Goal: Complete application form

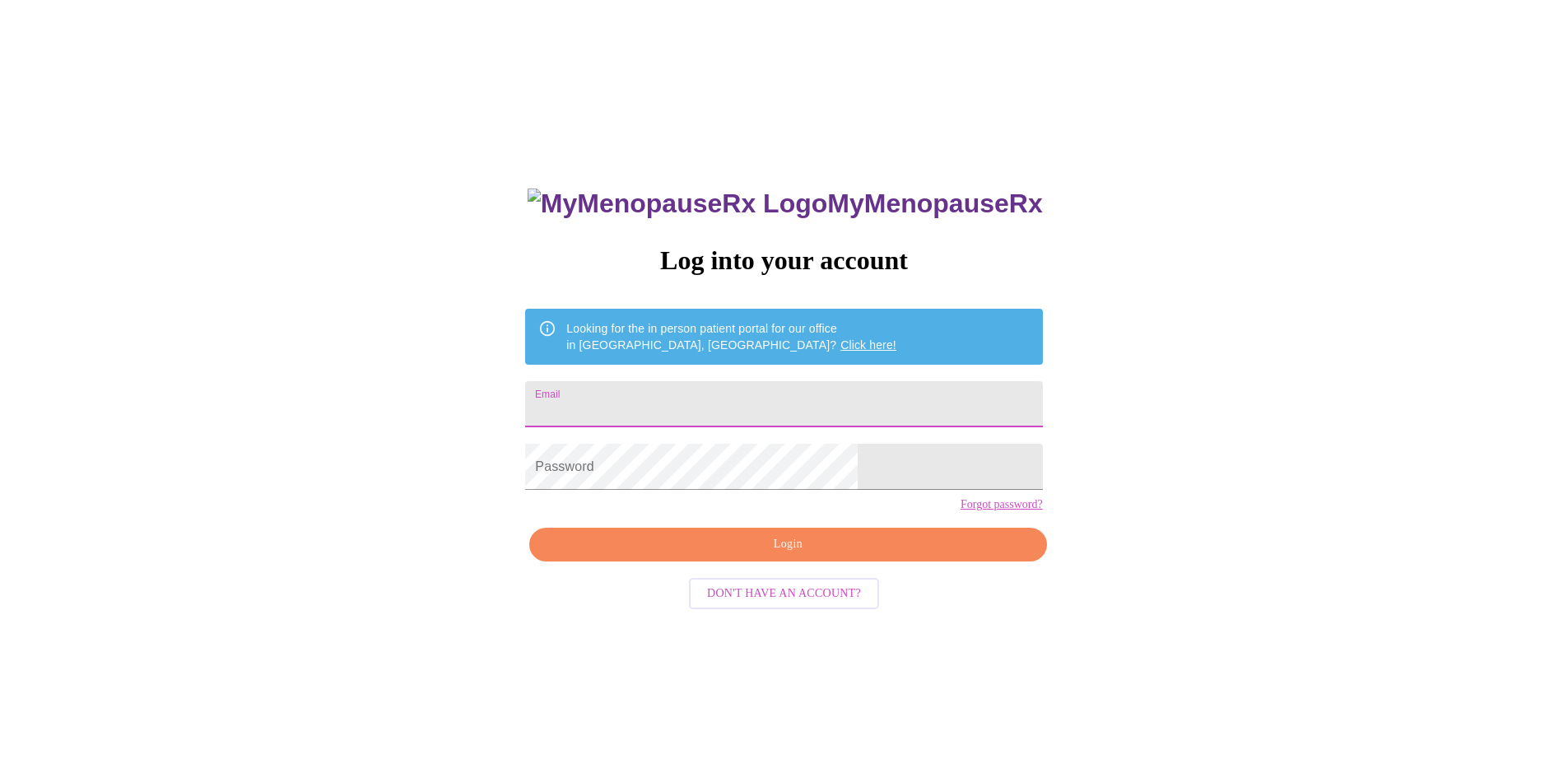
click at [695, 408] on input "Email" at bounding box center [784, 404] width 517 height 47
type input "[EMAIL_ADDRESS][DOMAIN_NAME]"
click at [836, 555] on span "Login" at bounding box center [787, 544] width 479 height 21
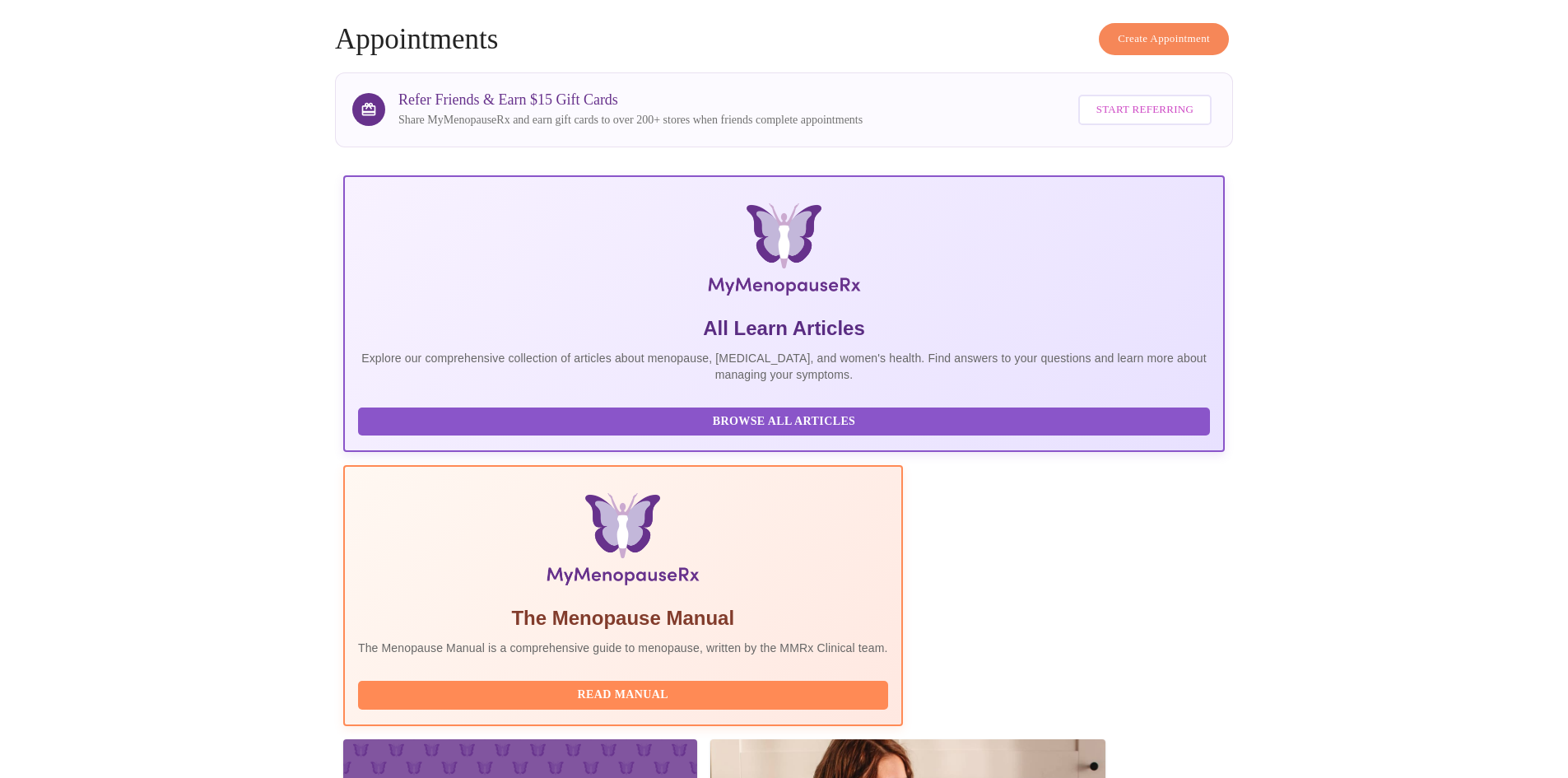
scroll to position [329, 0]
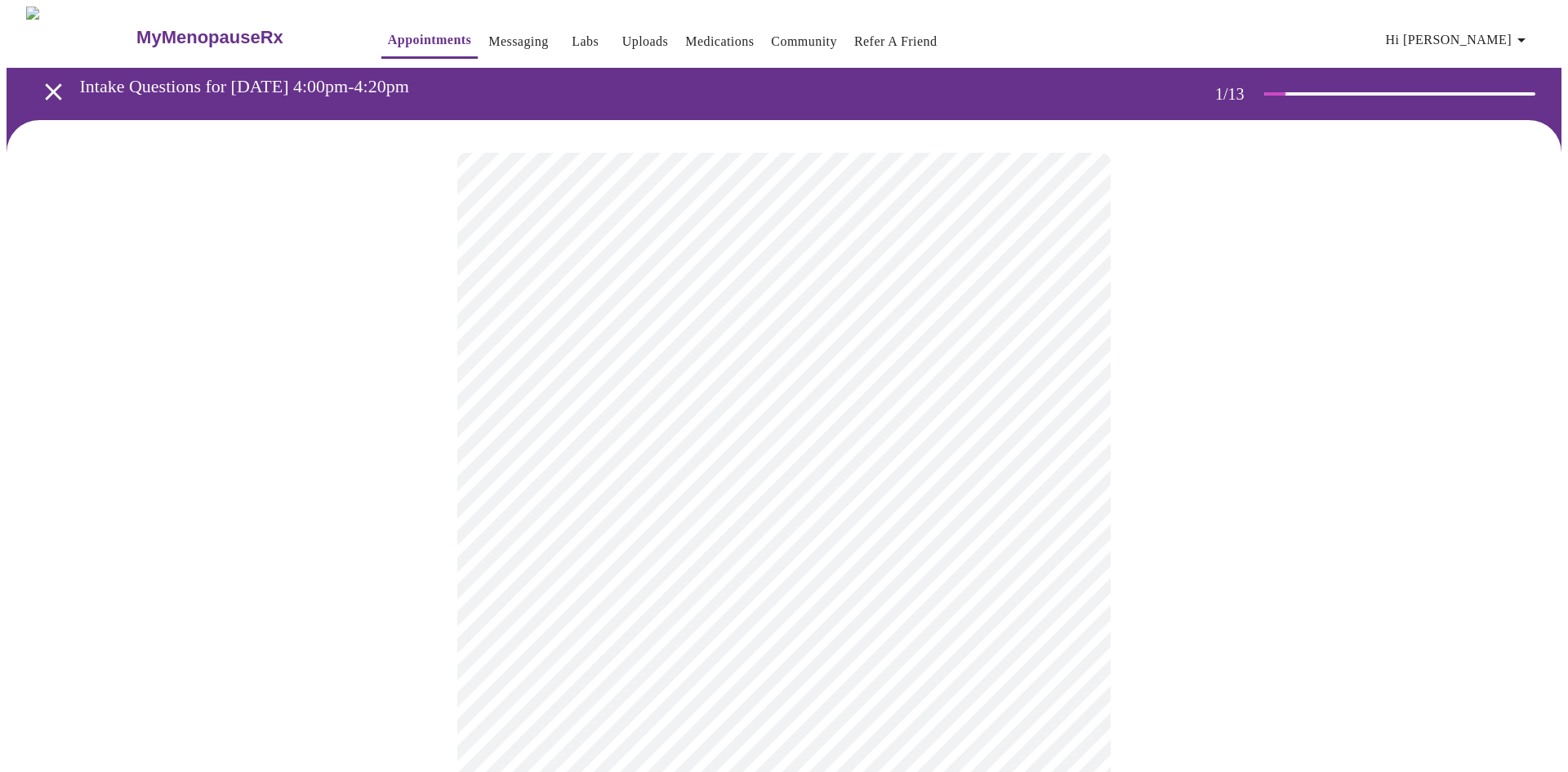
click at [900, 359] on body "MyMenopauseRx Appointments Messaging Labs Uploads Medications Community Refer a…" at bounding box center [784, 752] width 1554 height 1492
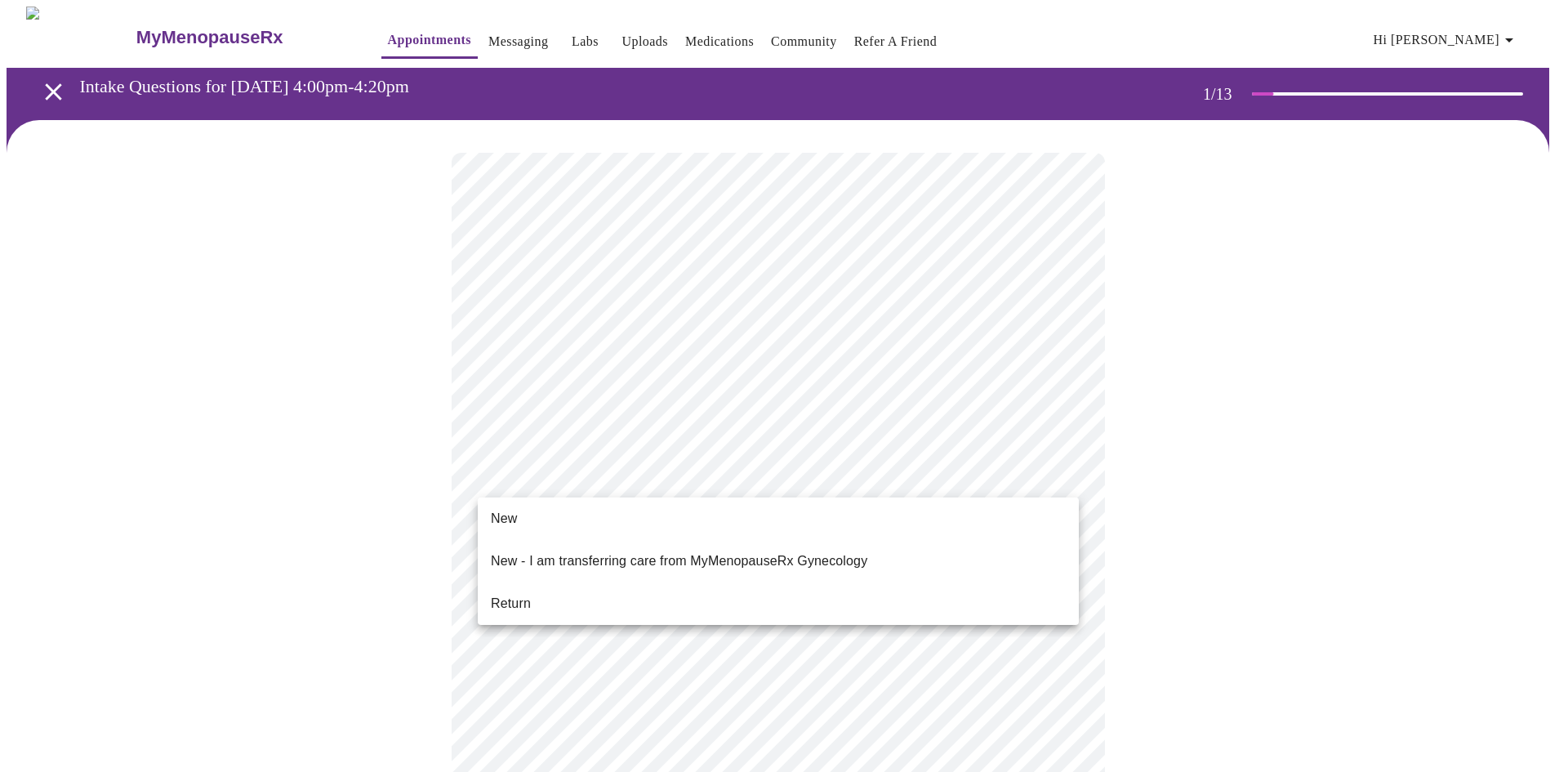
click at [716, 465] on body "MyMenopauseRx Appointments Messaging Labs Uploads Medications Community Refer a…" at bounding box center [784, 748] width 1554 height 1483
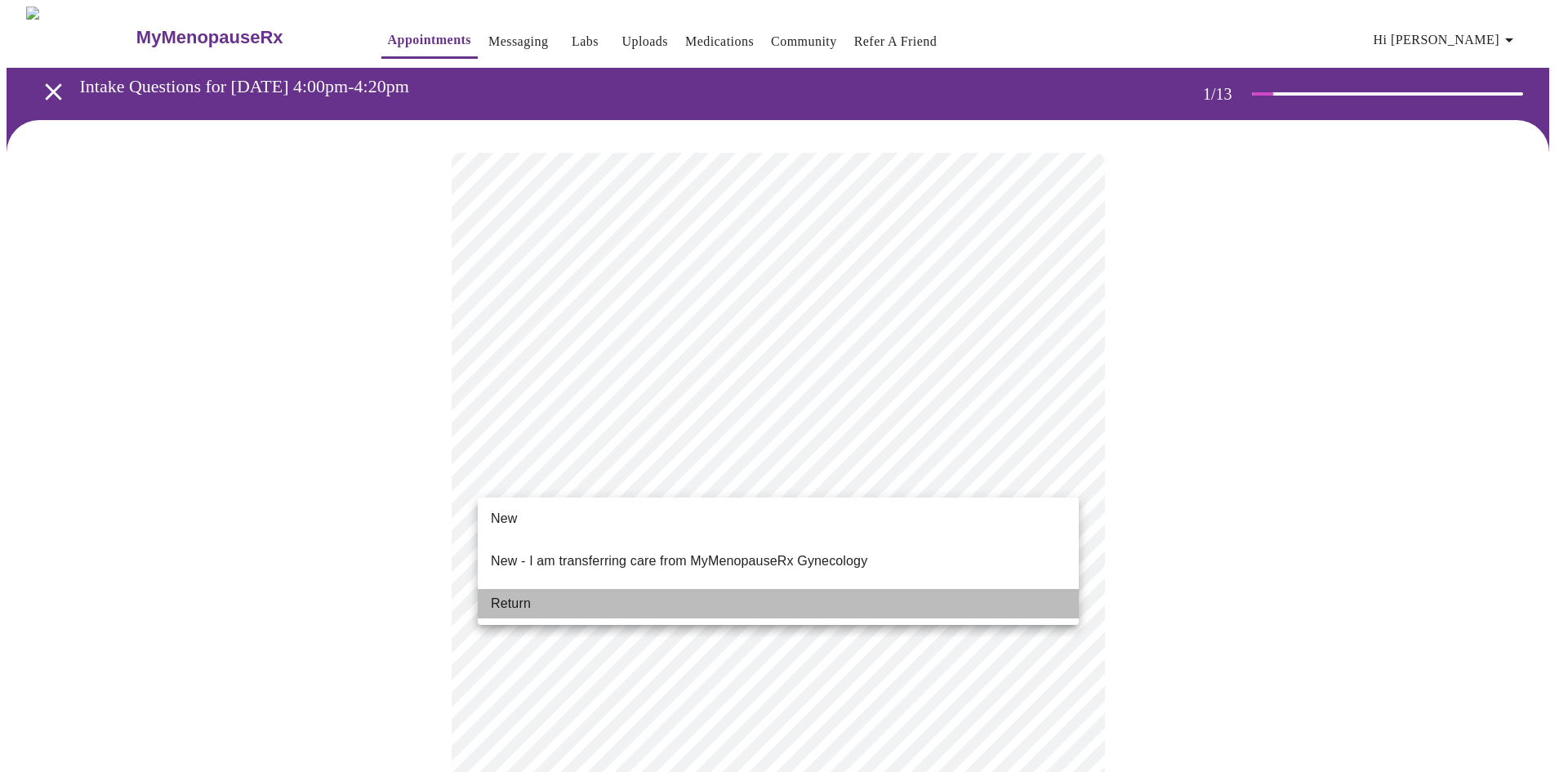
click at [562, 598] on li "Return" at bounding box center [778, 604] width 601 height 30
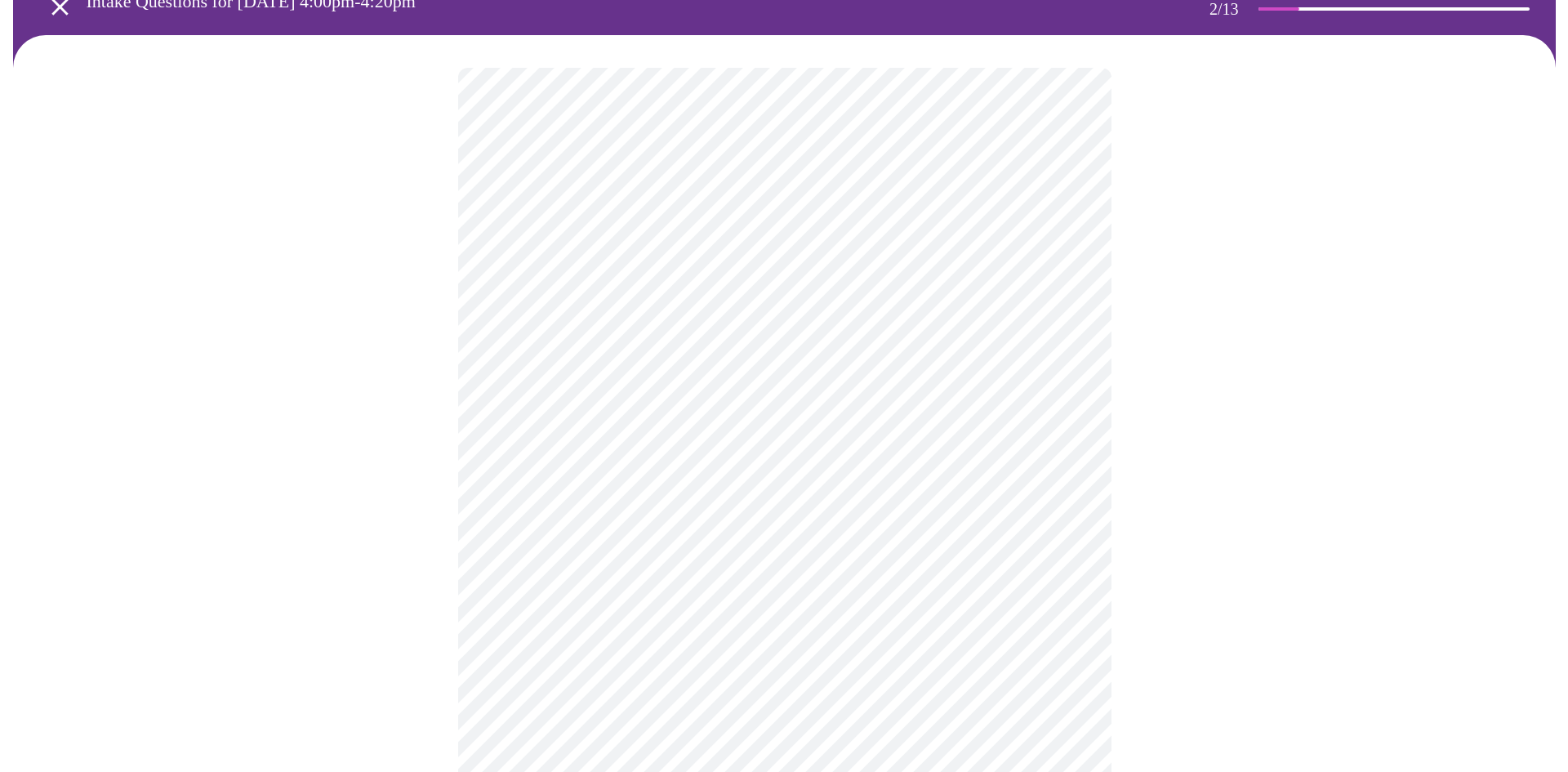
scroll to position [163, 0]
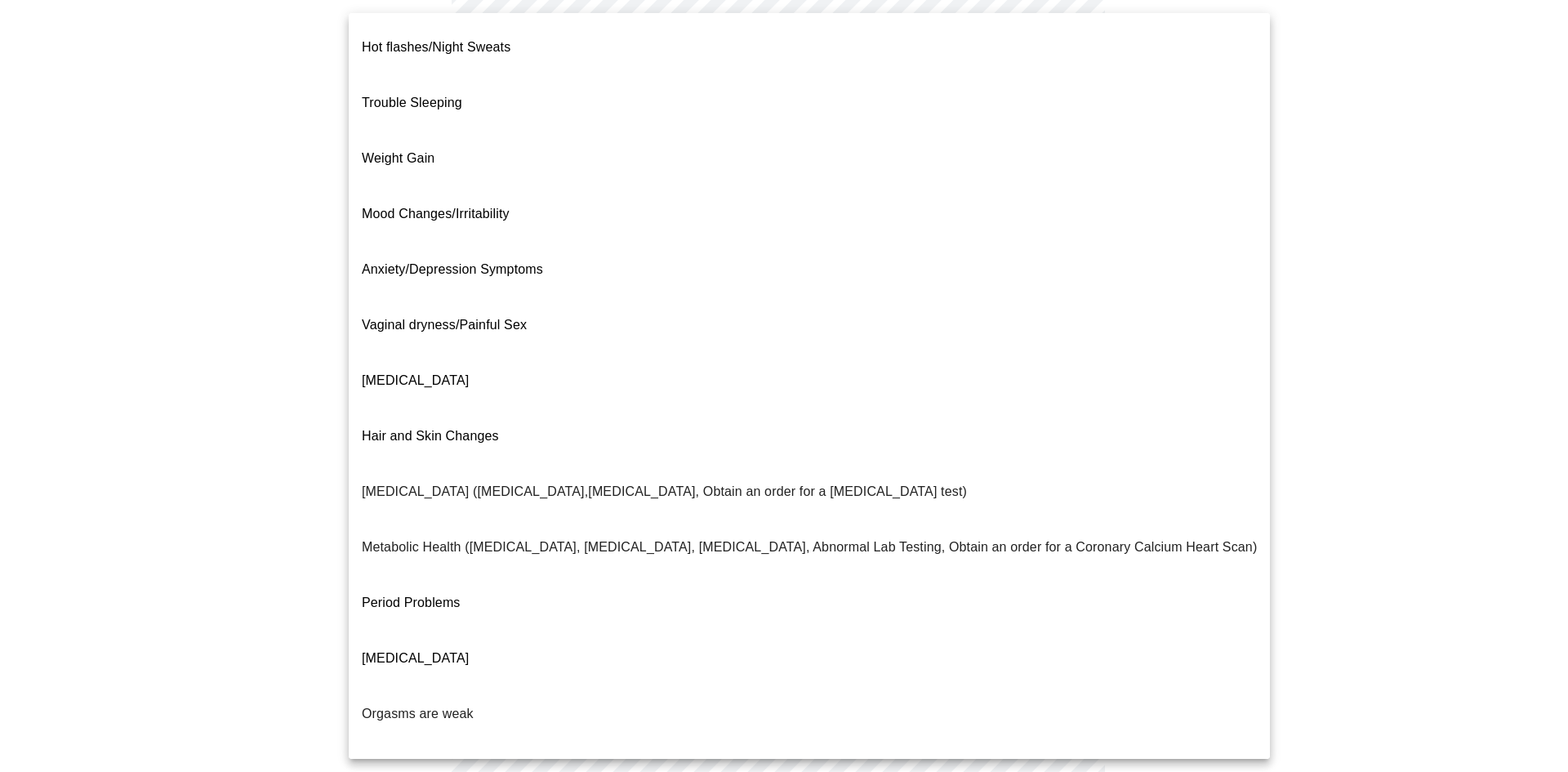
click at [1005, 169] on body "MyMenopauseRx Appointments Messaging Labs Uploads Medications Community Refer a…" at bounding box center [784, 334] width 1554 height 981
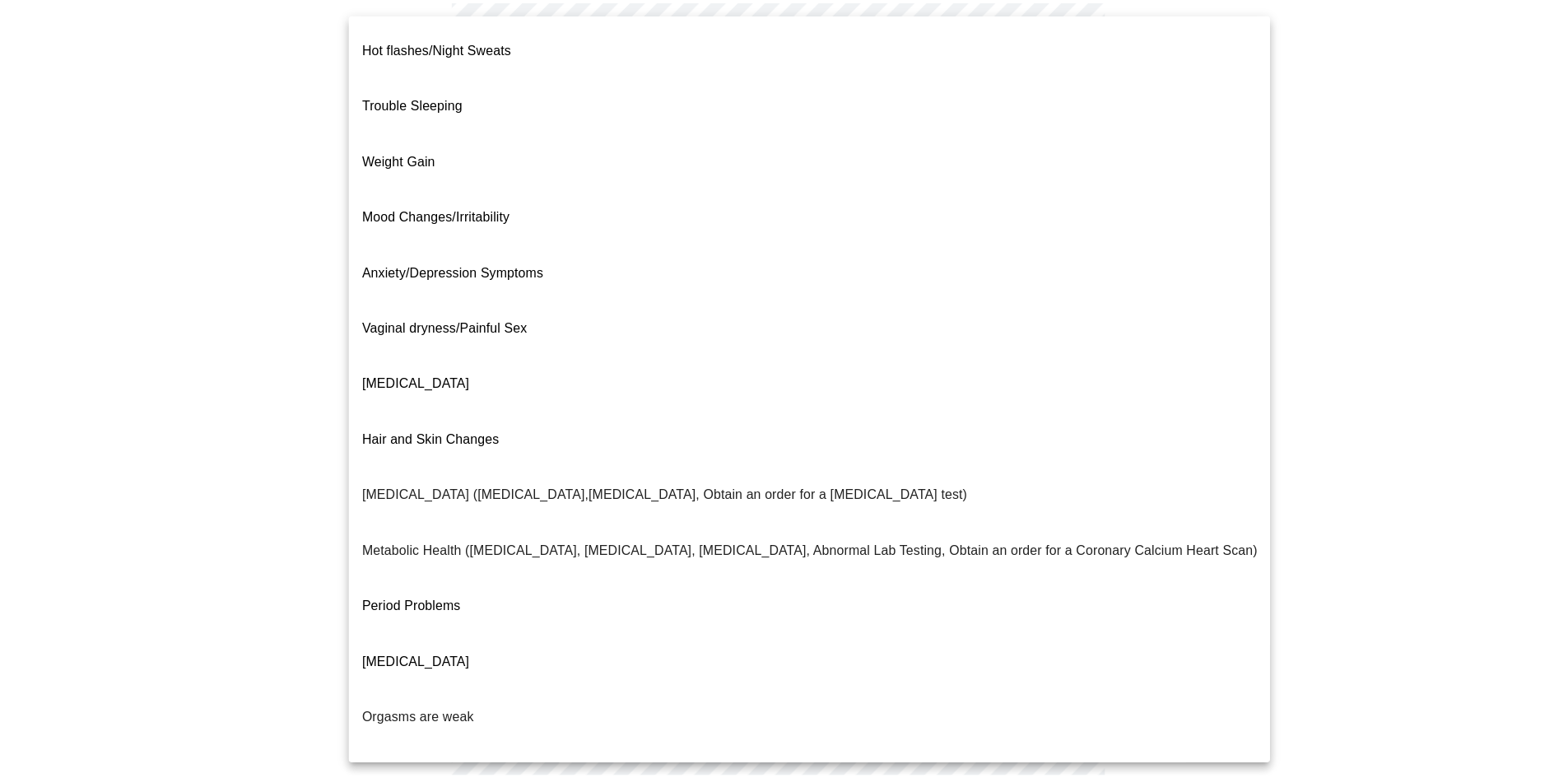
scroll to position [75, 0]
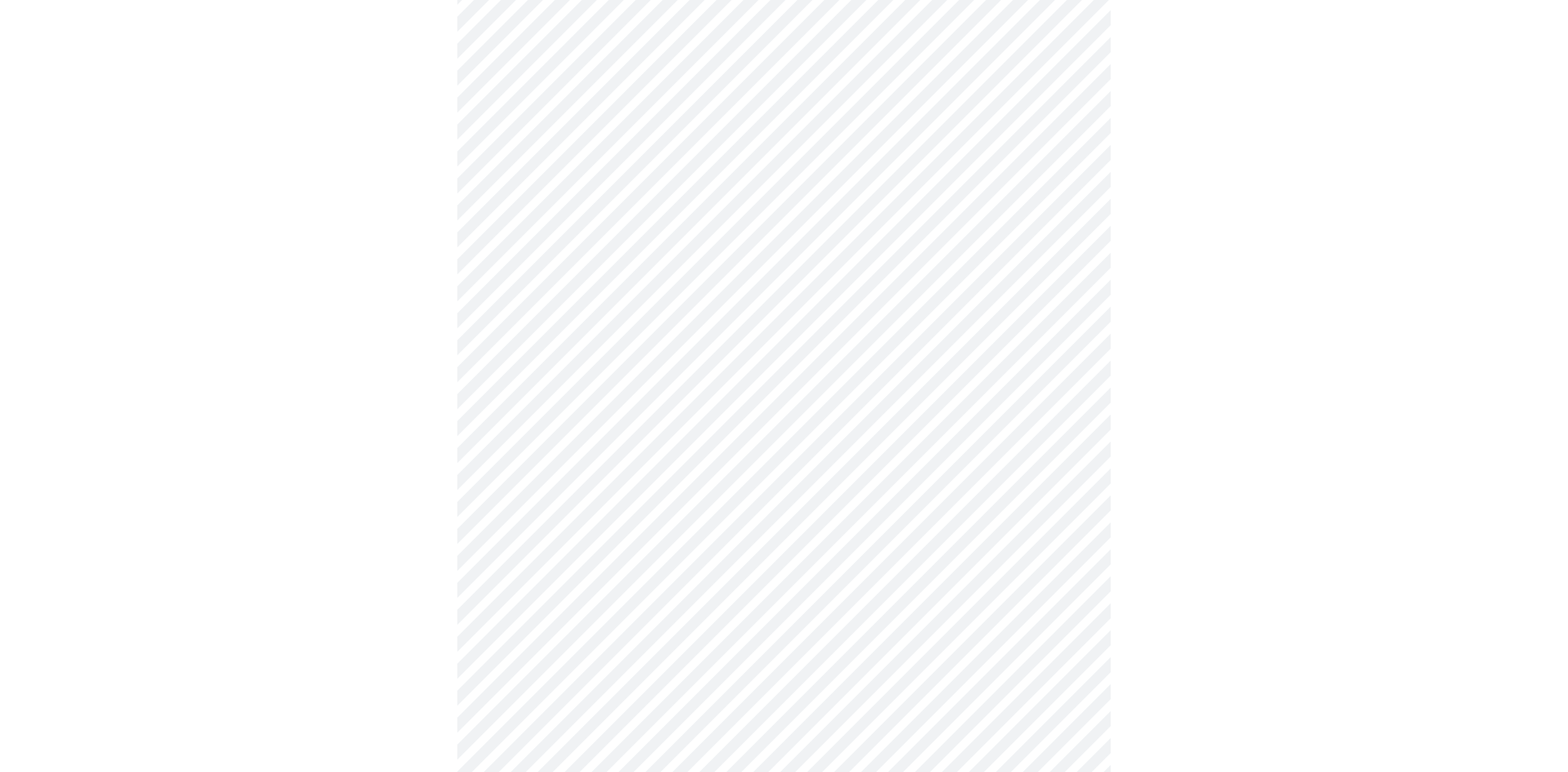
click at [885, 331] on body "MyMenopauseRx Appointments Messaging Labs Uploads Medications Community Refer a…" at bounding box center [784, 329] width 1554 height 972
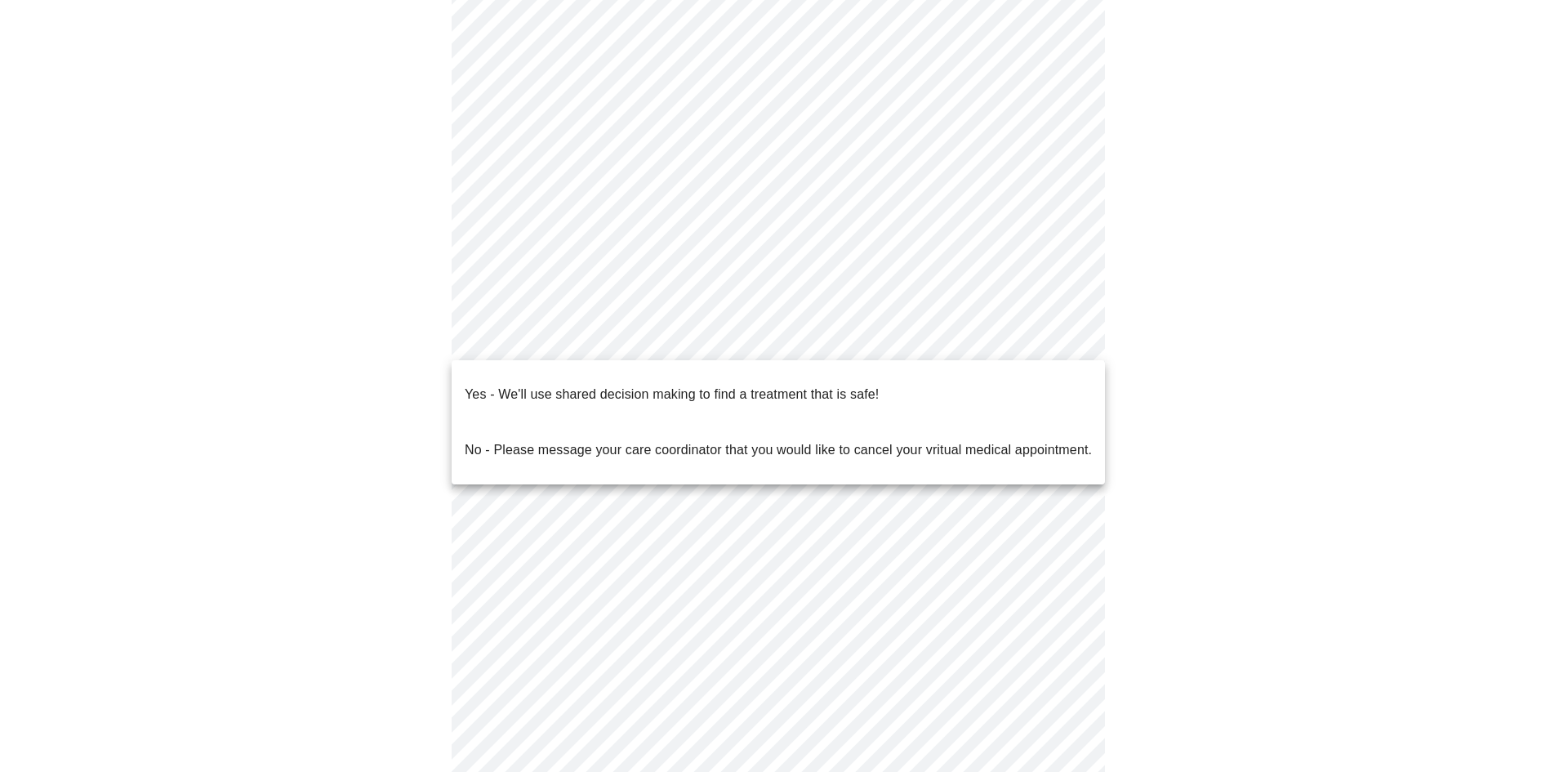
click at [711, 389] on p "Yes - We'll use shared decision making to find a treatment that is safe!" at bounding box center [671, 394] width 414 height 20
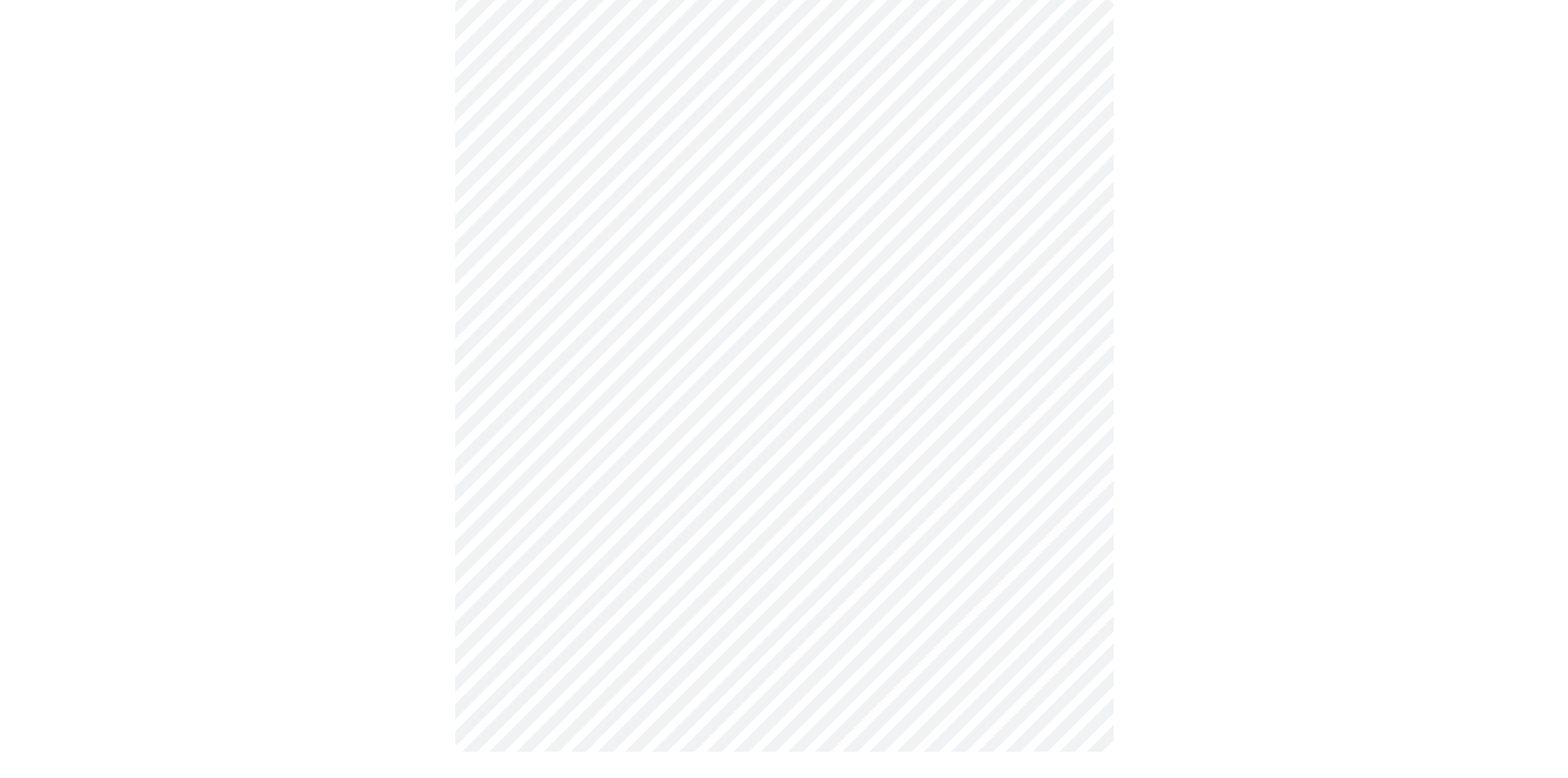
scroll to position [0, 0]
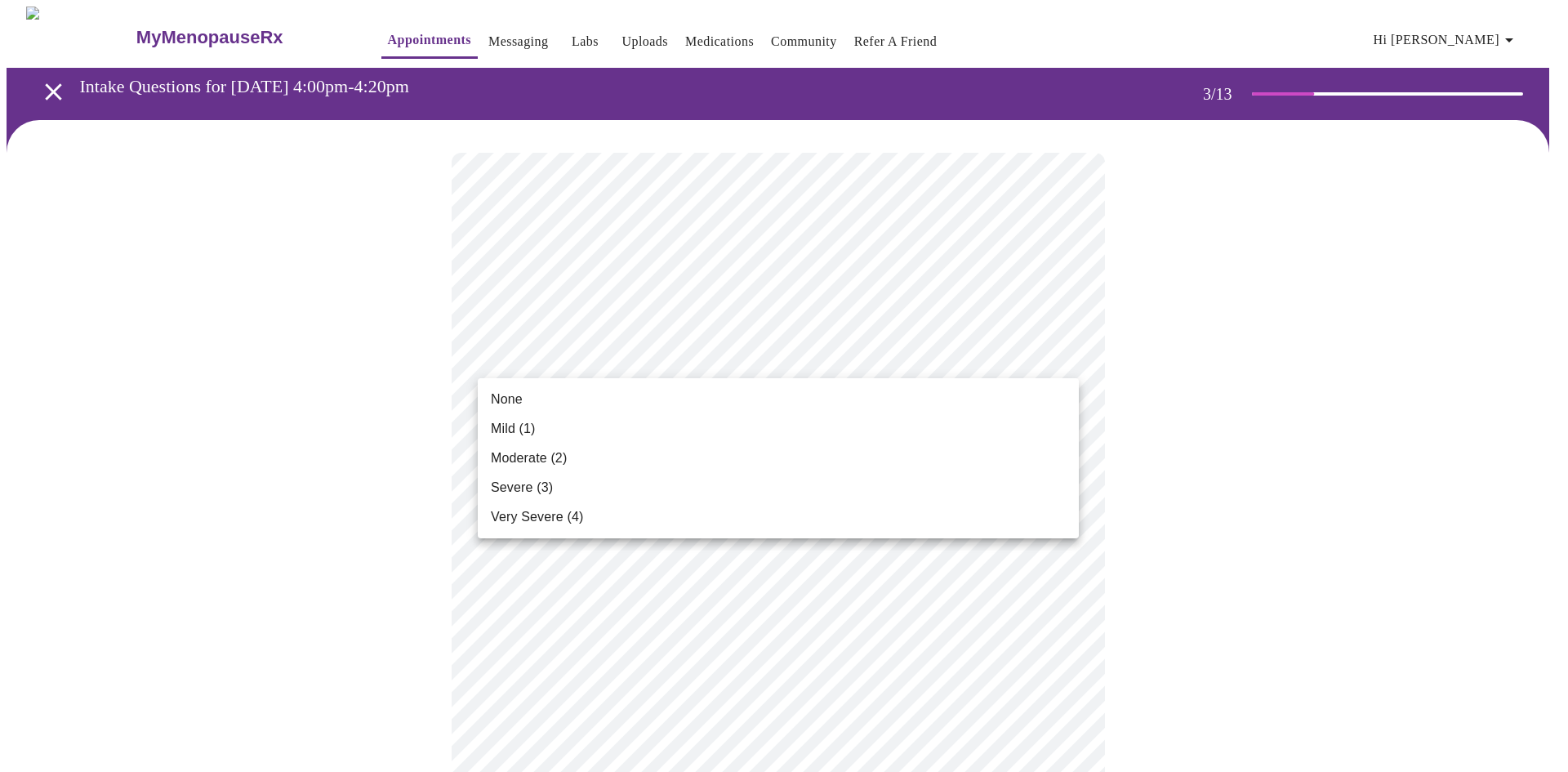
click at [597, 428] on li "Mild (1)" at bounding box center [778, 429] width 601 height 30
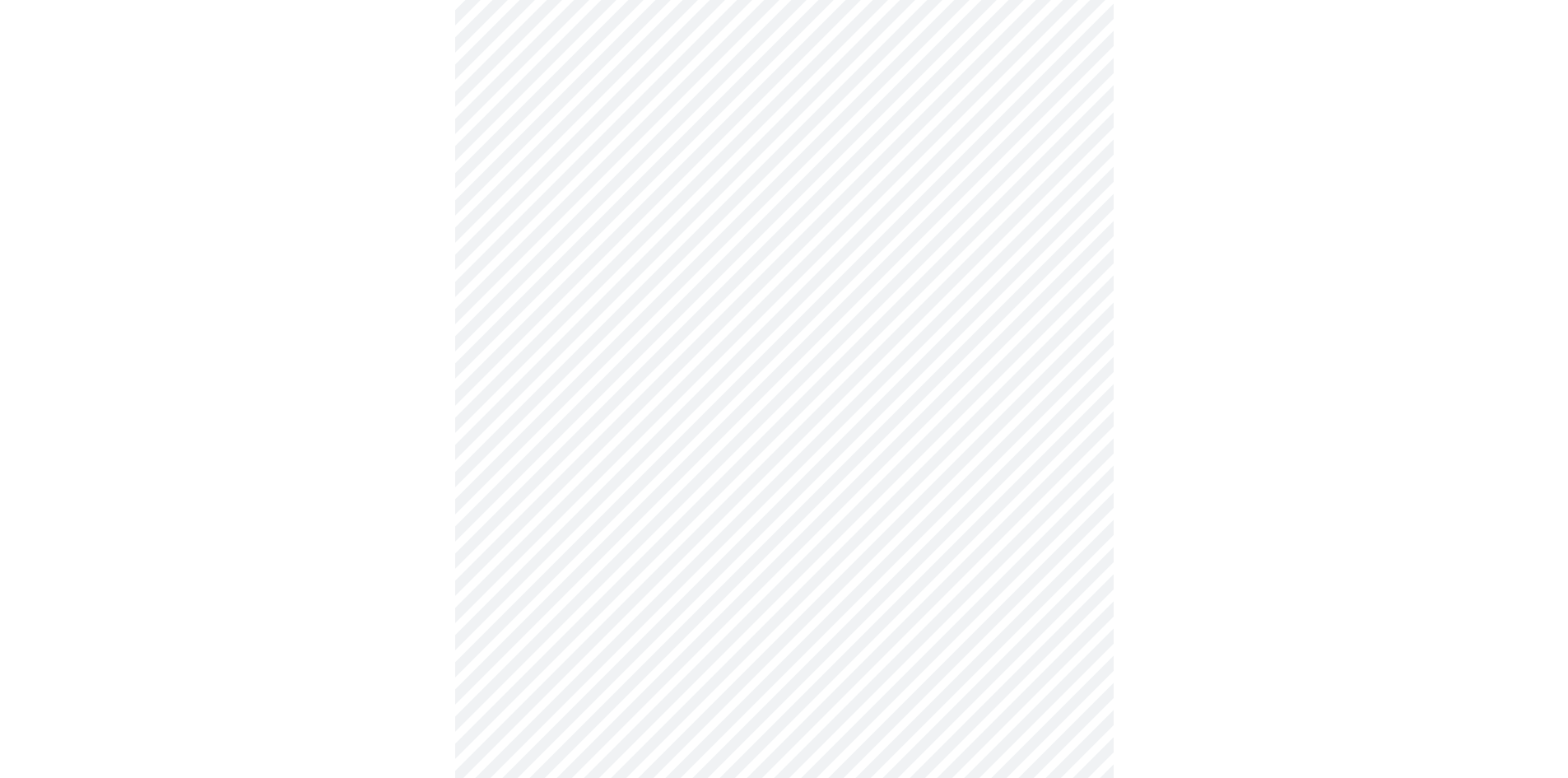
scroll to position [247, 0]
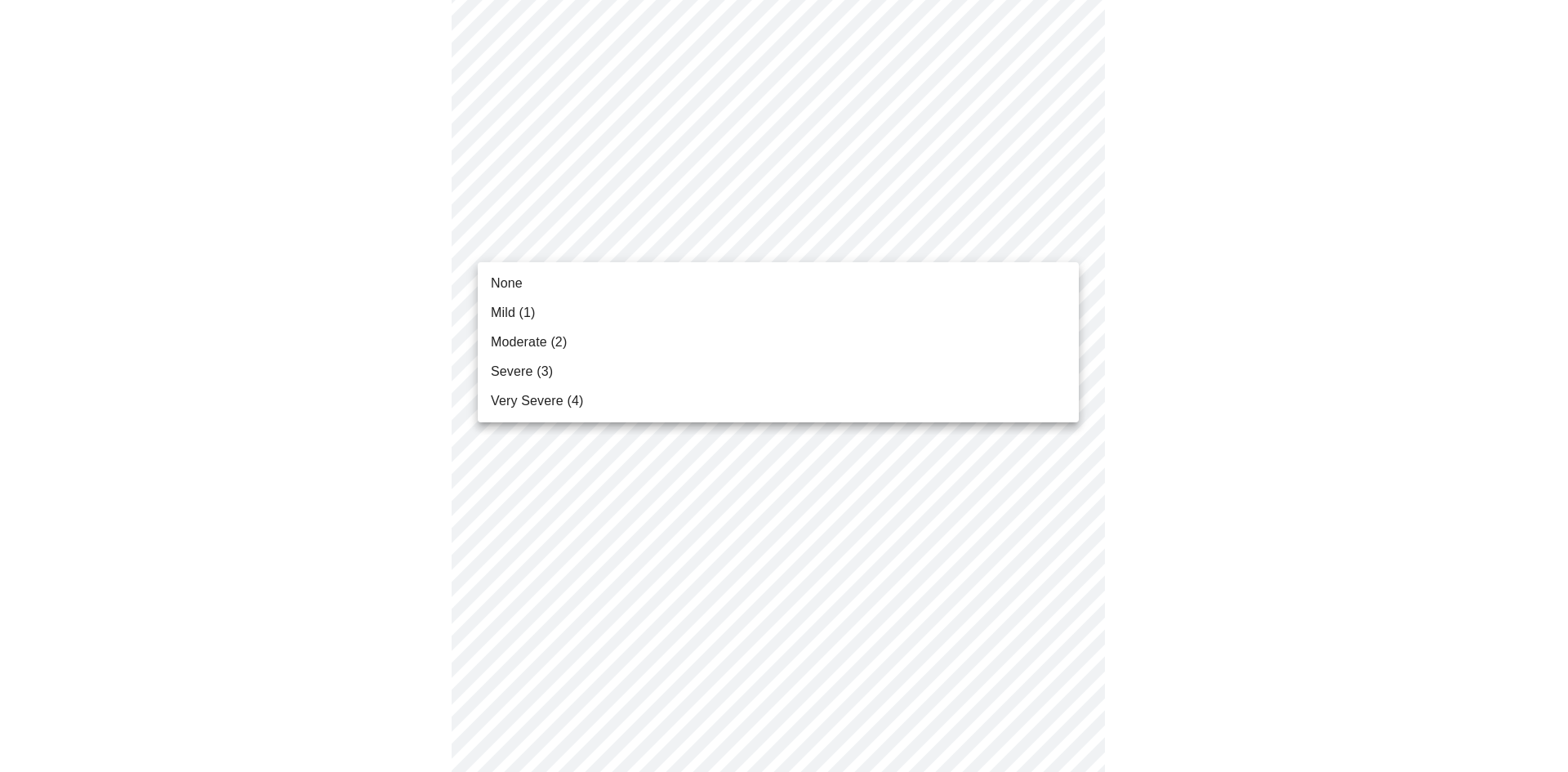
click at [606, 287] on li "None" at bounding box center [778, 283] width 601 height 30
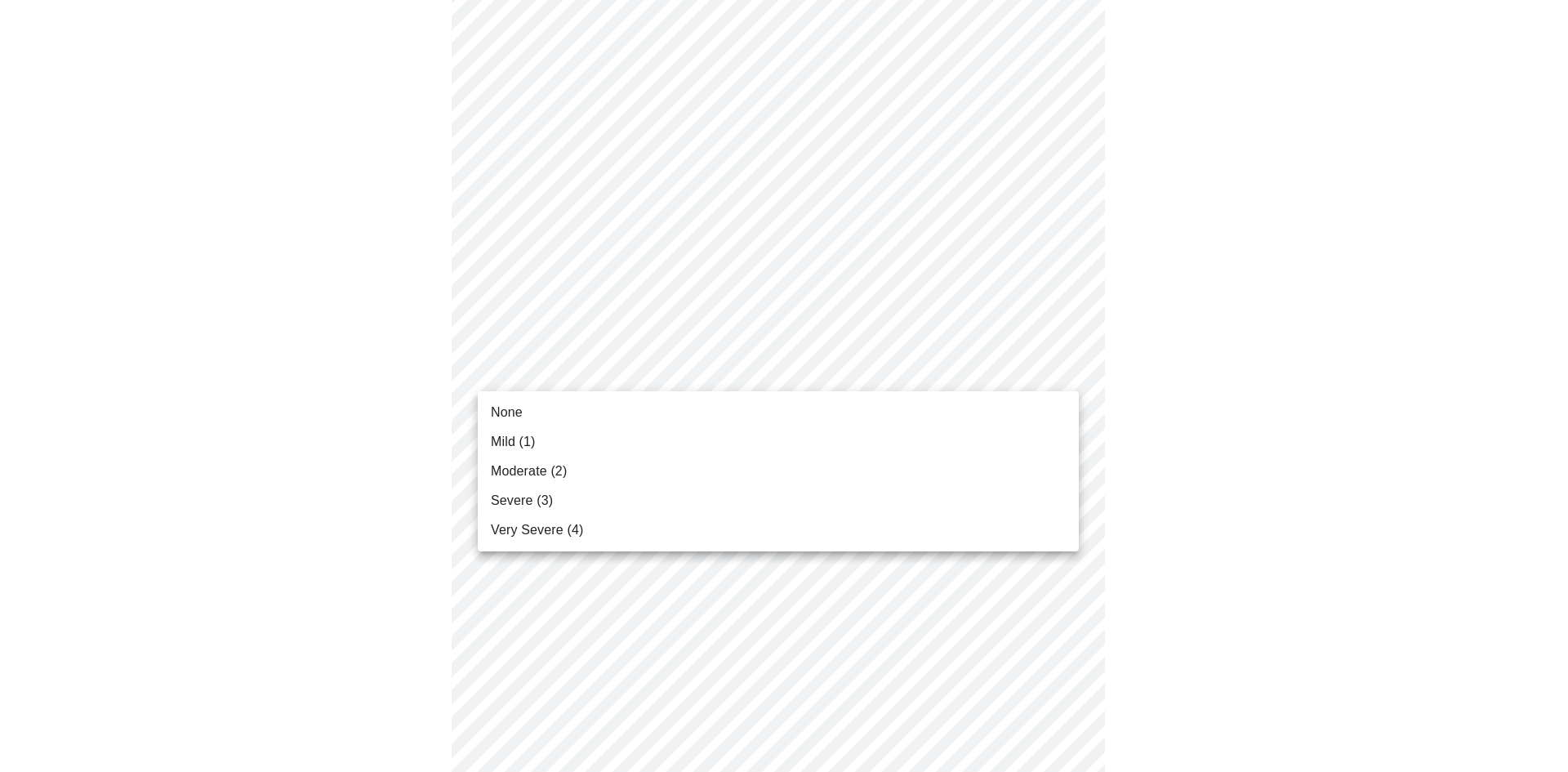
click at [704, 418] on li "None" at bounding box center [778, 412] width 601 height 30
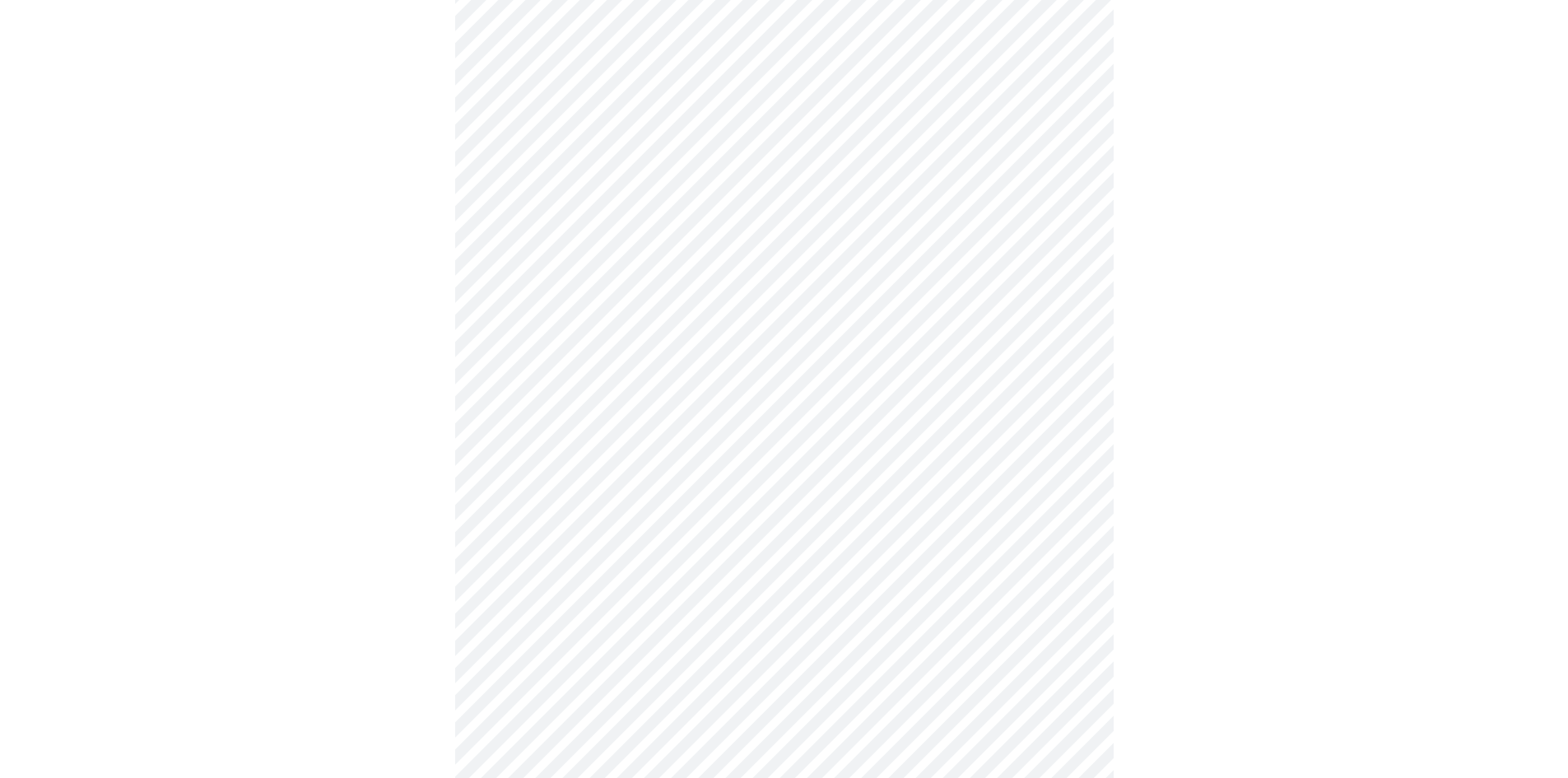
scroll to position [411, 0]
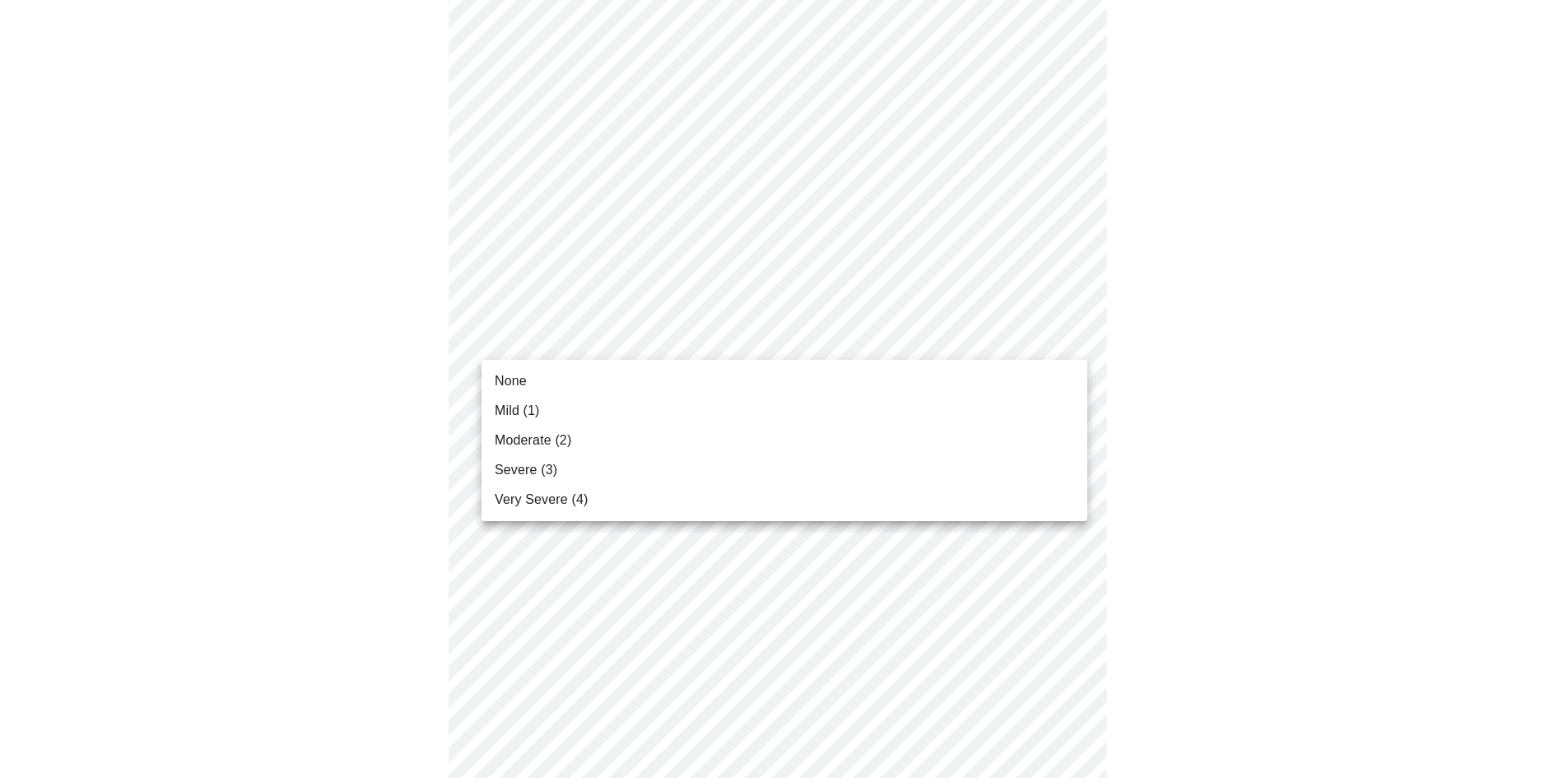
click at [952, 346] on body "MyMenopauseRx Appointments Messaging Labs Uploads Medications Community Refer a…" at bounding box center [784, 655] width 1555 height 2121
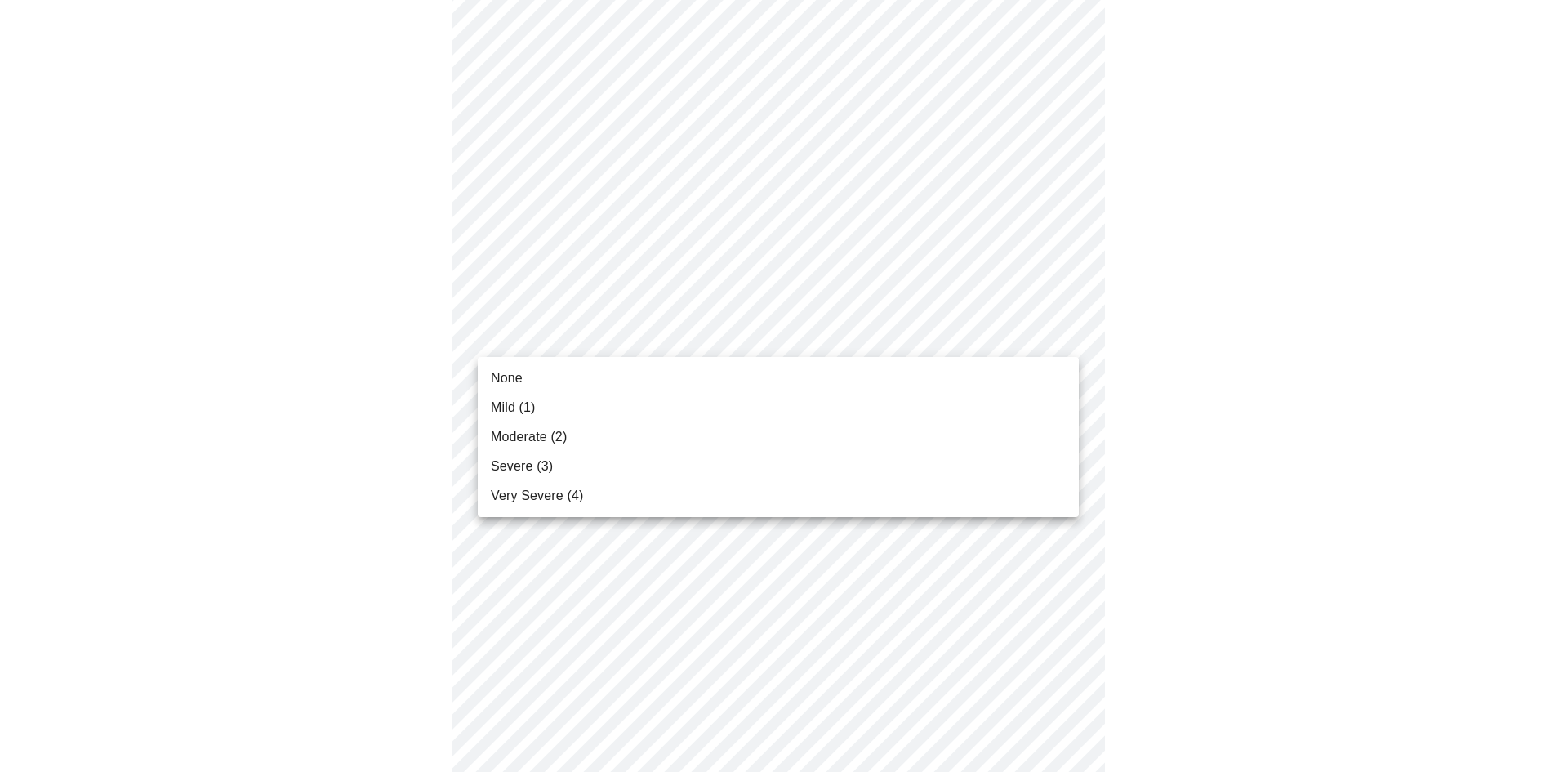
click at [771, 386] on li "None" at bounding box center [778, 379] width 601 height 30
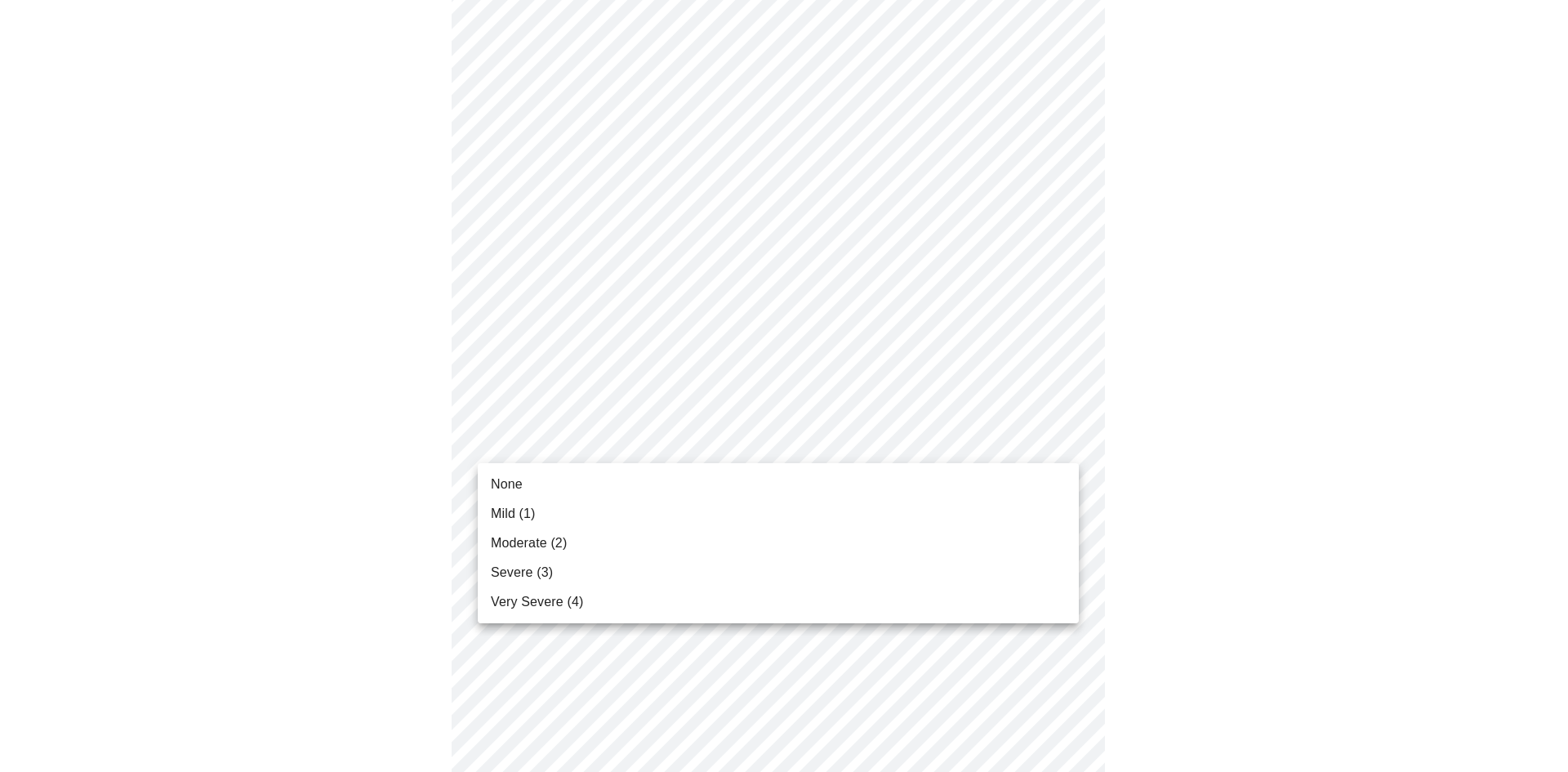
click at [864, 442] on body "MyMenopauseRx Appointments Messaging Labs Uploads Medications Community Refer a…" at bounding box center [784, 638] width 1554 height 2081
click at [718, 507] on li "Mild (1)" at bounding box center [778, 513] width 601 height 30
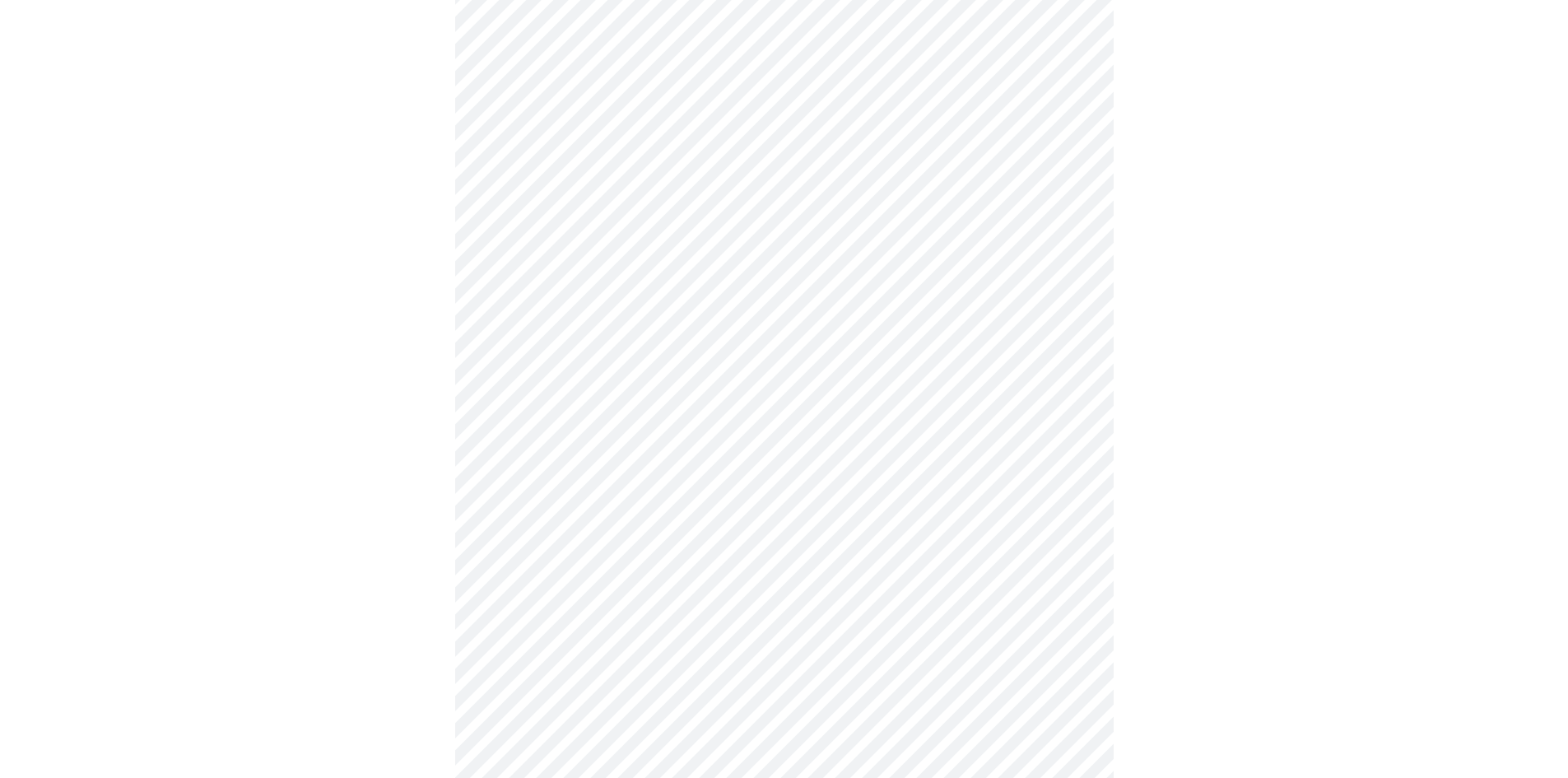
scroll to position [658, 0]
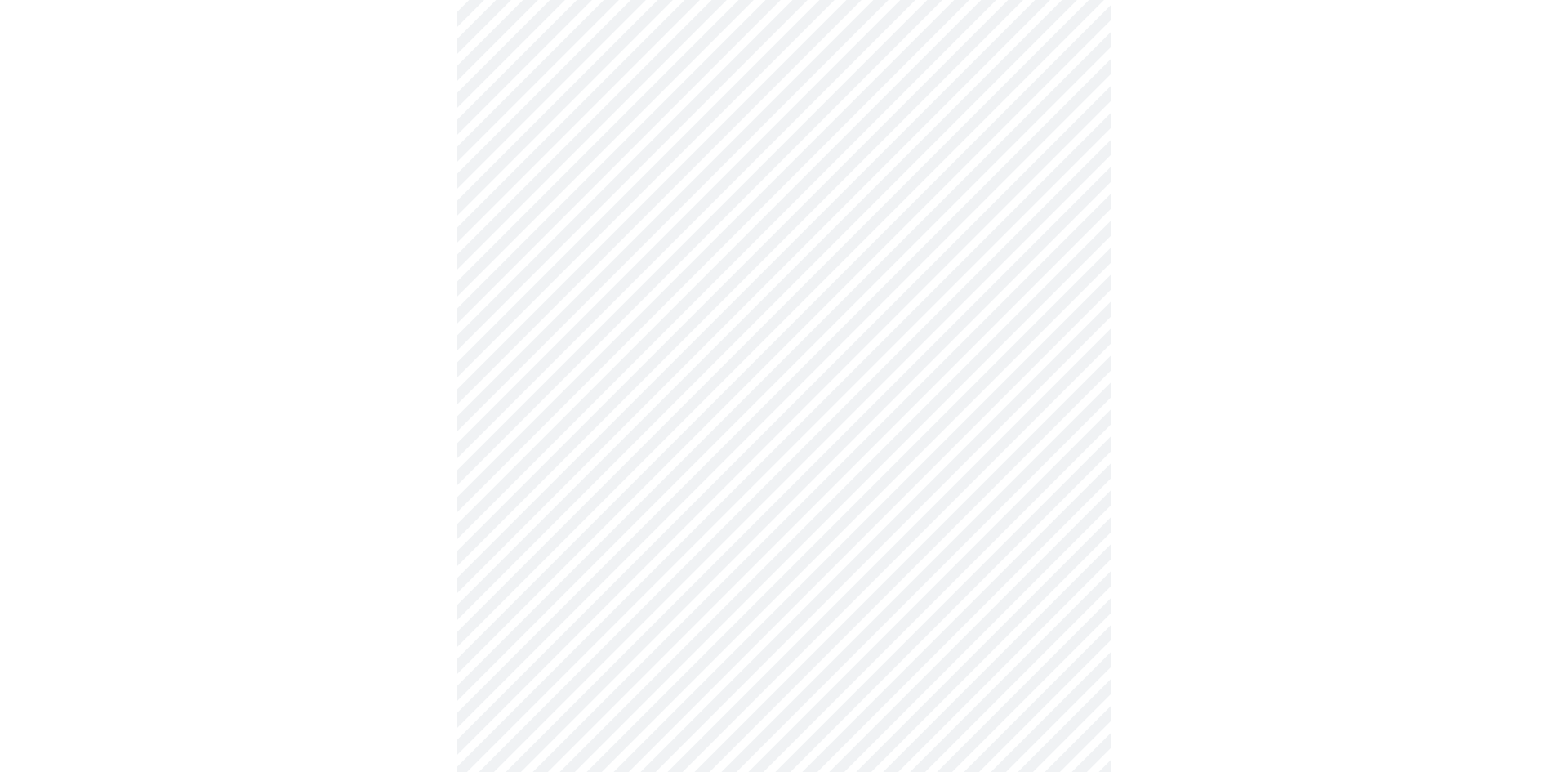
click at [988, 294] on body "MyMenopauseRx Appointments Messaging Labs Uploads Medications Community Refer a…" at bounding box center [784, 382] width 1554 height 2058
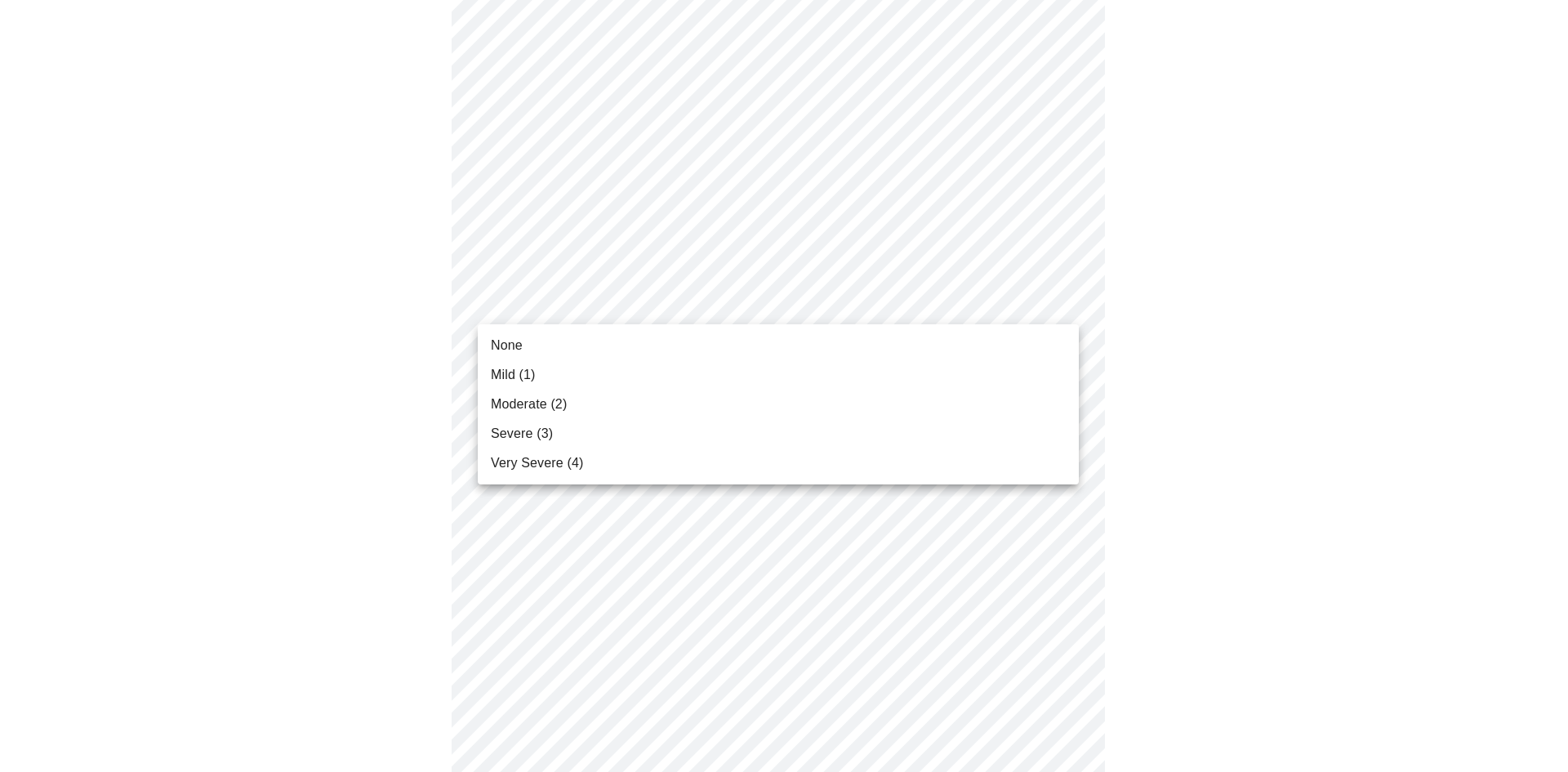
click at [896, 372] on li "Mild (1)" at bounding box center [778, 375] width 601 height 30
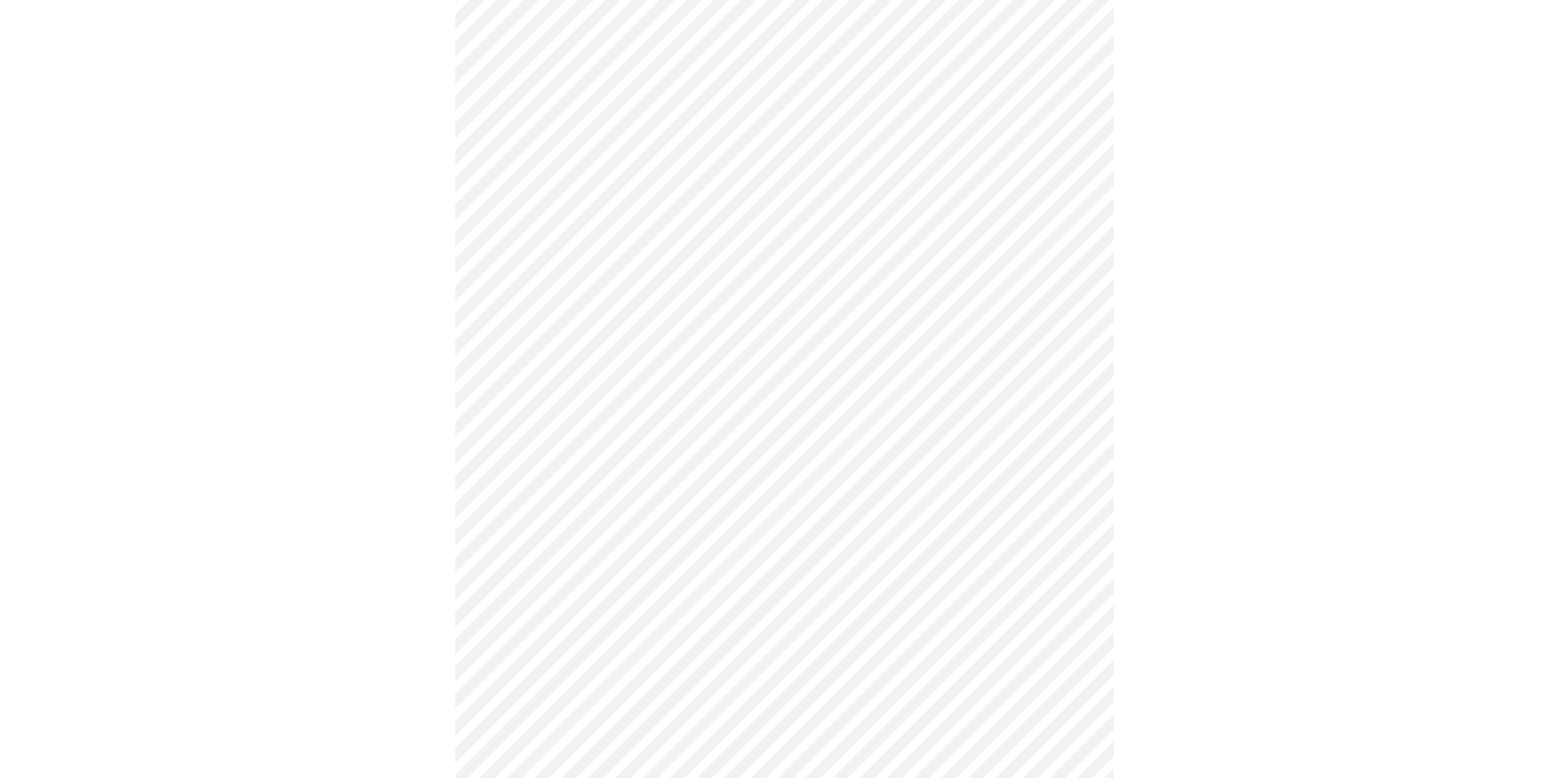
scroll to position [824, 0]
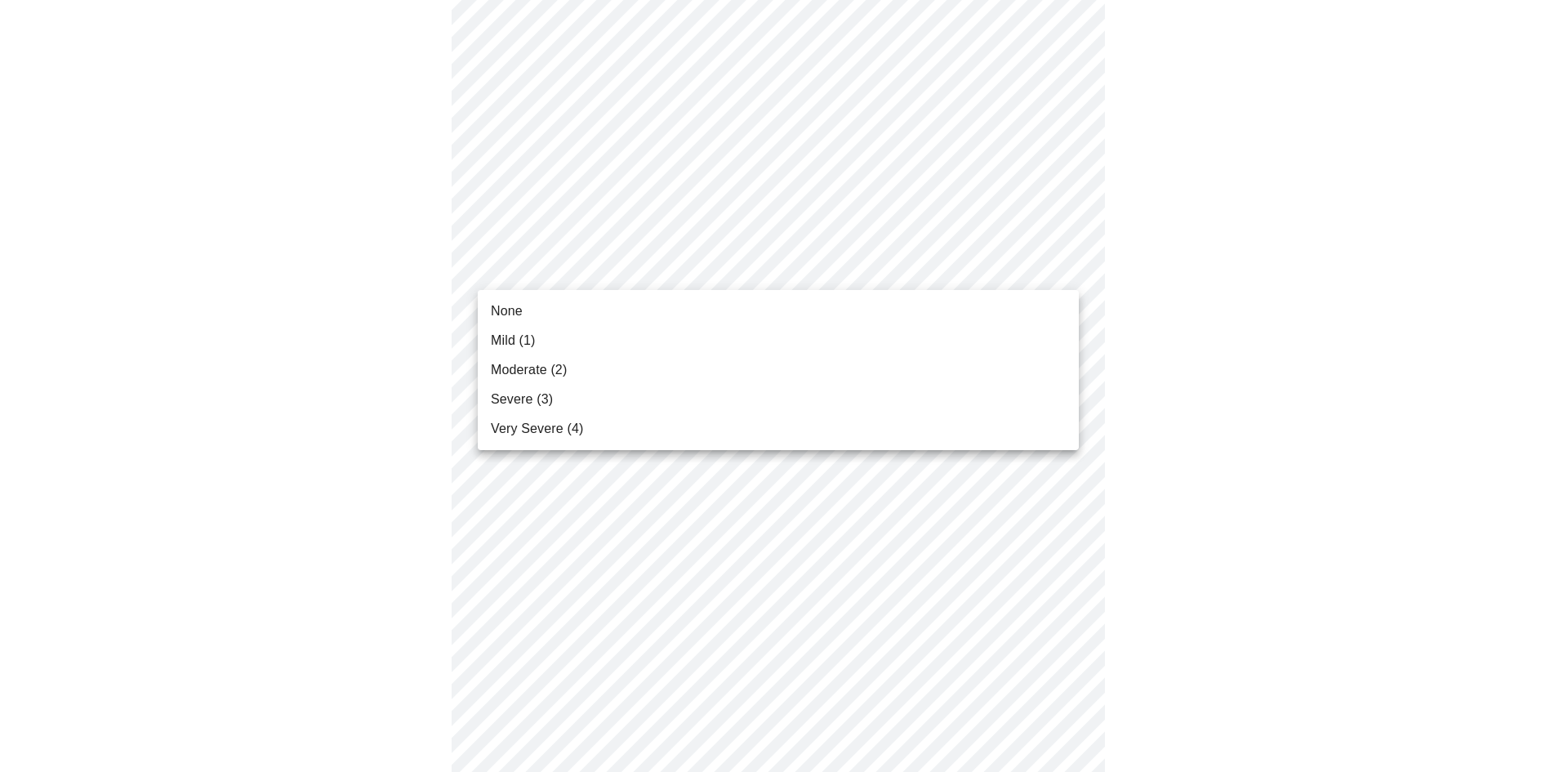
click at [952, 271] on body "MyMenopauseRx Appointments Messaging Labs Uploads Medications Community Refer a…" at bounding box center [784, 208] width 1554 height 2036
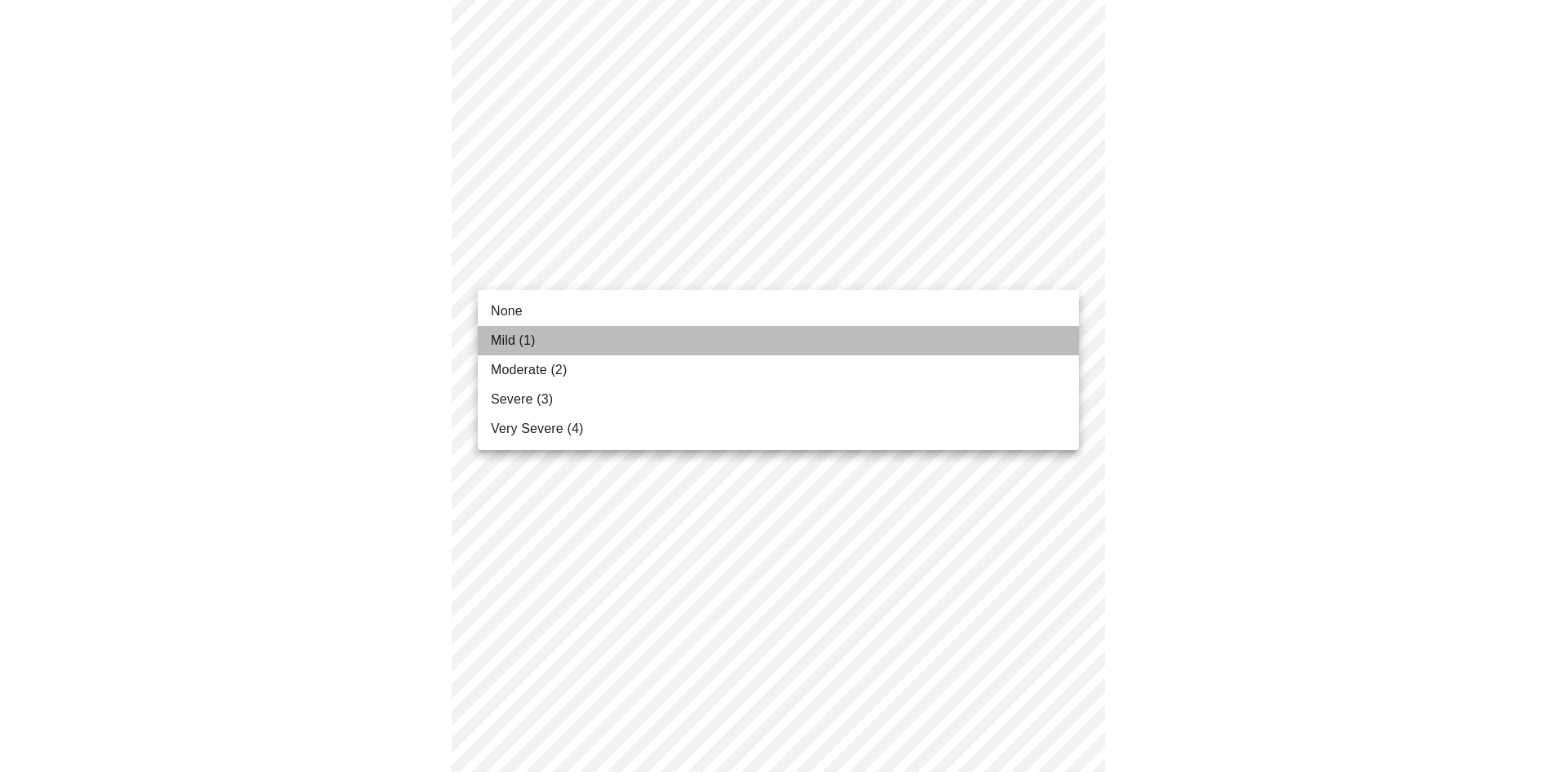
click at [893, 326] on li "Mild (1)" at bounding box center [778, 340] width 601 height 30
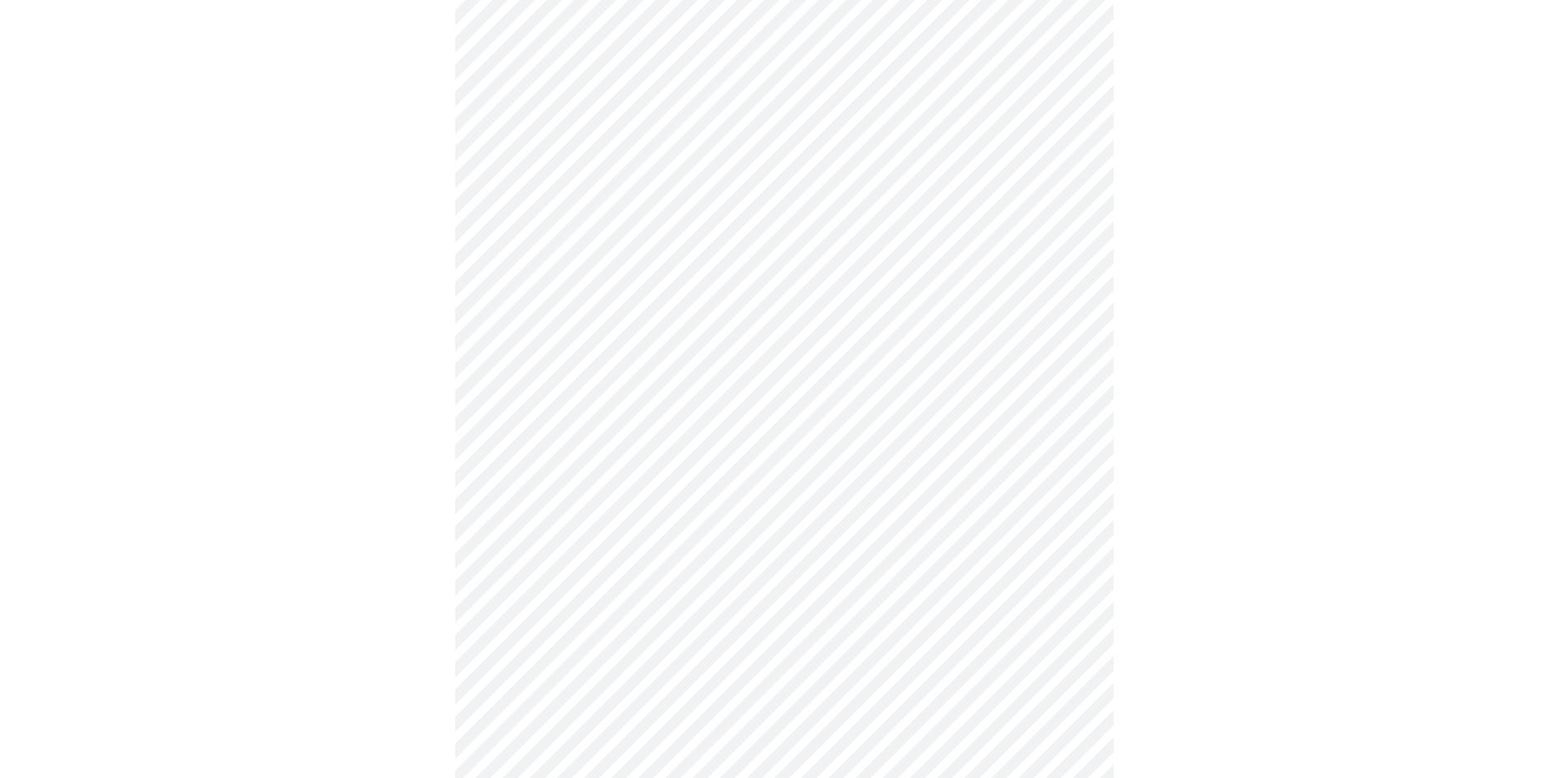
scroll to position [988, 0]
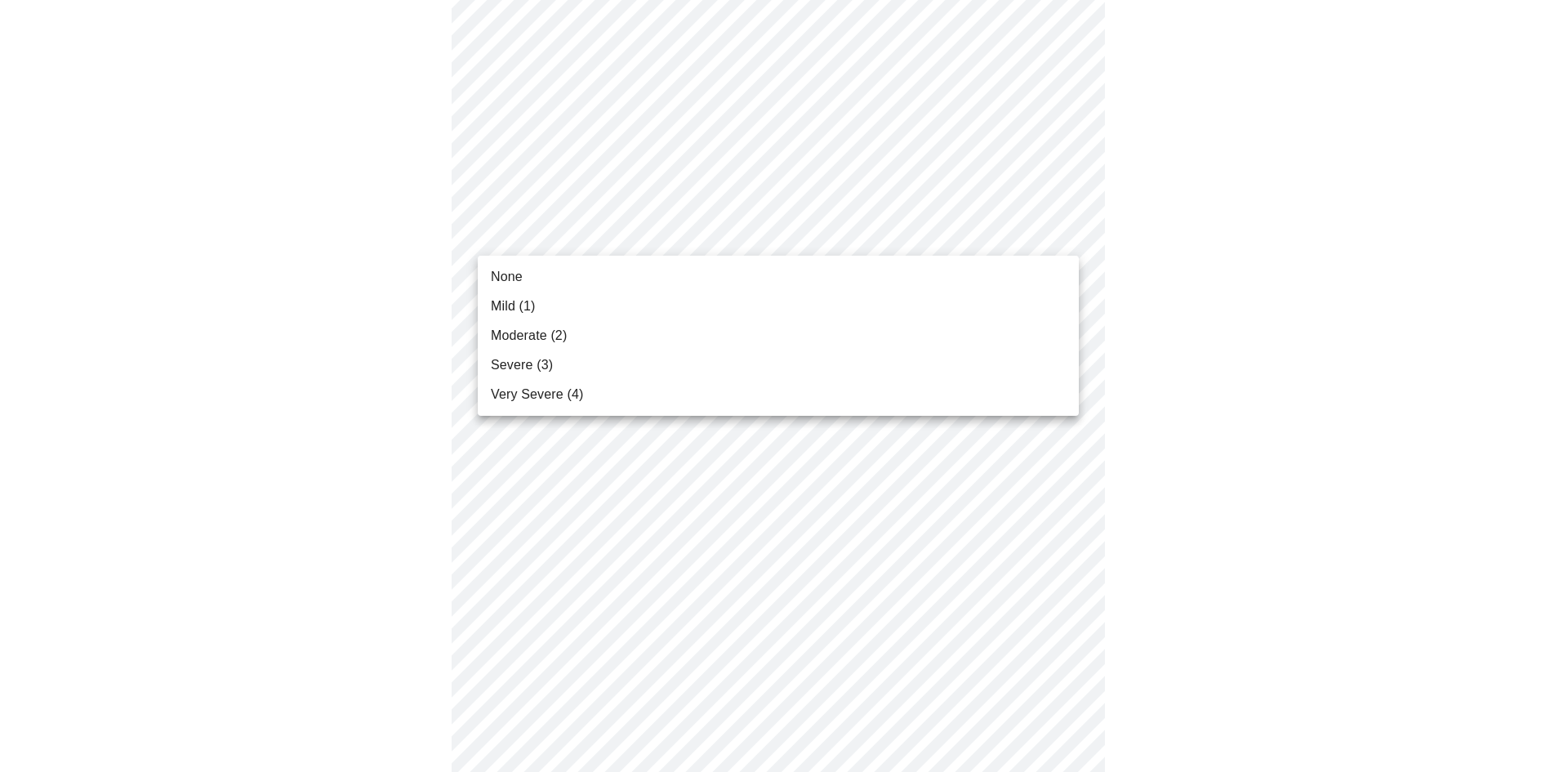
click at [952, 231] on body "MyMenopauseRx Appointments Messaging Labs Uploads Medications Community Refer a…" at bounding box center [784, 32] width 1554 height 2013
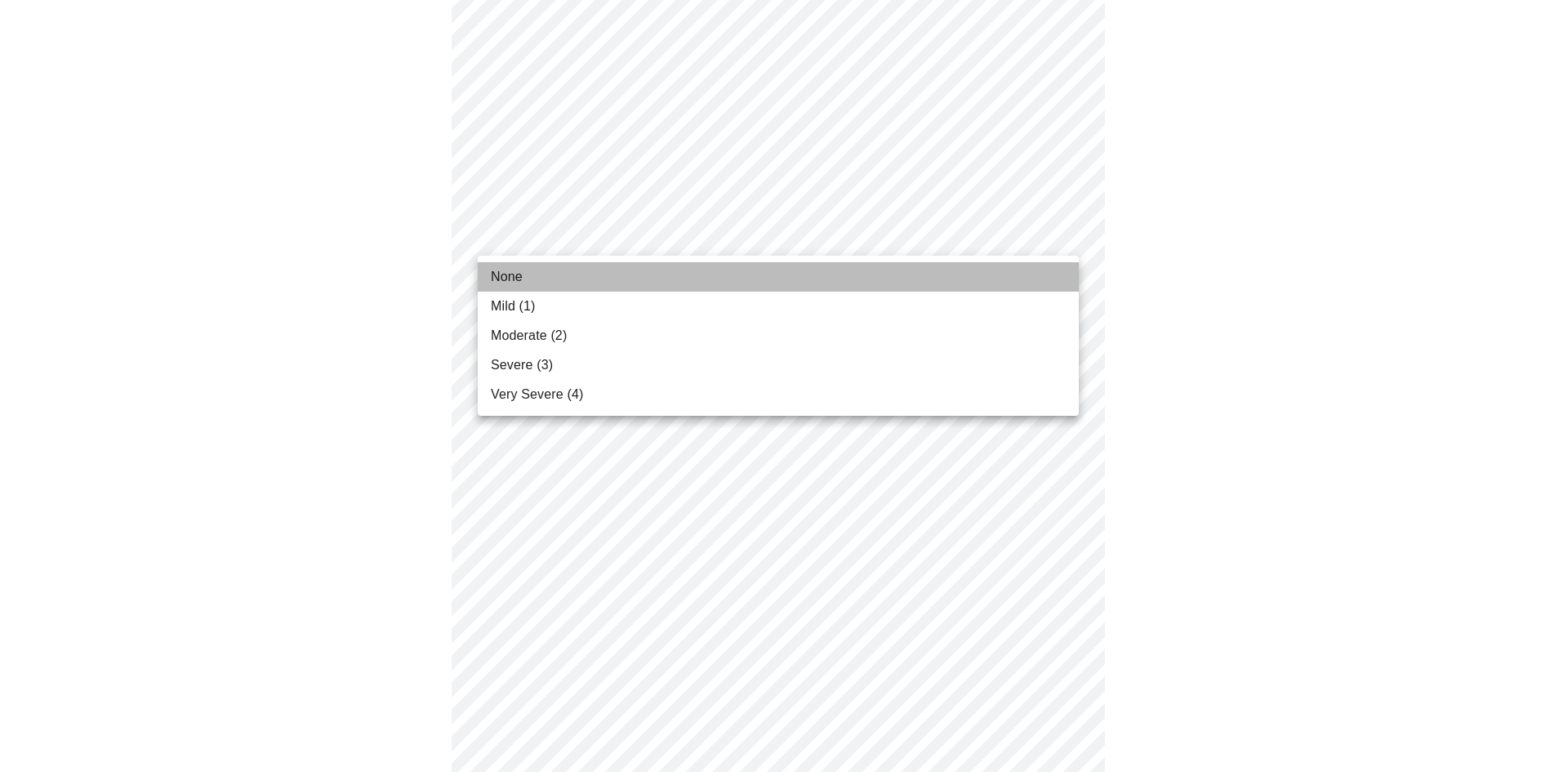
click at [890, 265] on li "None" at bounding box center [778, 277] width 601 height 30
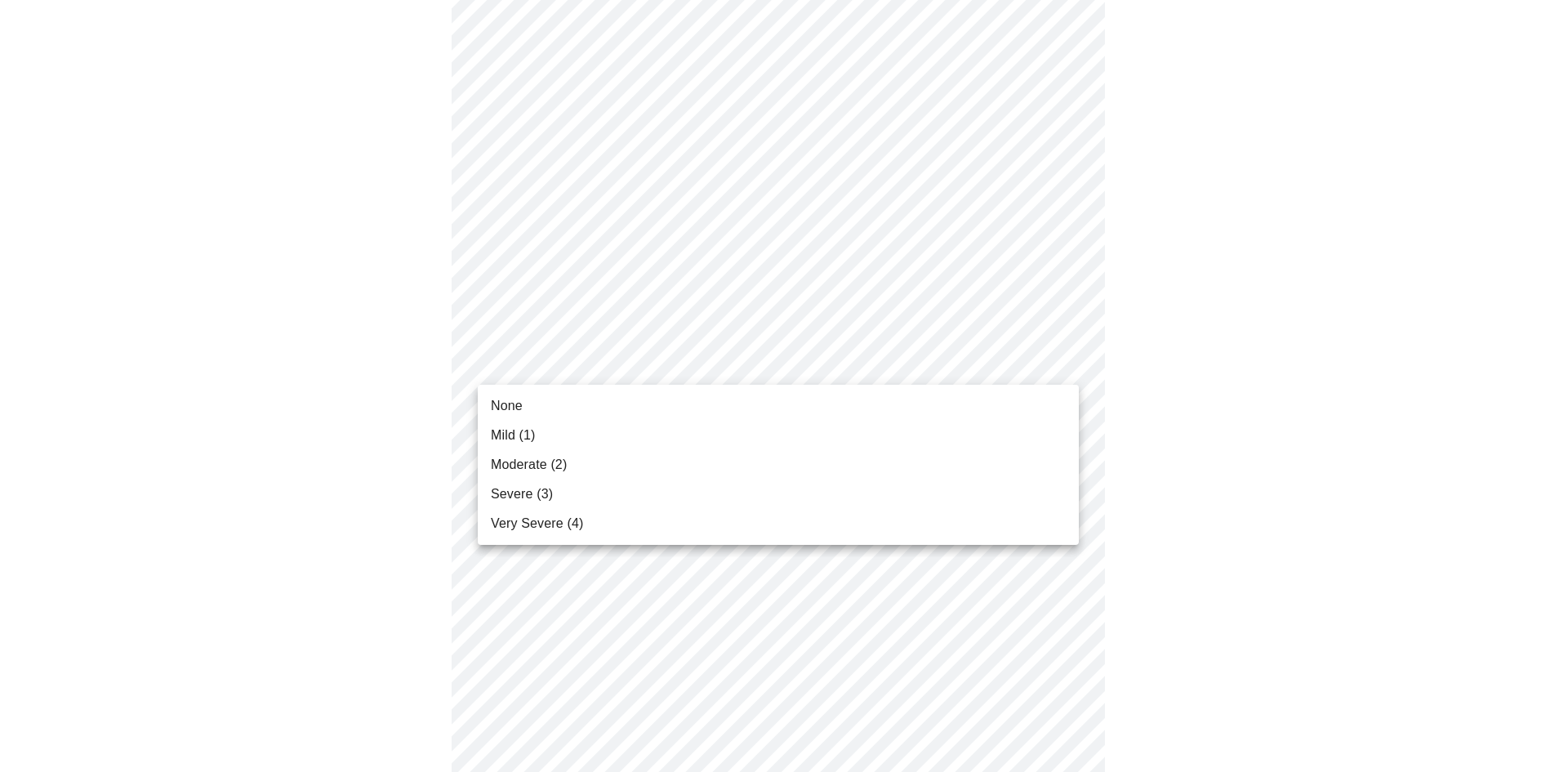
click at [957, 359] on body "MyMenopauseRx Appointments Messaging Labs Uploads Medications Community Refer a…" at bounding box center [784, 21] width 1554 height 1989
click at [875, 392] on li "None" at bounding box center [778, 406] width 601 height 30
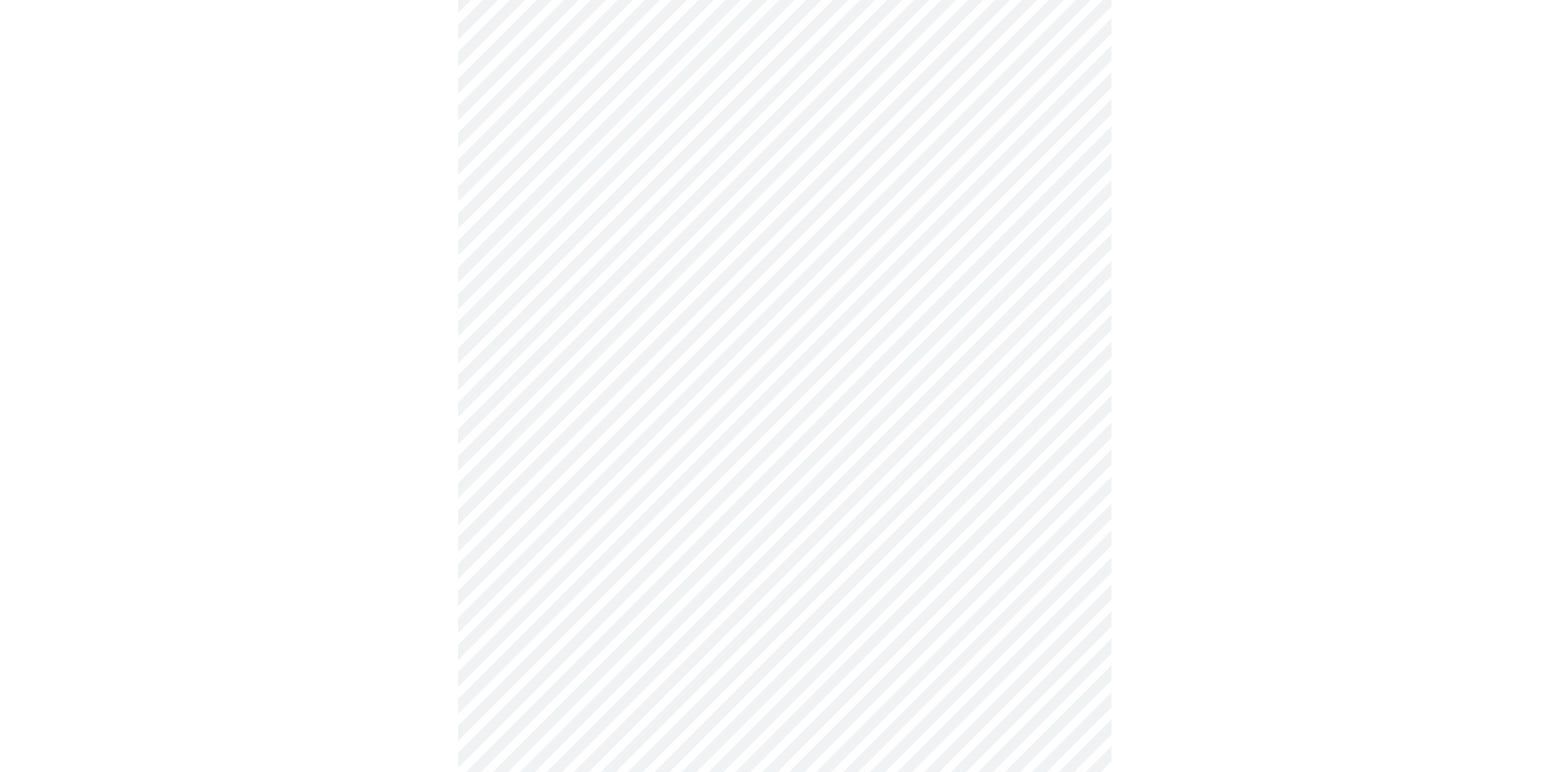
scroll to position [1195, 0]
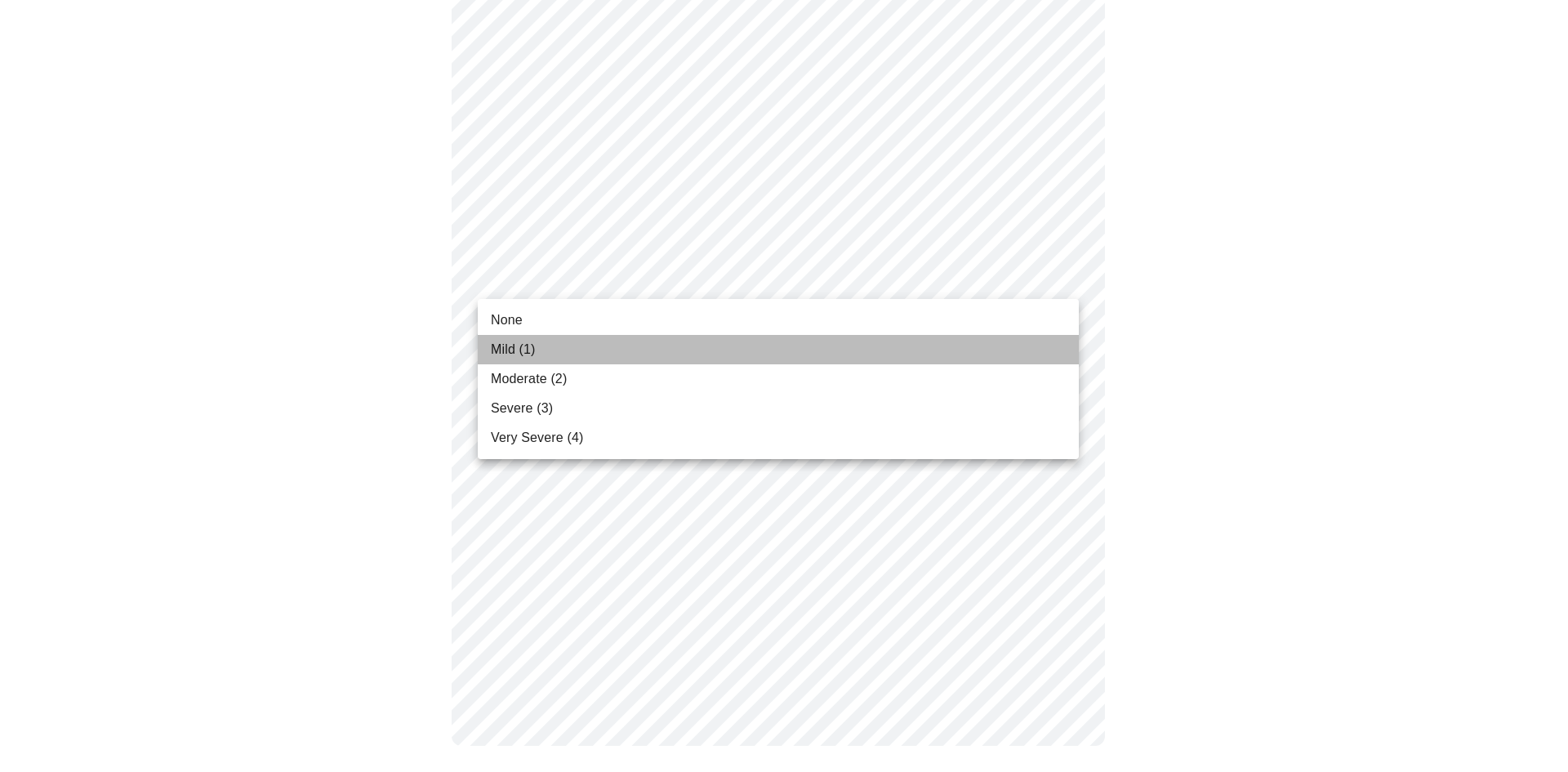
click at [833, 335] on li "Mild (1)" at bounding box center [778, 350] width 601 height 30
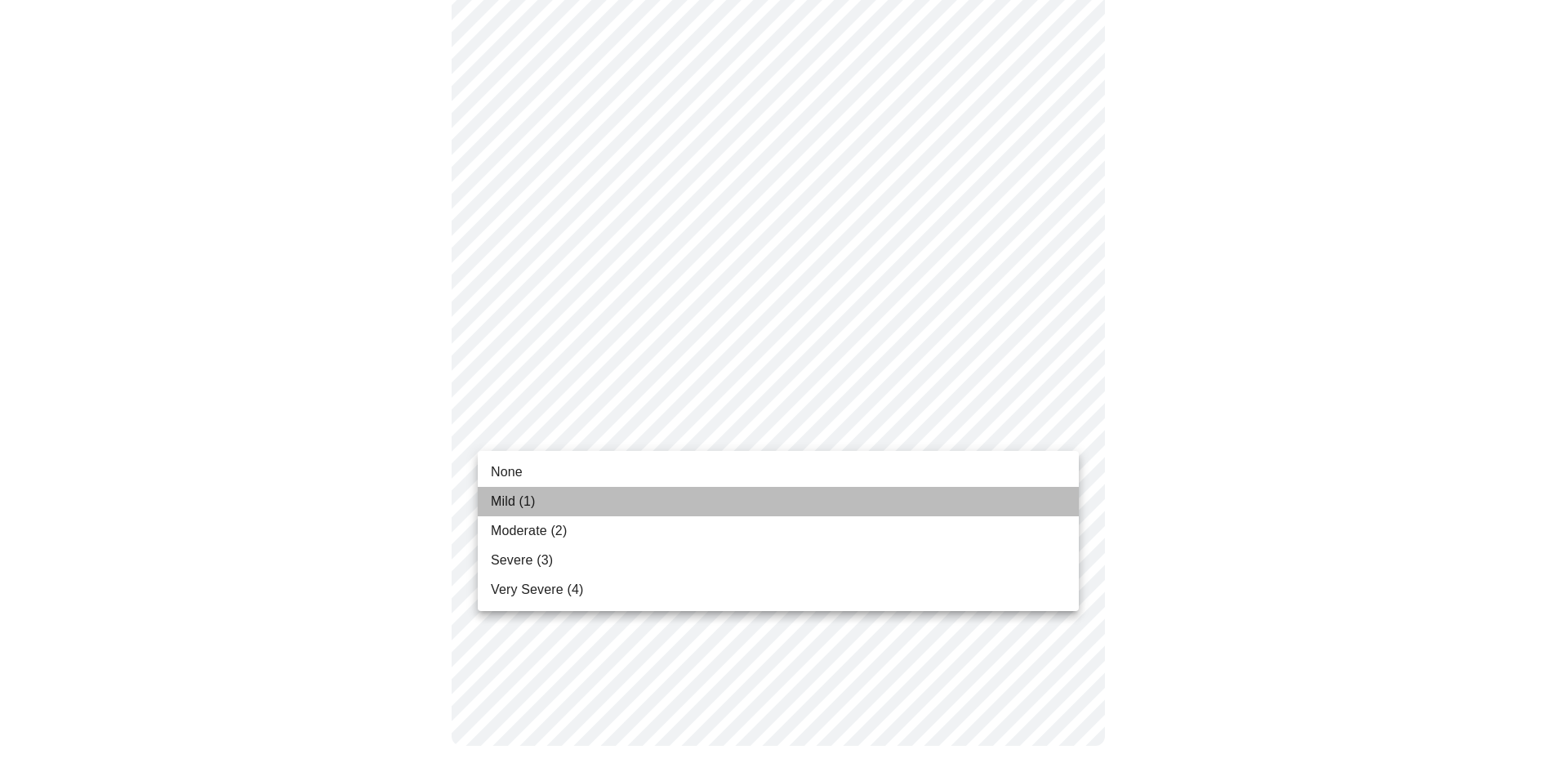
click at [525, 504] on span "Mild (1)" at bounding box center [513, 502] width 45 height 20
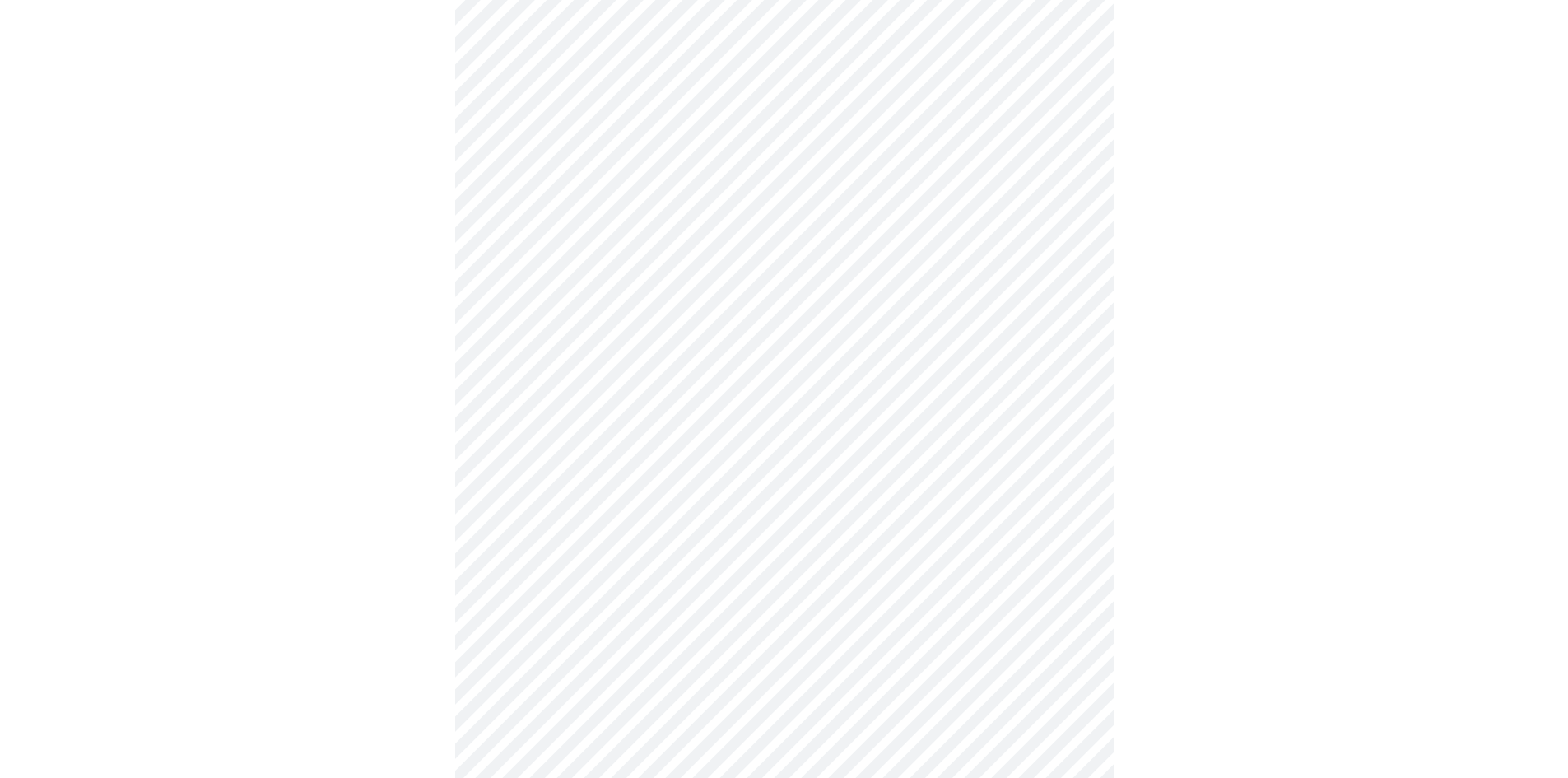
scroll to position [741, 0]
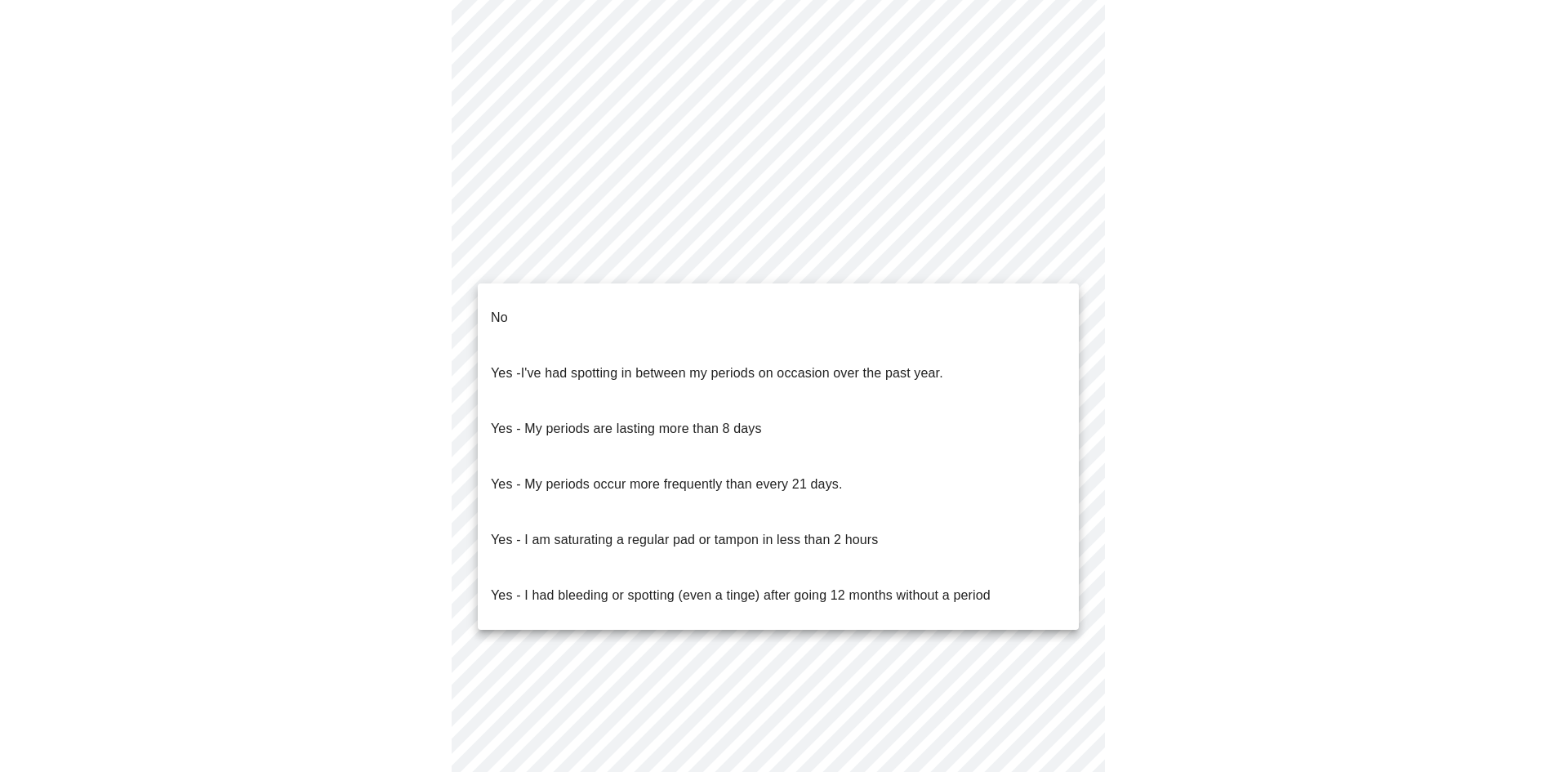
click at [1066, 262] on body "MyMenopauseRx Appointments Messaging Labs Uploads Medications Community Refer a…" at bounding box center [784, 78] width 1554 height 1613
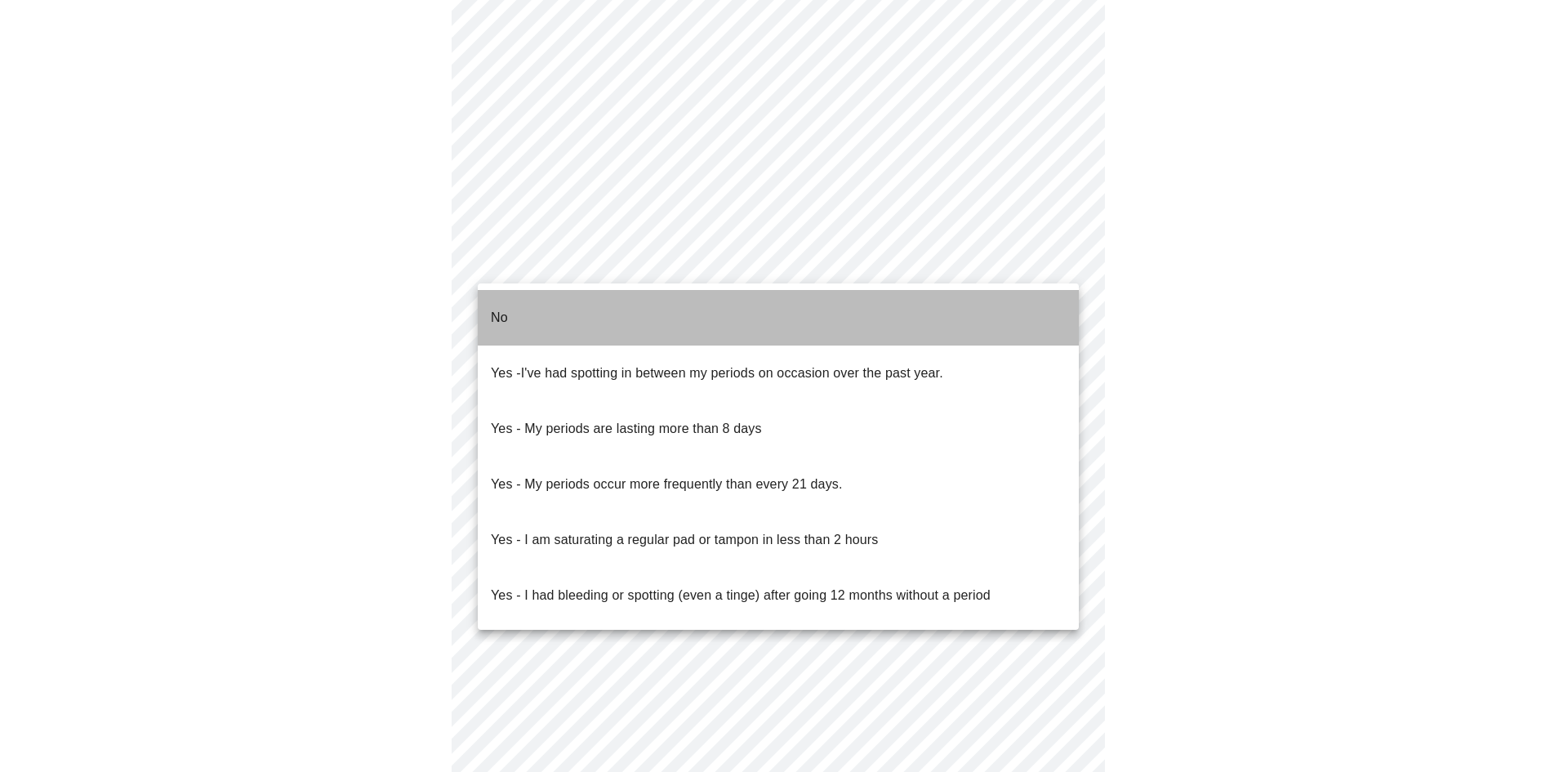
click at [863, 309] on li "No" at bounding box center [778, 318] width 601 height 55
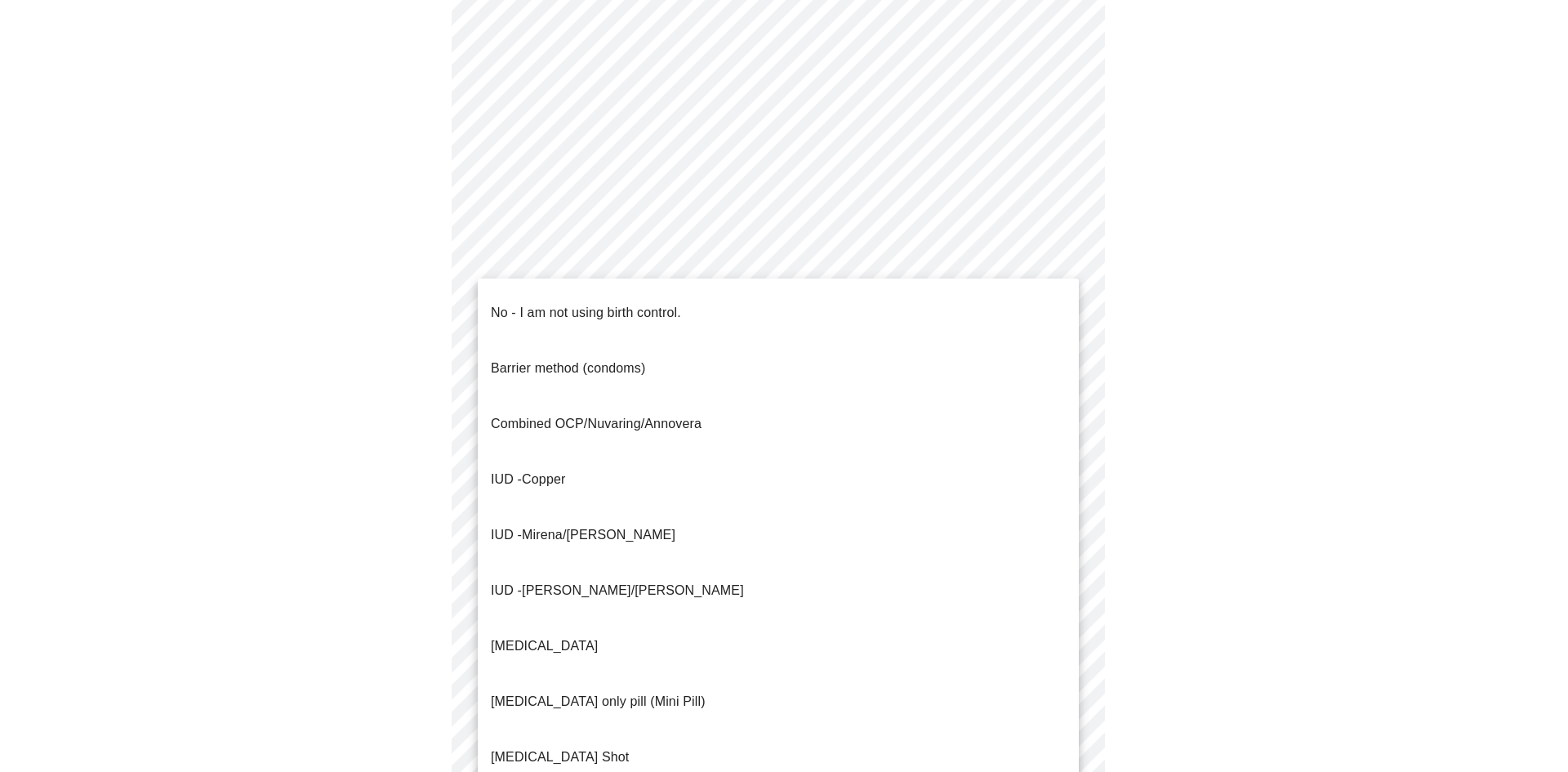
click at [1031, 381] on body "MyMenopauseRx Appointments Messaging Labs Uploads Medications Community Refer a…" at bounding box center [784, 73] width 1554 height 1603
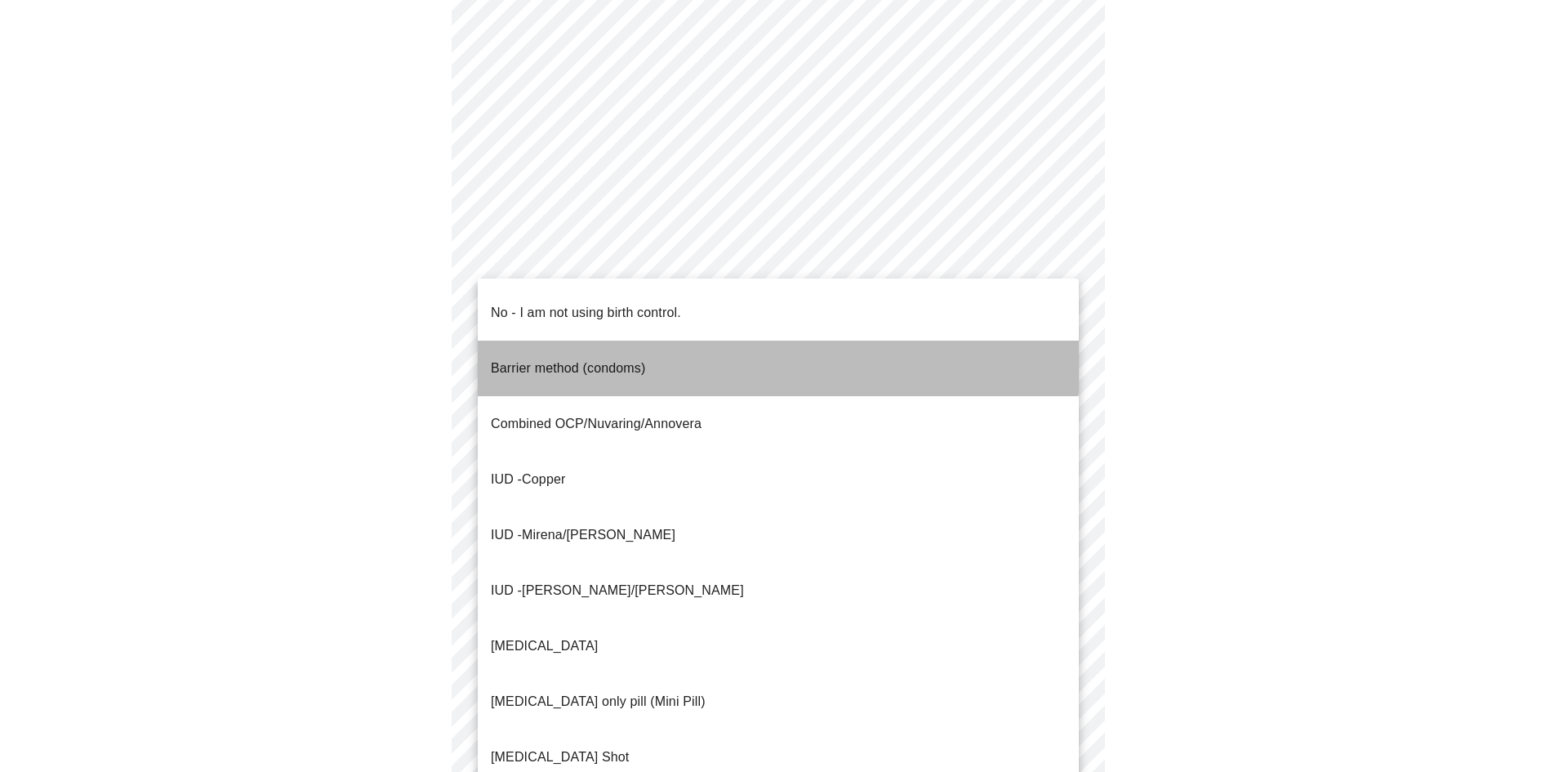
click at [611, 359] on p "Barrier method (condoms)" at bounding box center [567, 369] width 154 height 20
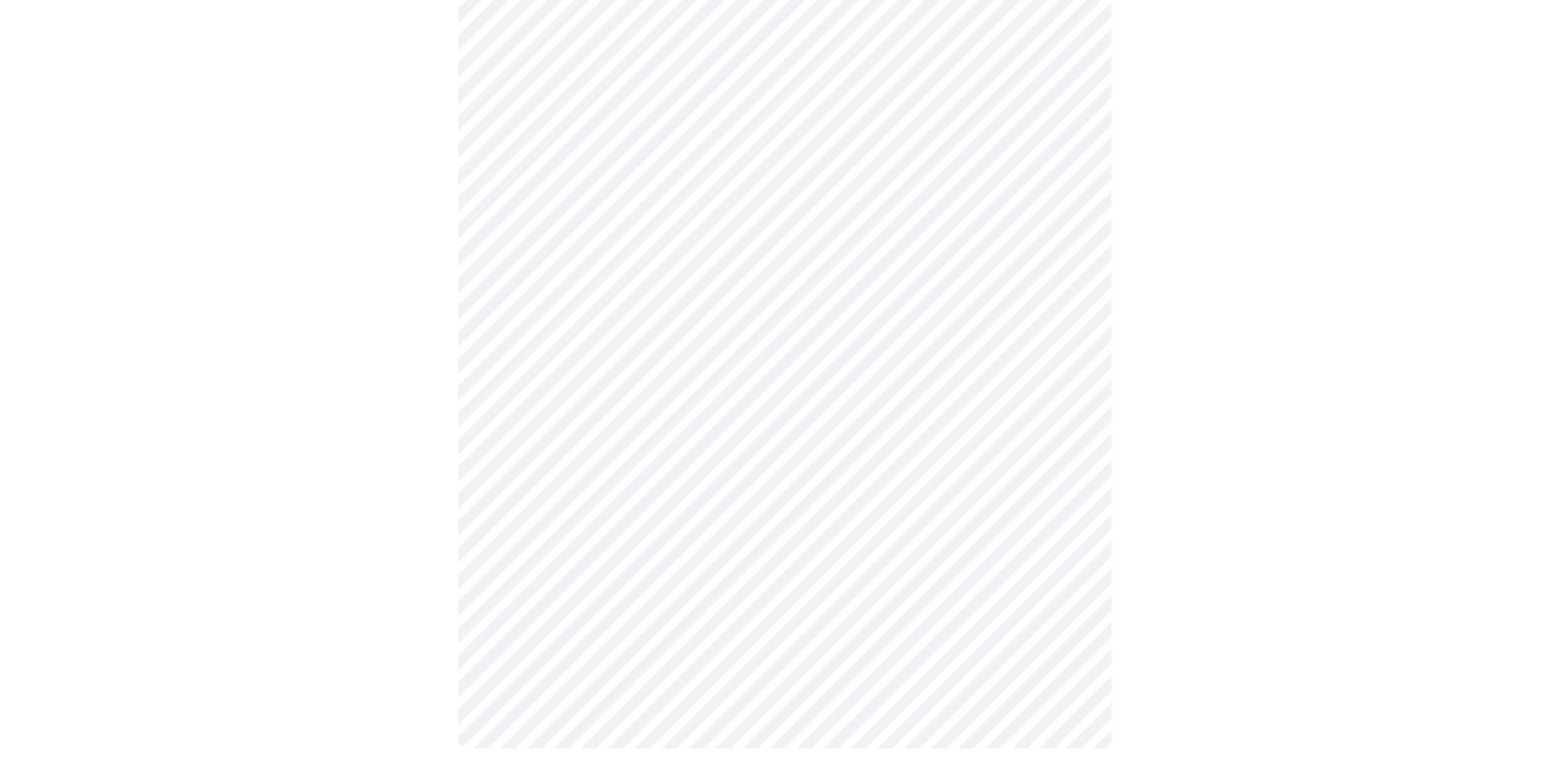
scroll to position [821, 0]
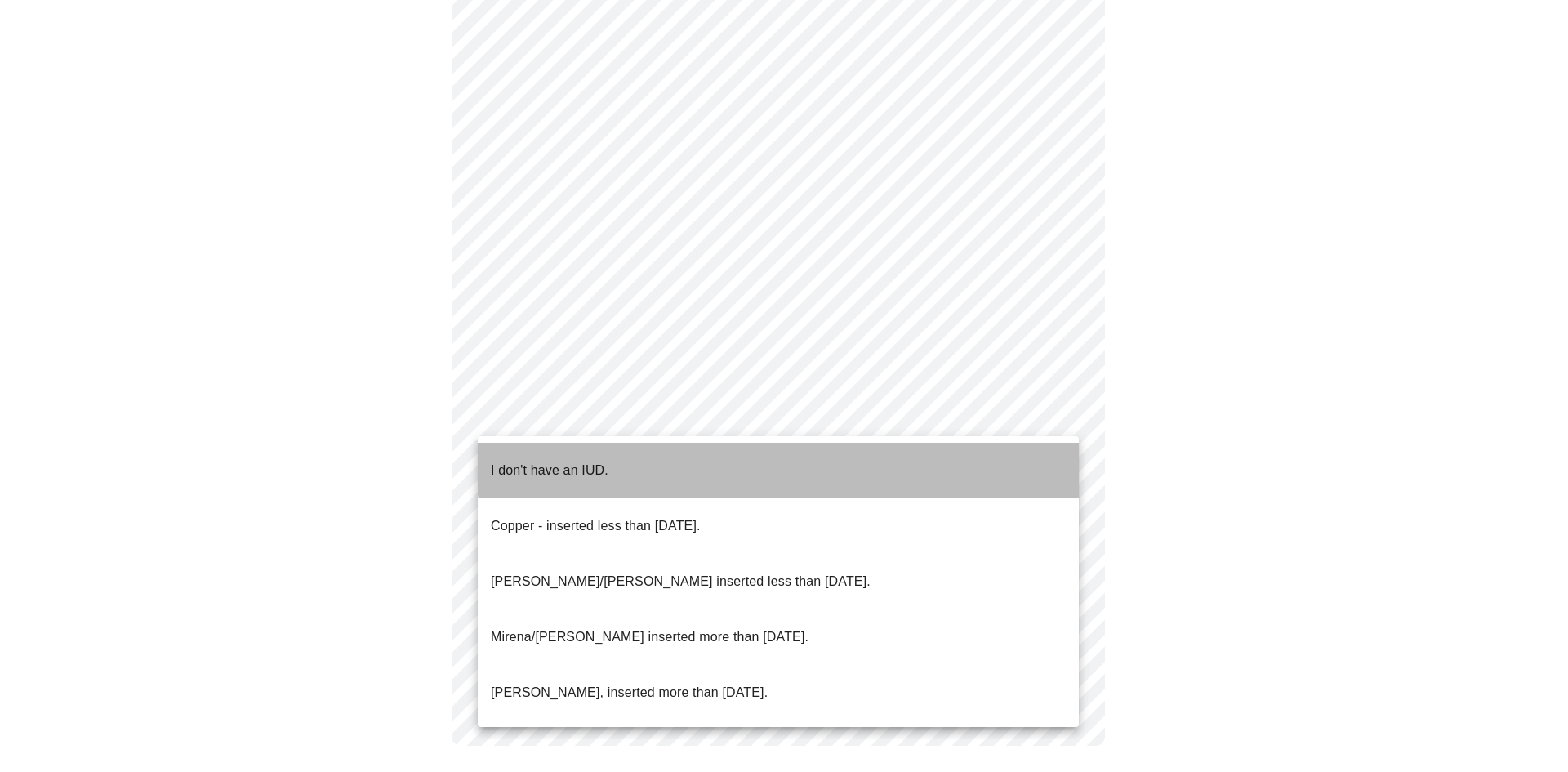
click at [822, 453] on li "I don't have an IUD." at bounding box center [778, 470] width 601 height 55
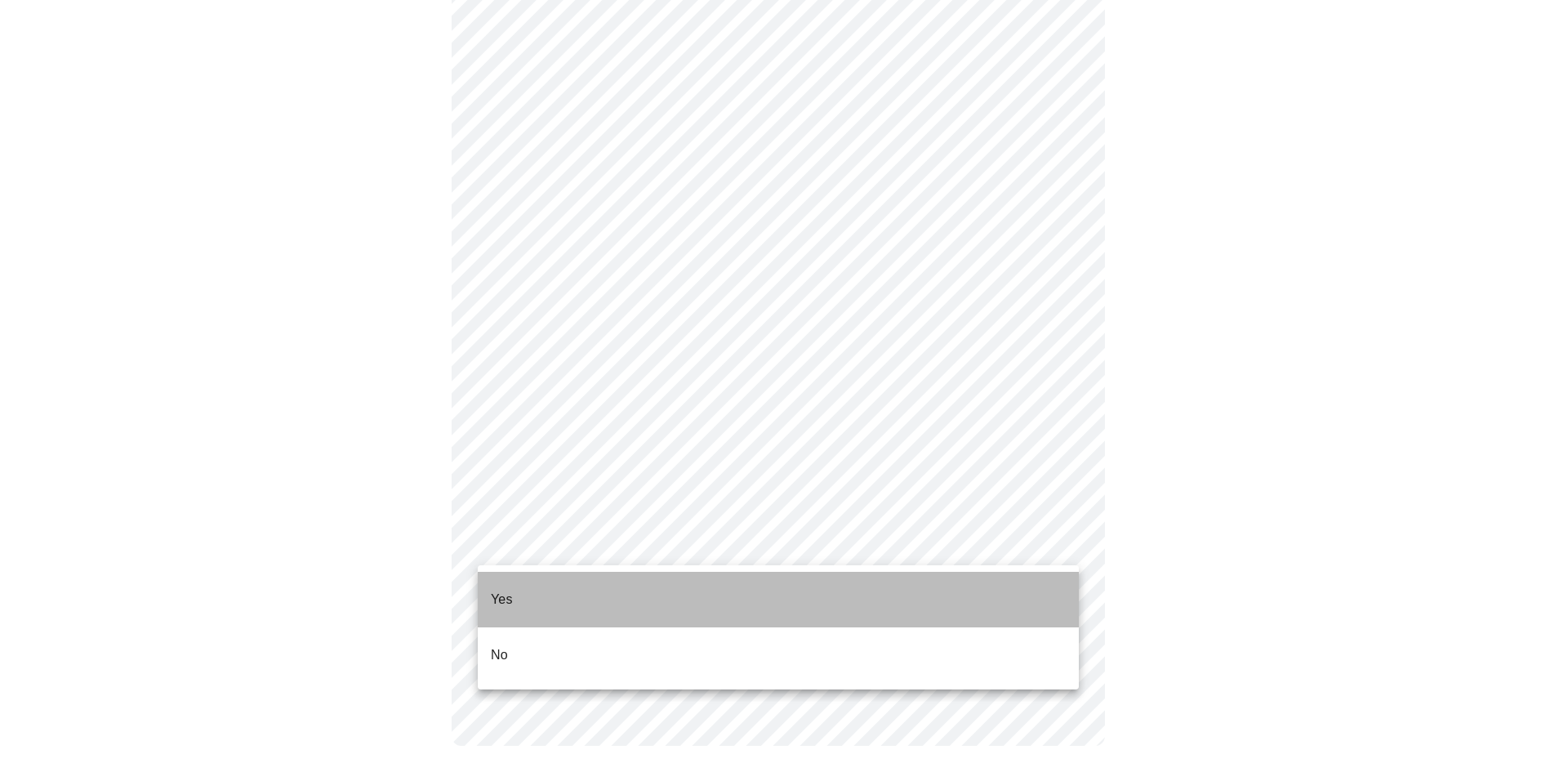
click at [594, 587] on li "Yes" at bounding box center [778, 599] width 601 height 55
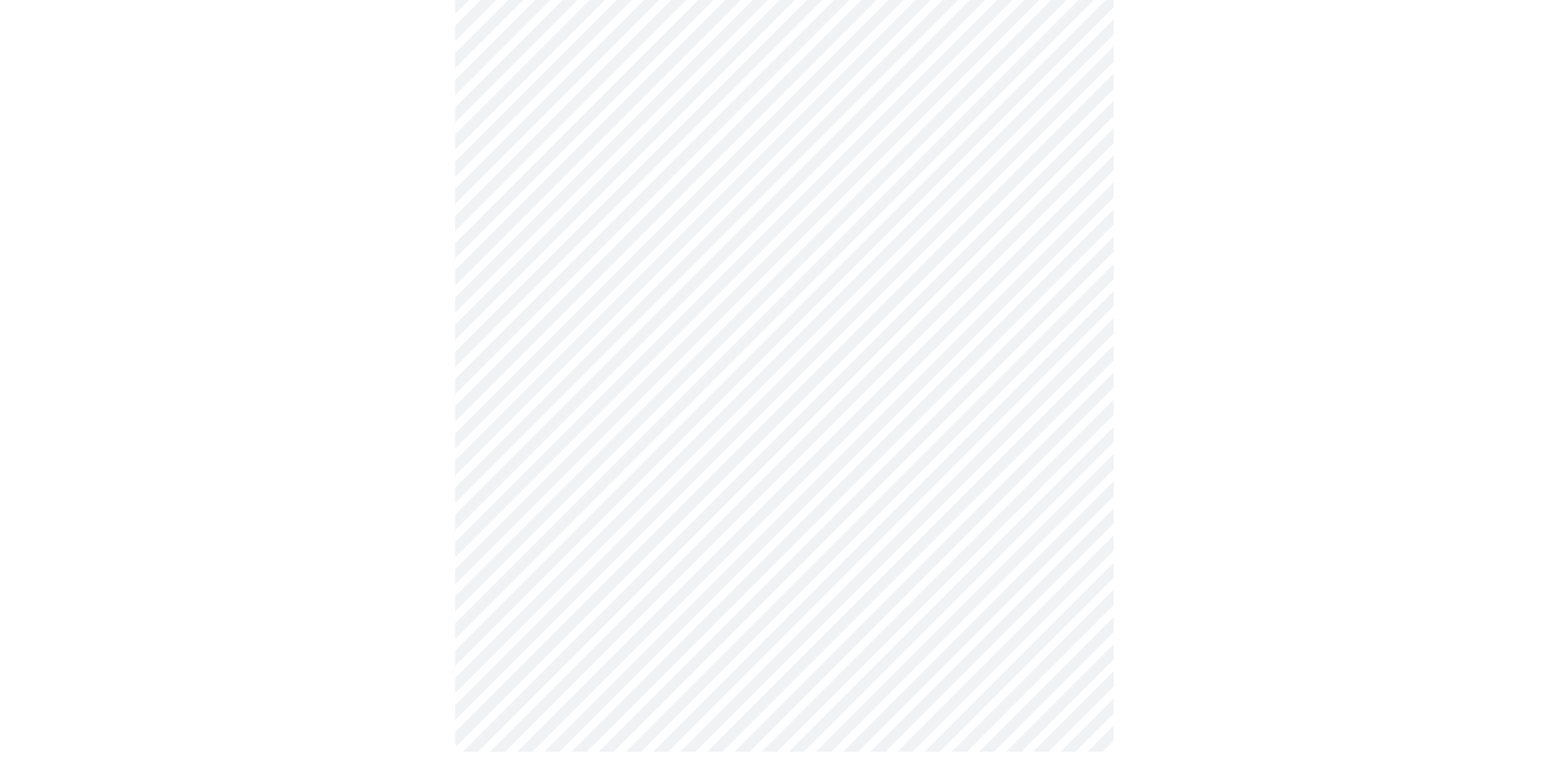
scroll to position [0, 0]
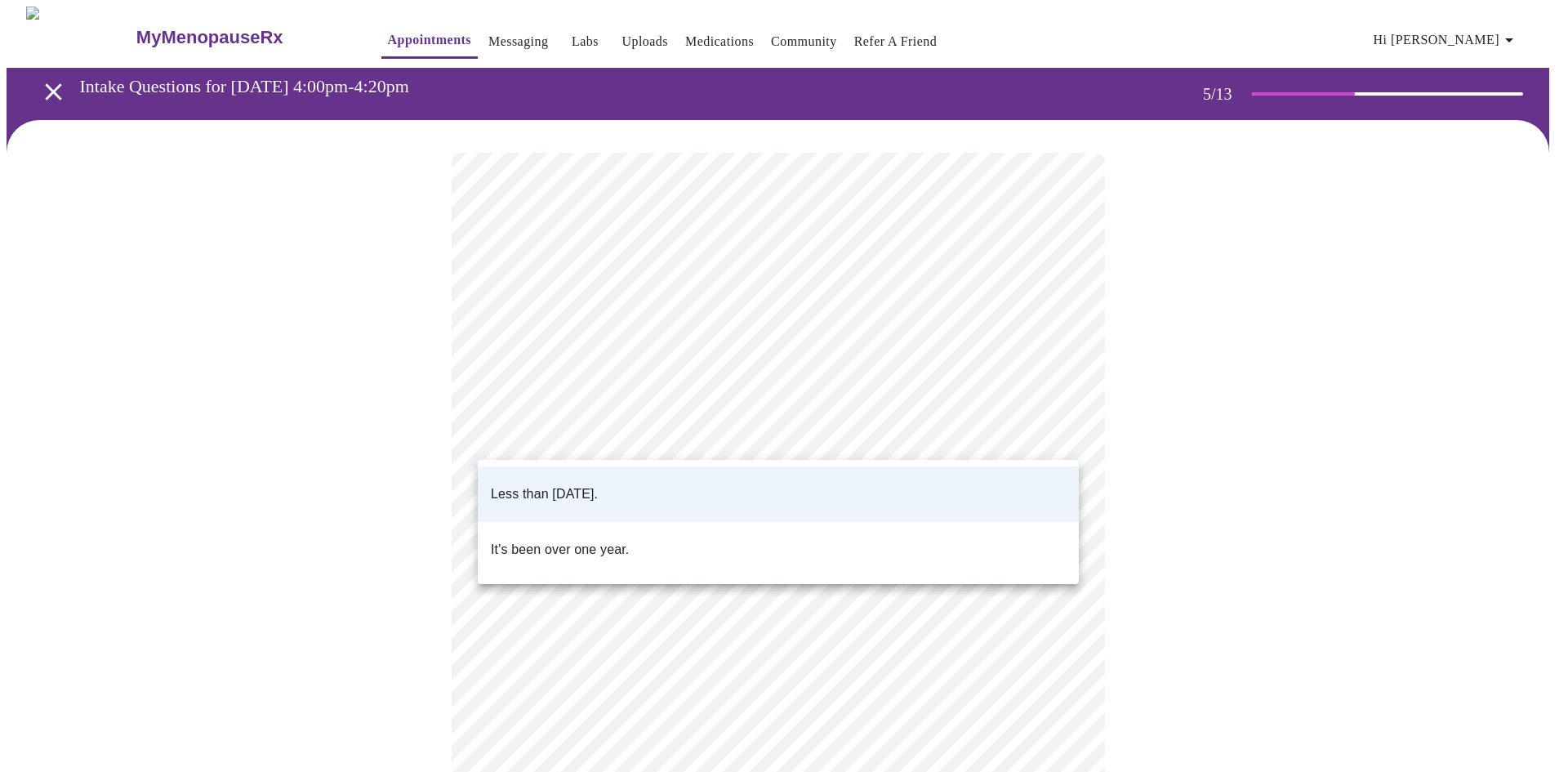
click at [1045, 436] on body "MyMenopauseRx Appointments Messaging Labs Uploads Medications Community Refer a…" at bounding box center [784, 611] width 1554 height 1208
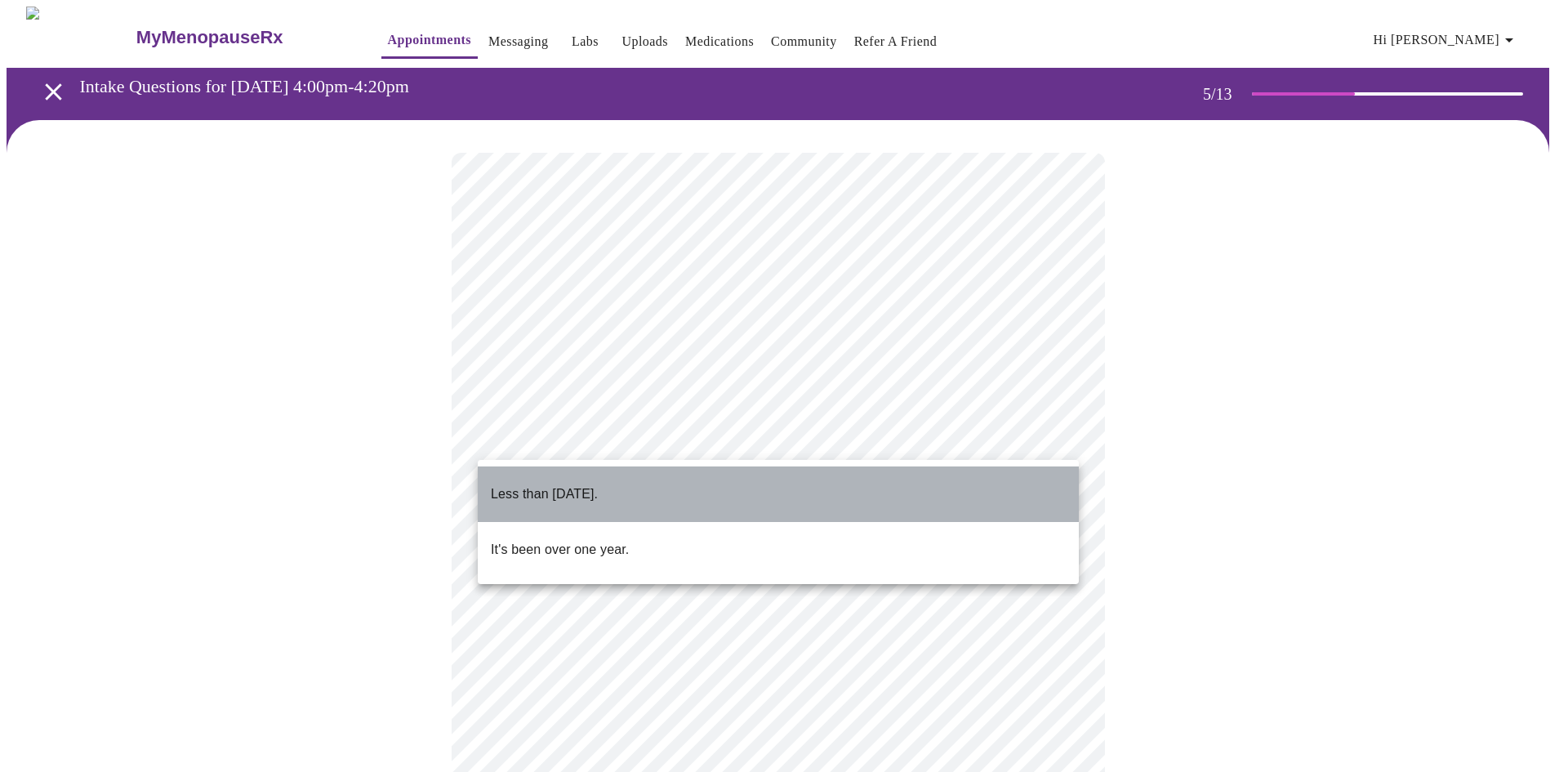
click at [728, 489] on li "Less than [DATE]." at bounding box center [778, 494] width 601 height 55
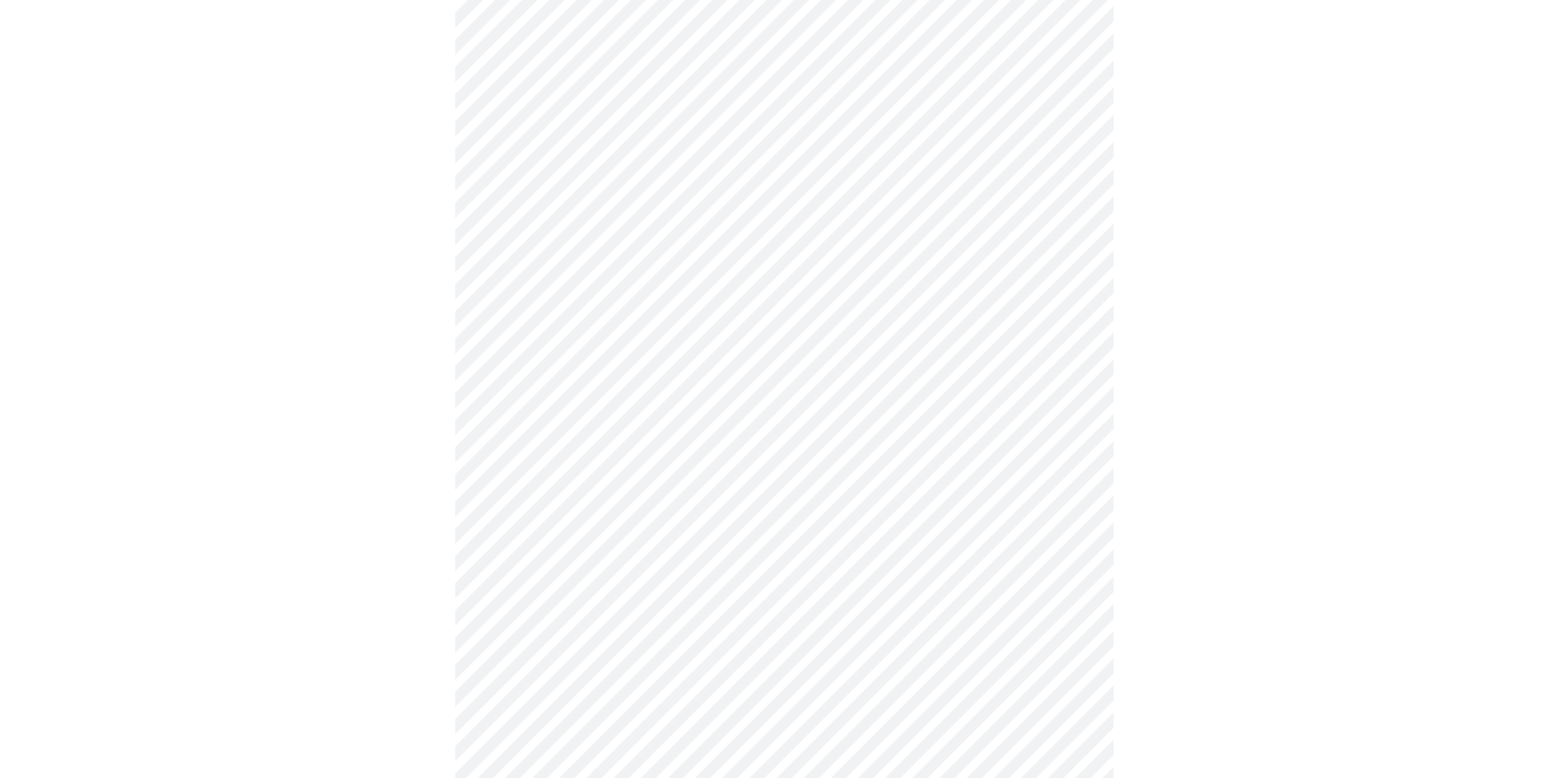
scroll to position [247, 0]
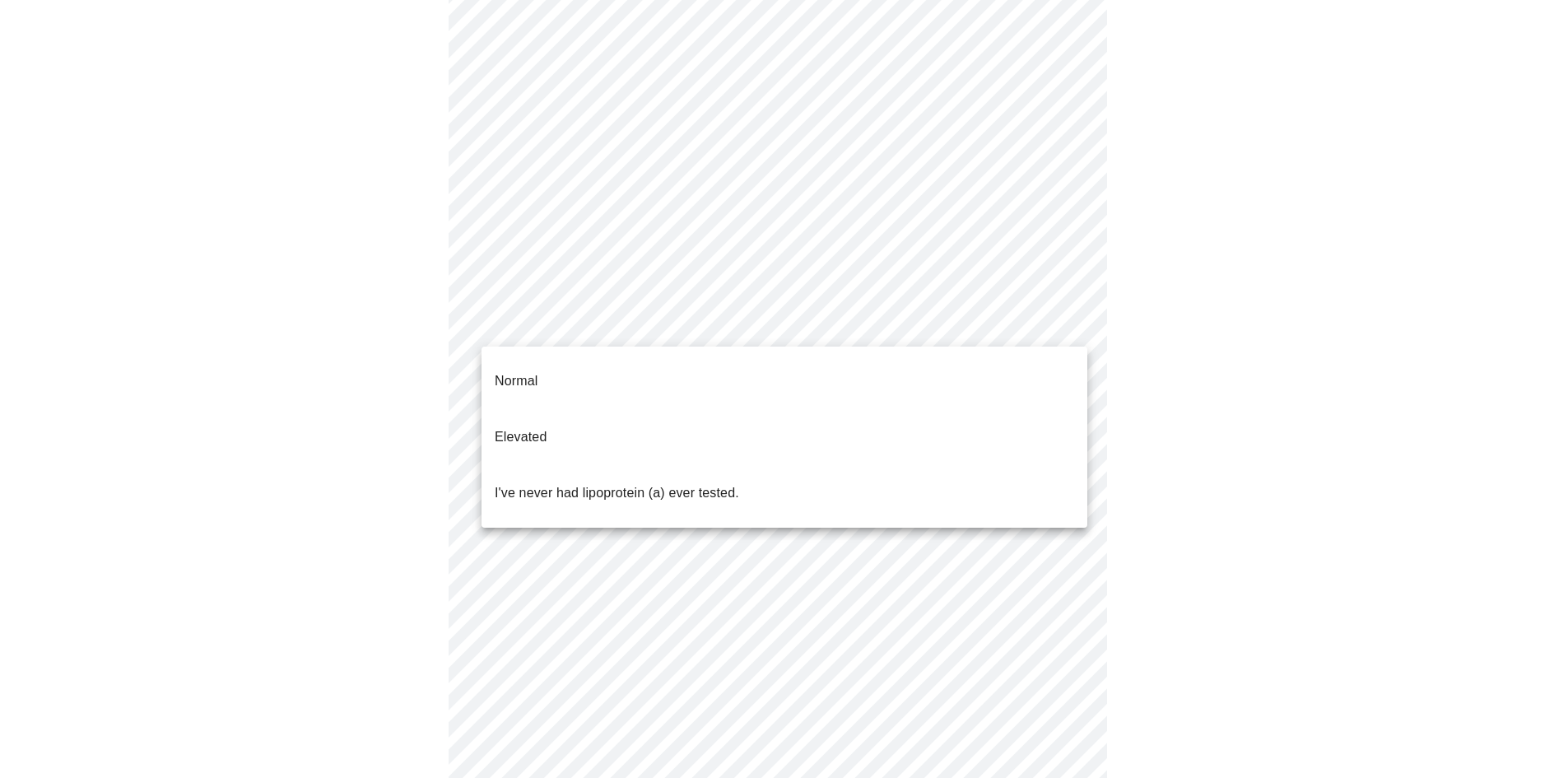
click at [1064, 322] on body "MyMenopauseRx Appointments Messaging Labs Uploads Medications Community Refer a…" at bounding box center [784, 368] width 1555 height 1217
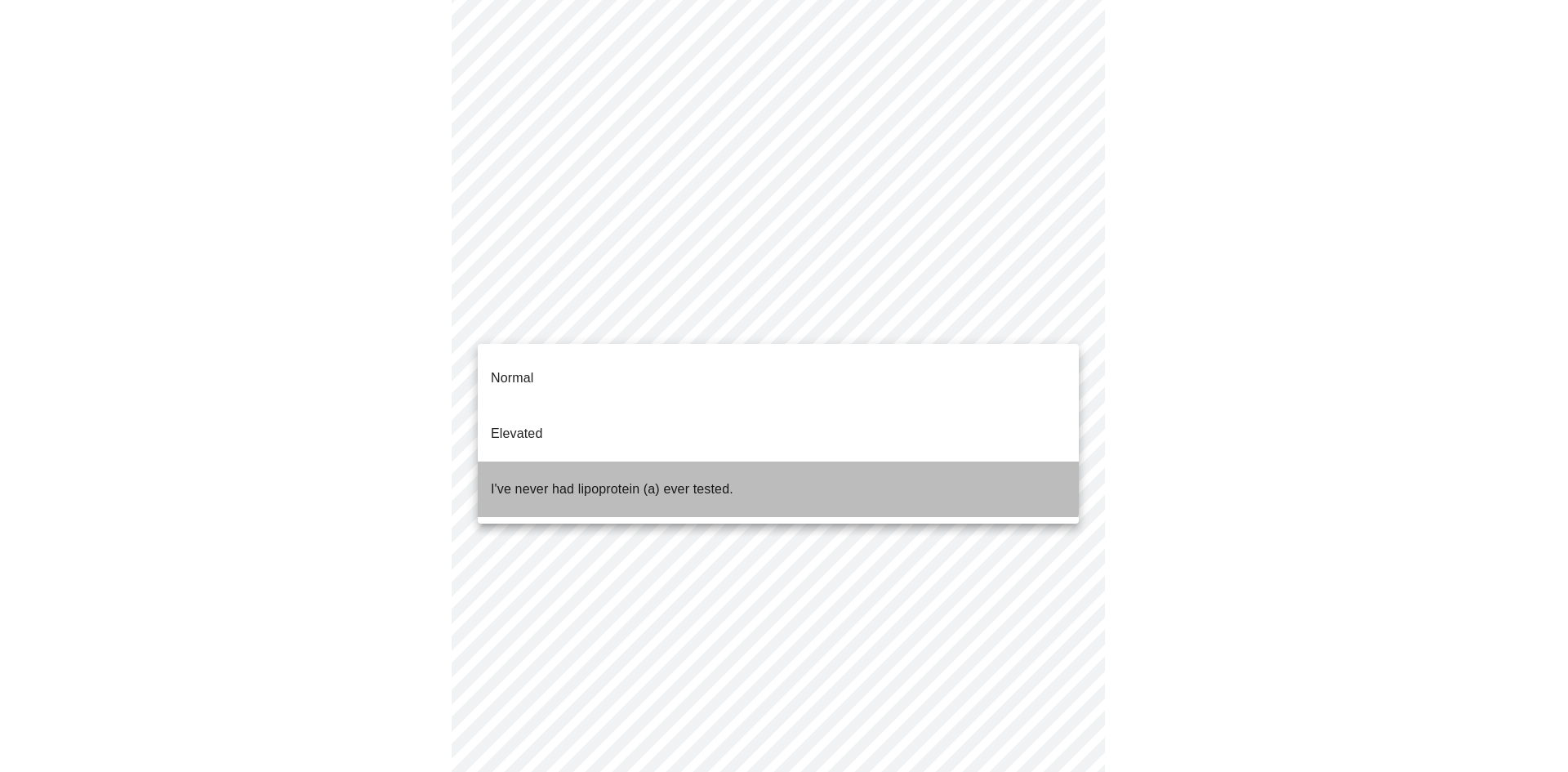
click at [754, 461] on li "I've never had lipoprotein (a) ever tested." at bounding box center [778, 489] width 601 height 55
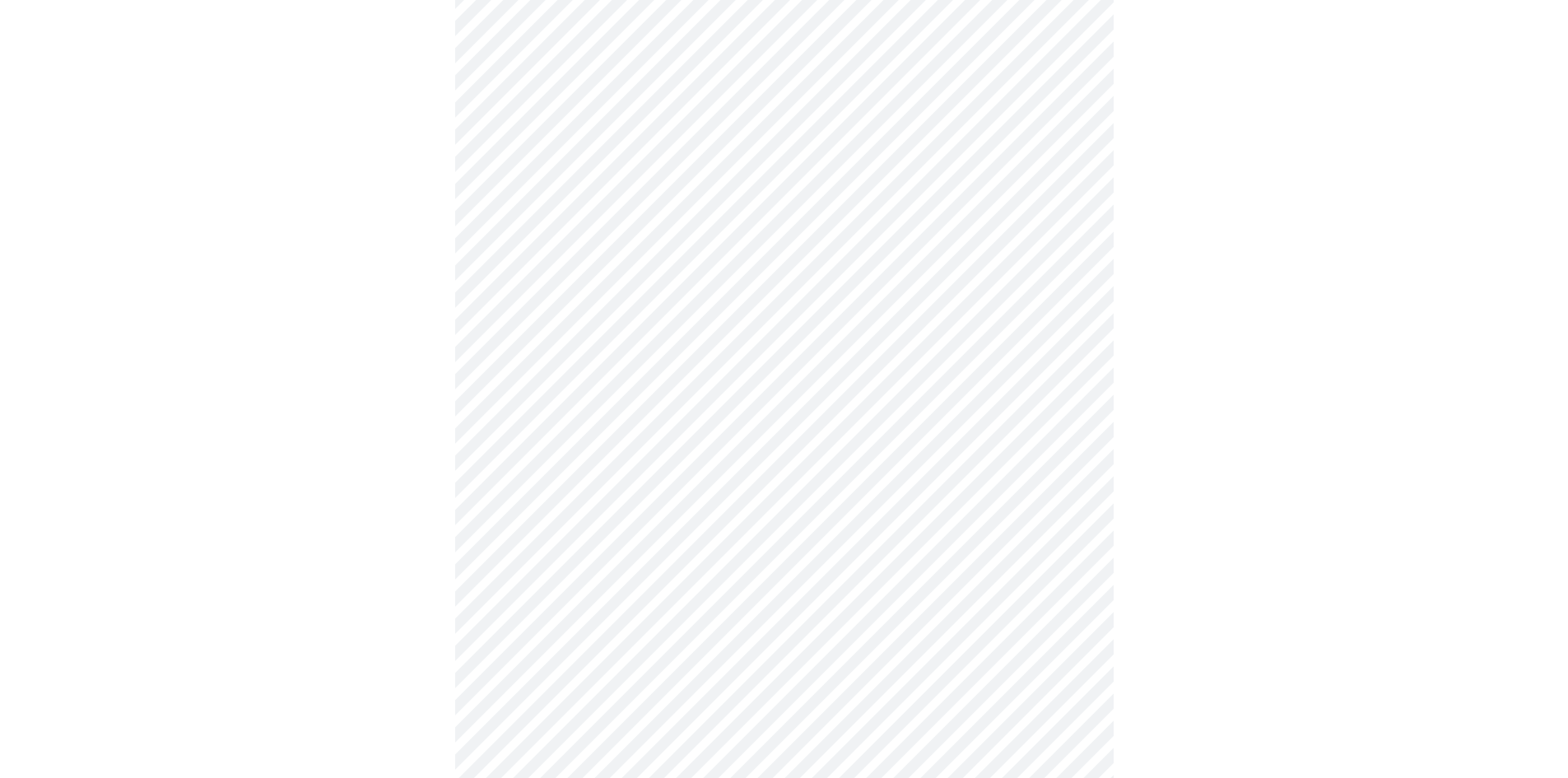
scroll to position [4280, 0]
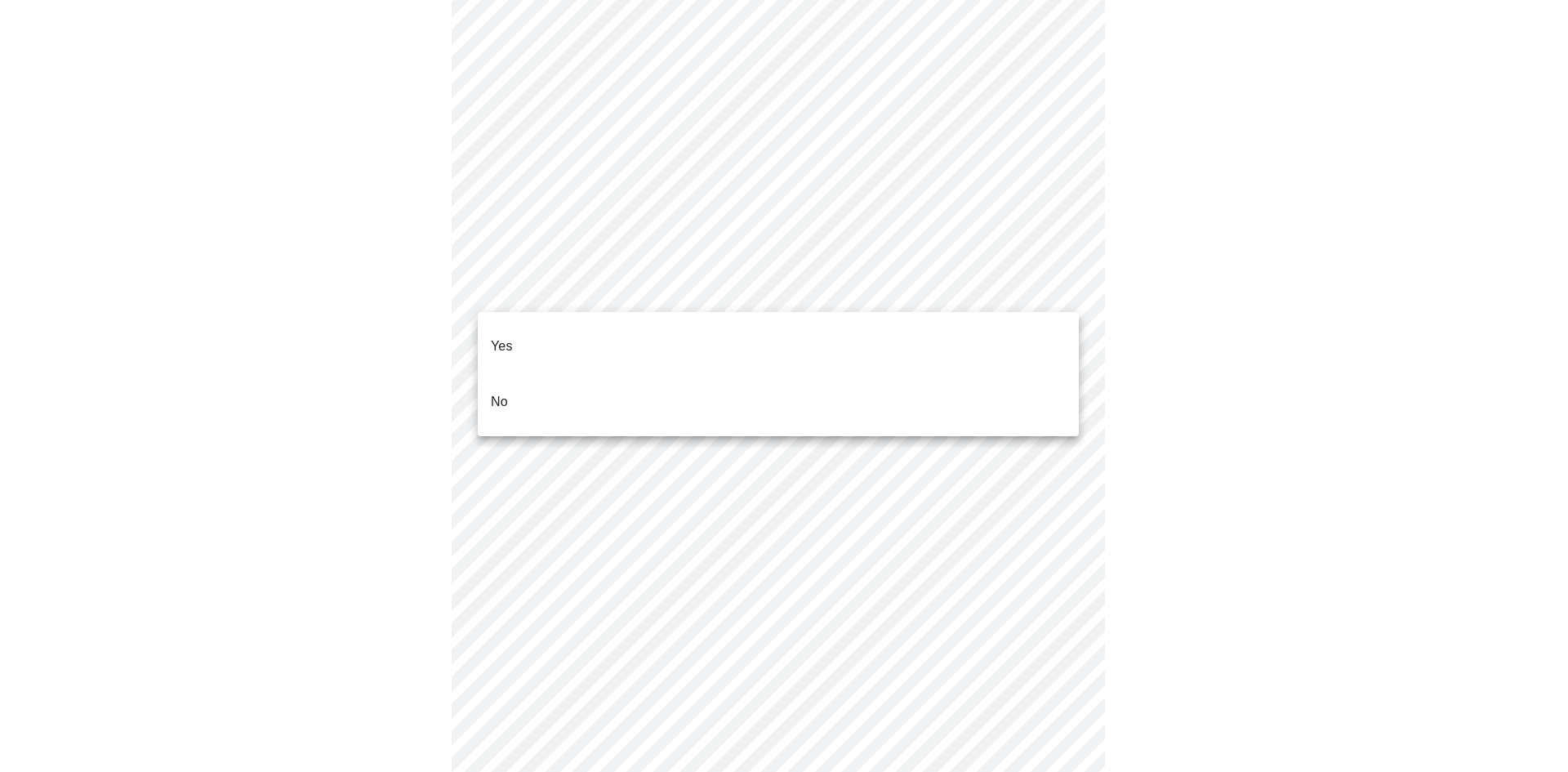
click at [754, 374] on li "No" at bounding box center [778, 401] width 601 height 55
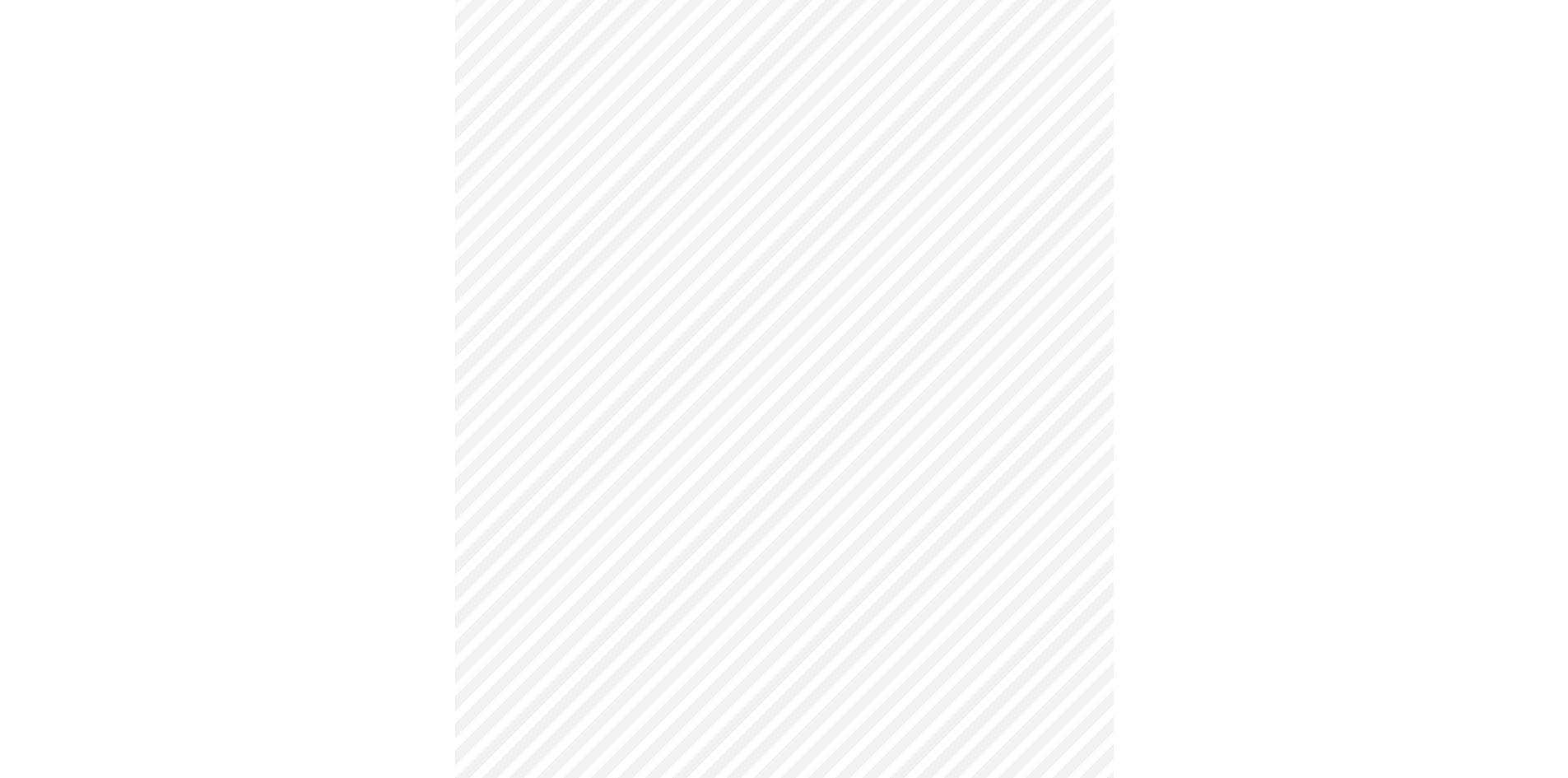
scroll to position [0, 0]
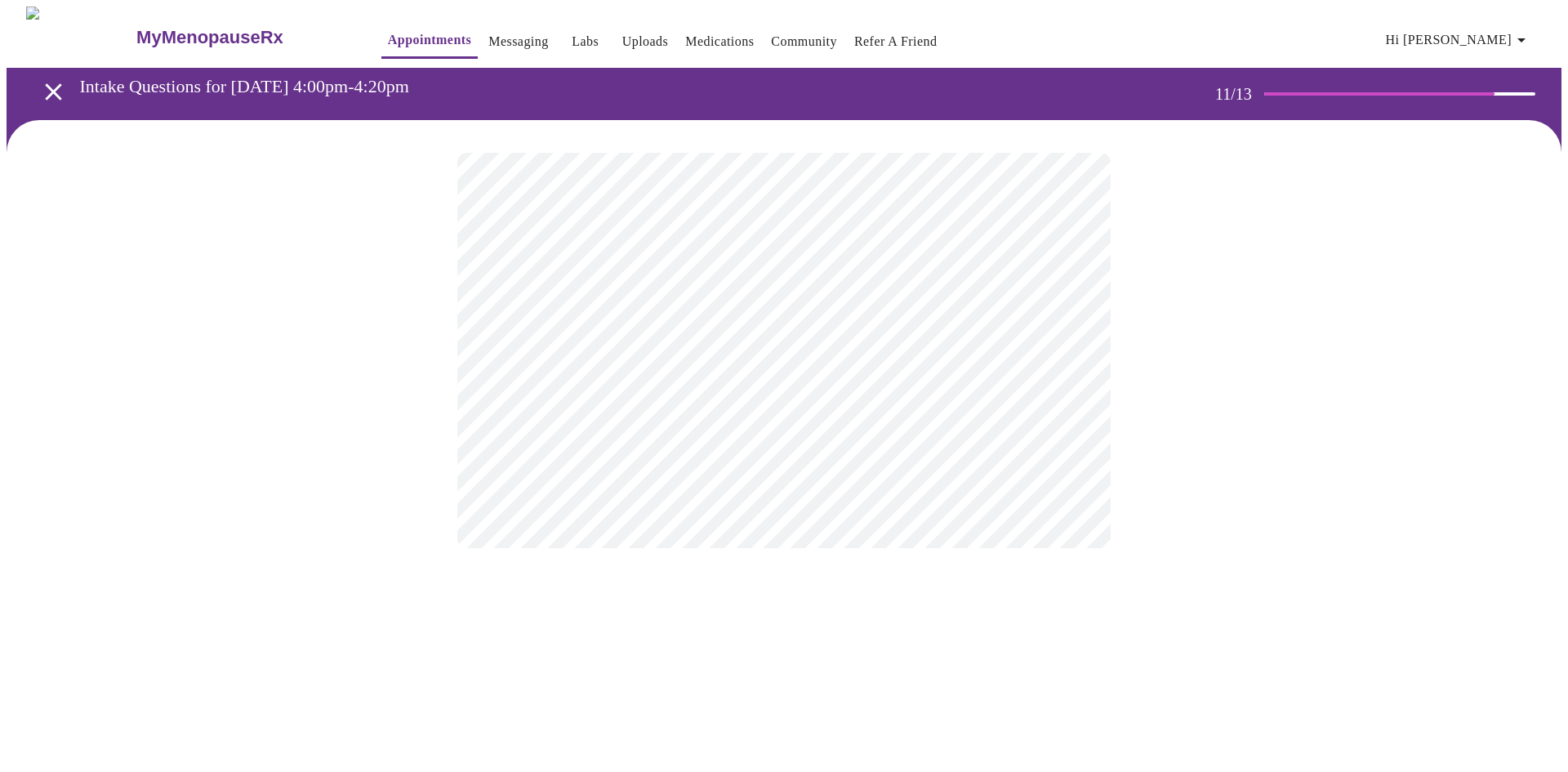
click at [1135, 338] on div at bounding box center [784, 350] width 1554 height 460
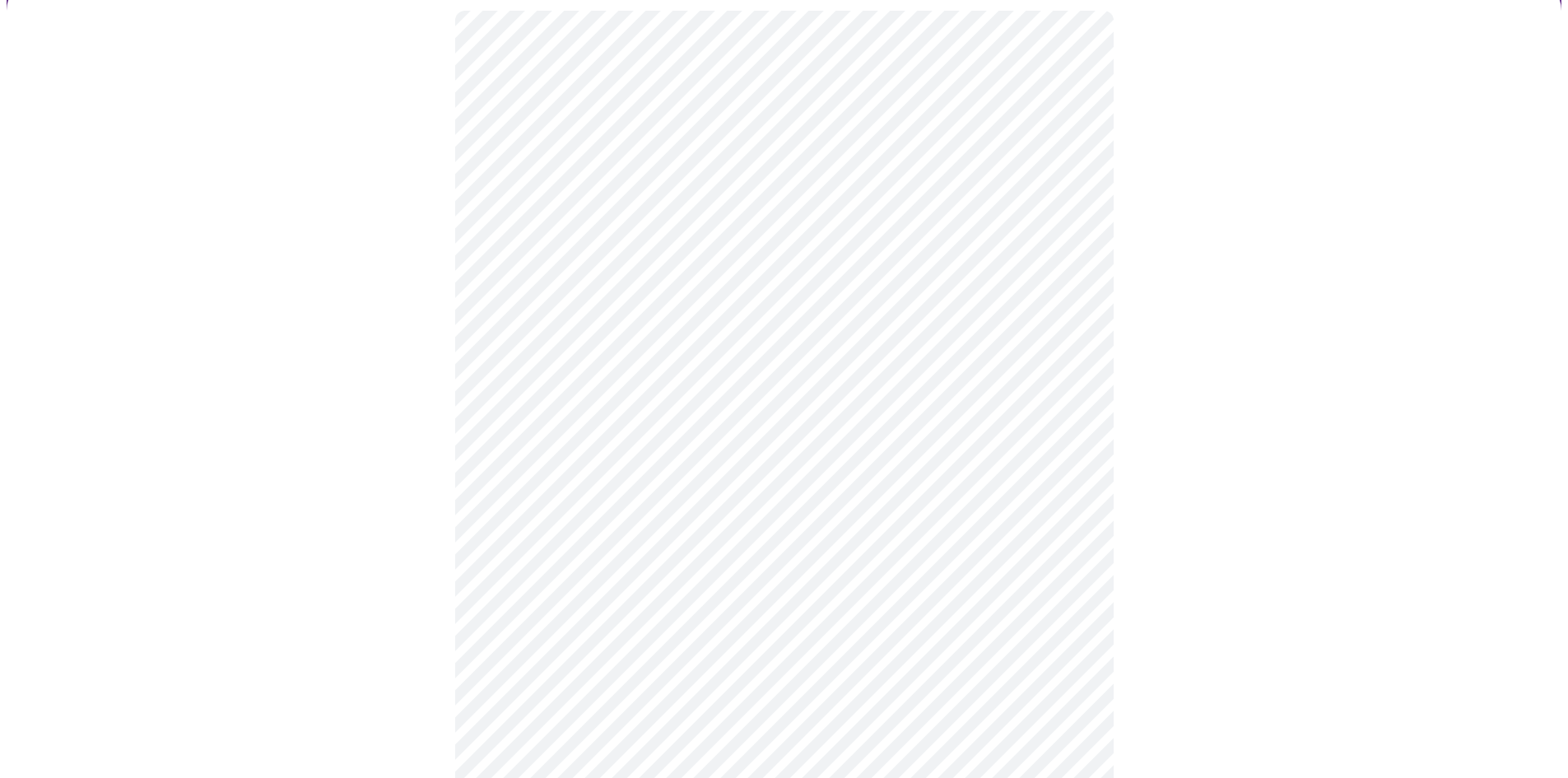
scroll to position [165, 0]
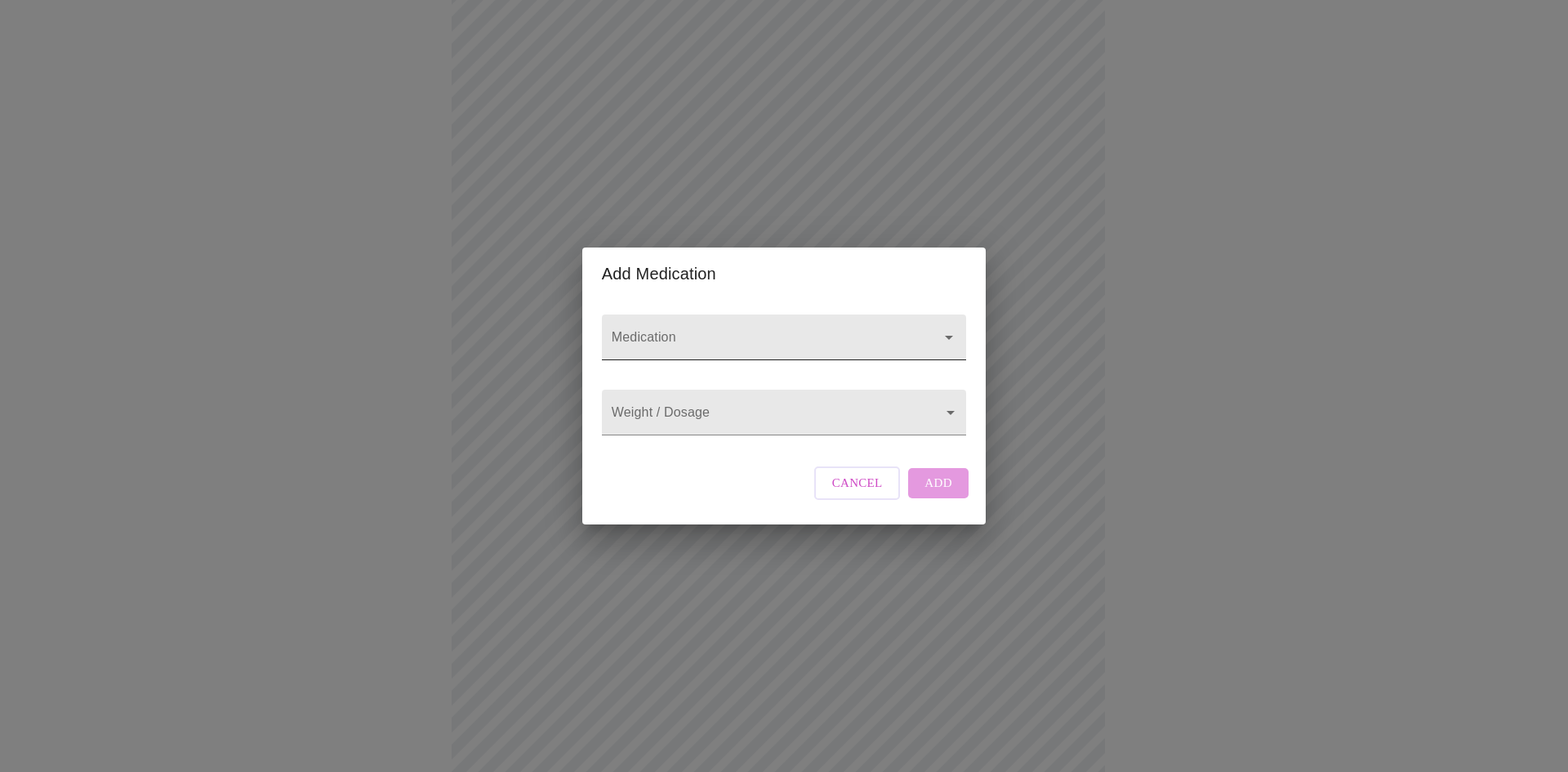
click at [794, 330] on input "Medication" at bounding box center [761, 345] width 305 height 30
type input "st john's wort"
click at [782, 416] on body "MyMenopauseRx Appointments Messaging Labs Uploads Medications Community Refer a…" at bounding box center [784, 534] width 1554 height 1382
click at [788, 335] on div at bounding box center [784, 386] width 1568 height 772
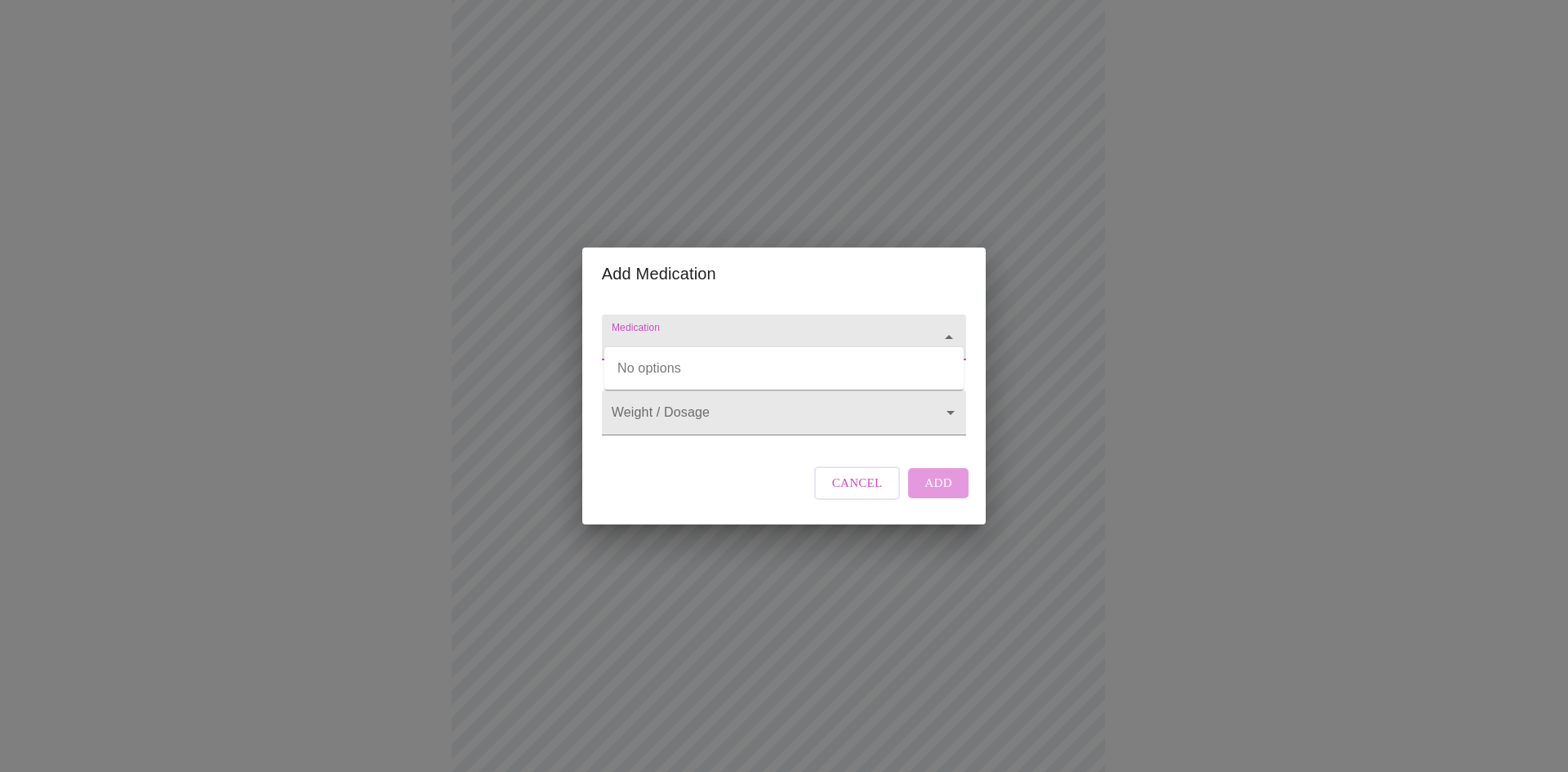
click at [870, 330] on input "Medication" at bounding box center [761, 345] width 305 height 30
click at [859, 494] on span "Cancel" at bounding box center [856, 483] width 50 height 22
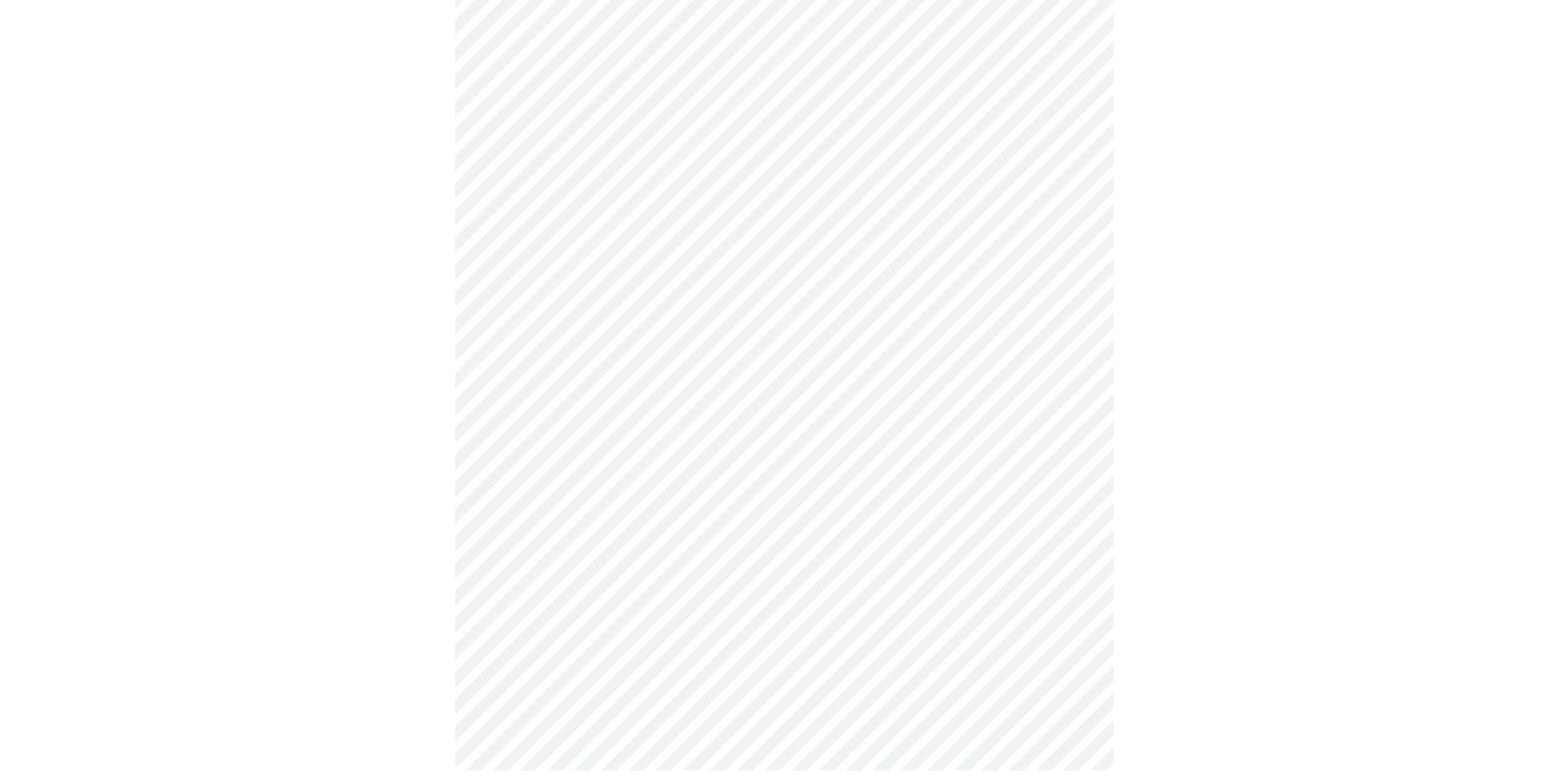
scroll to position [614, 0]
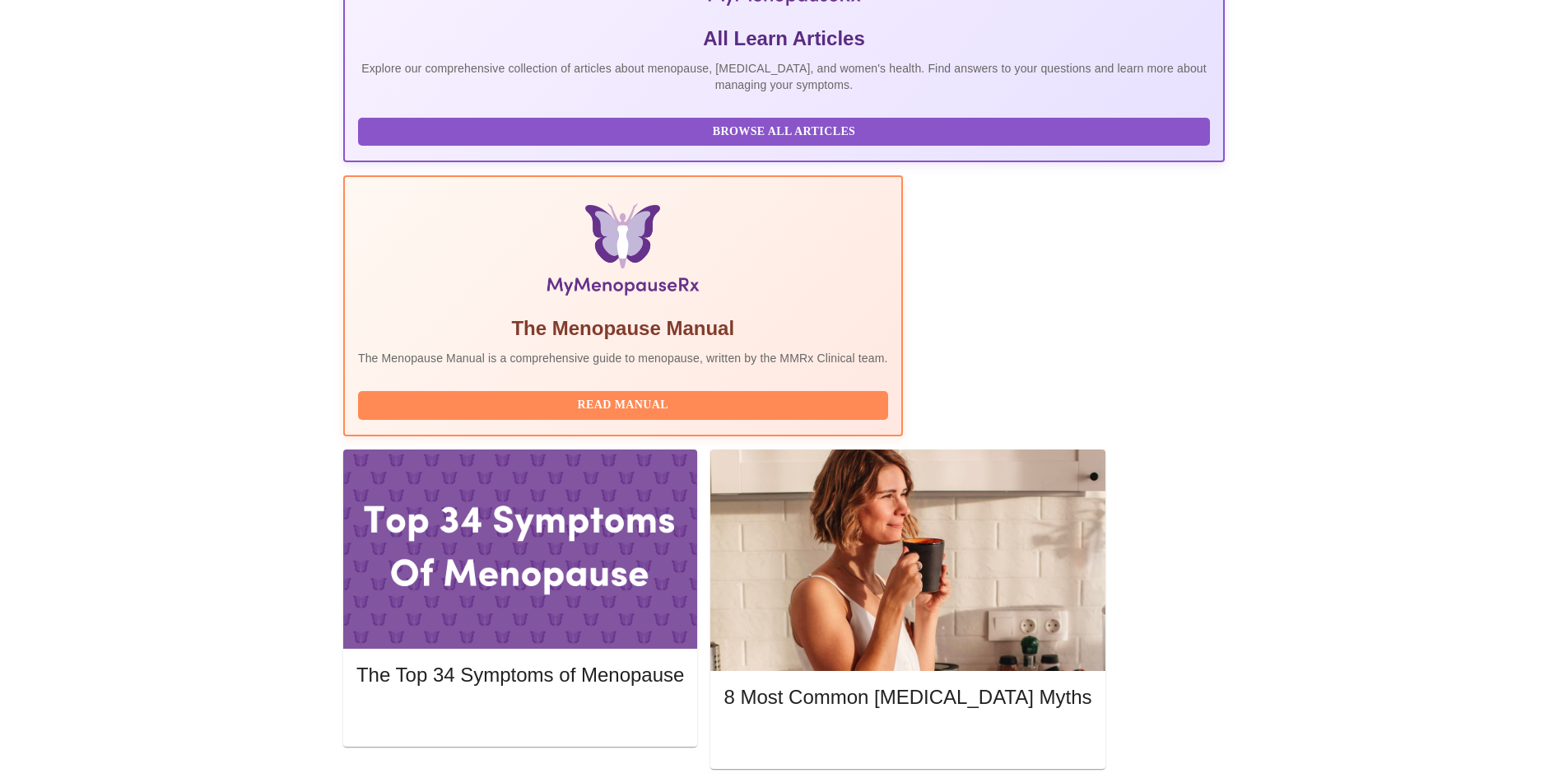
scroll to position [411, 0]
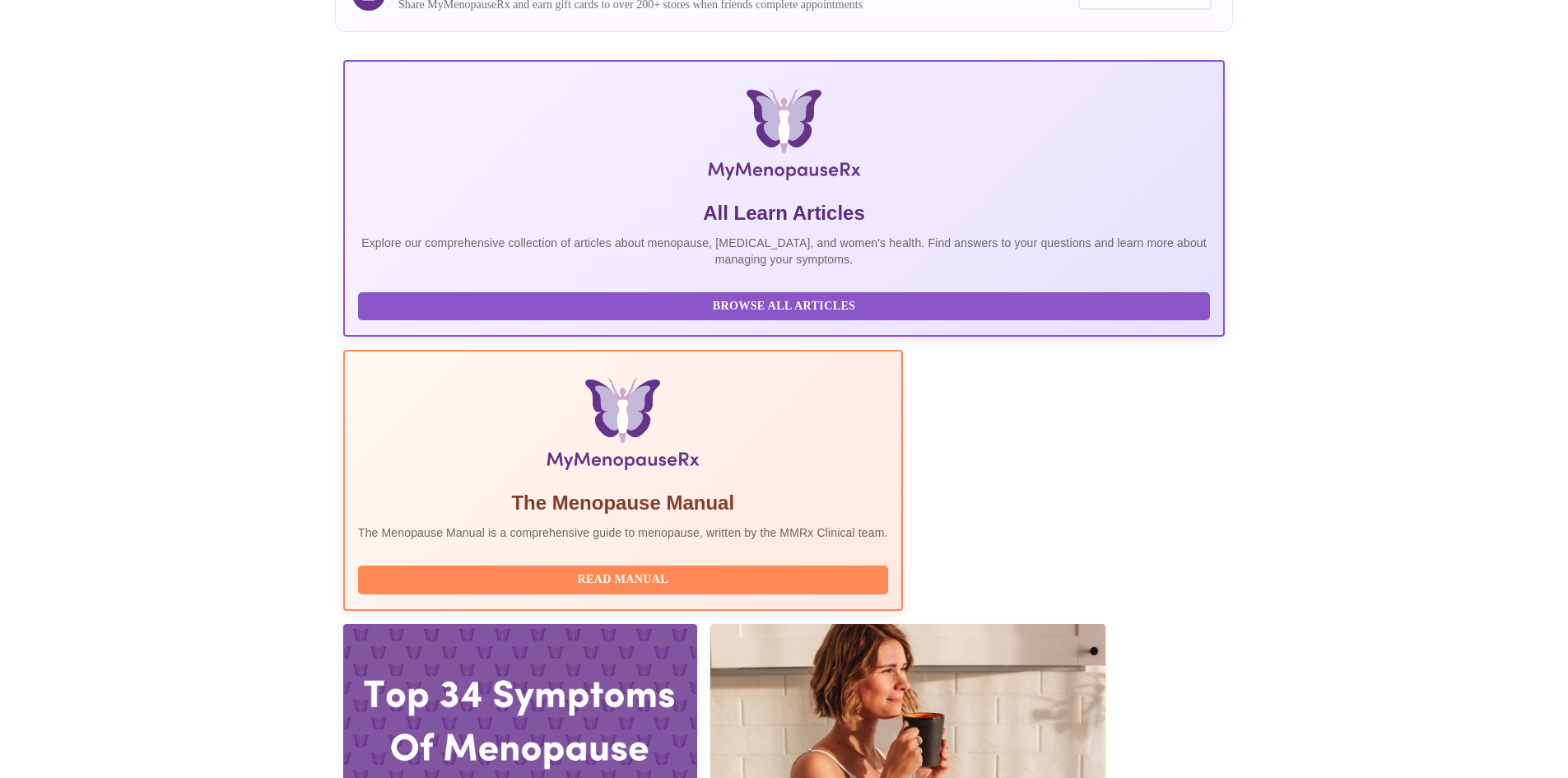
scroll to position [0, 0]
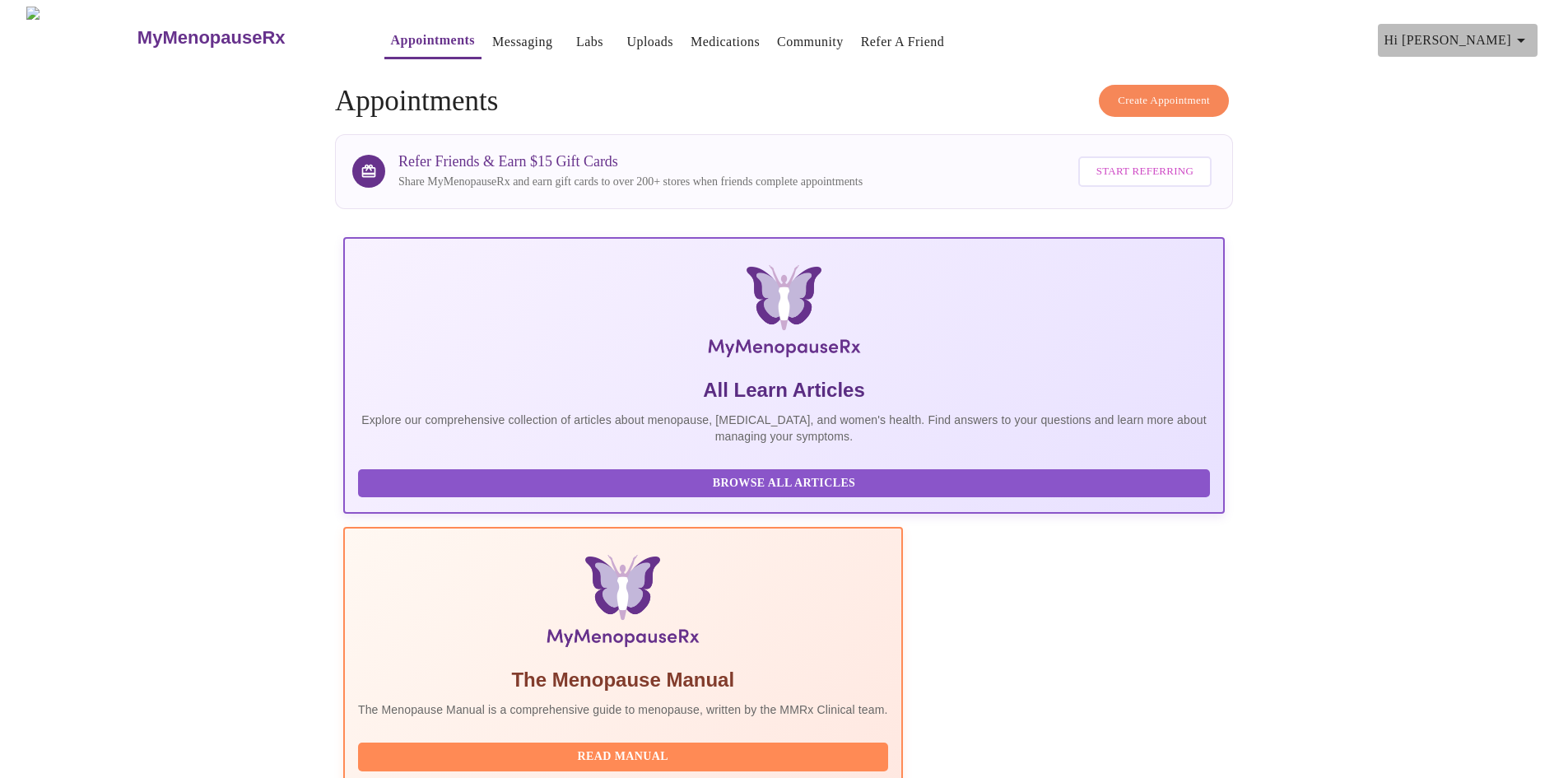
click at [1525, 39] on icon "button" at bounding box center [1521, 41] width 8 height 4
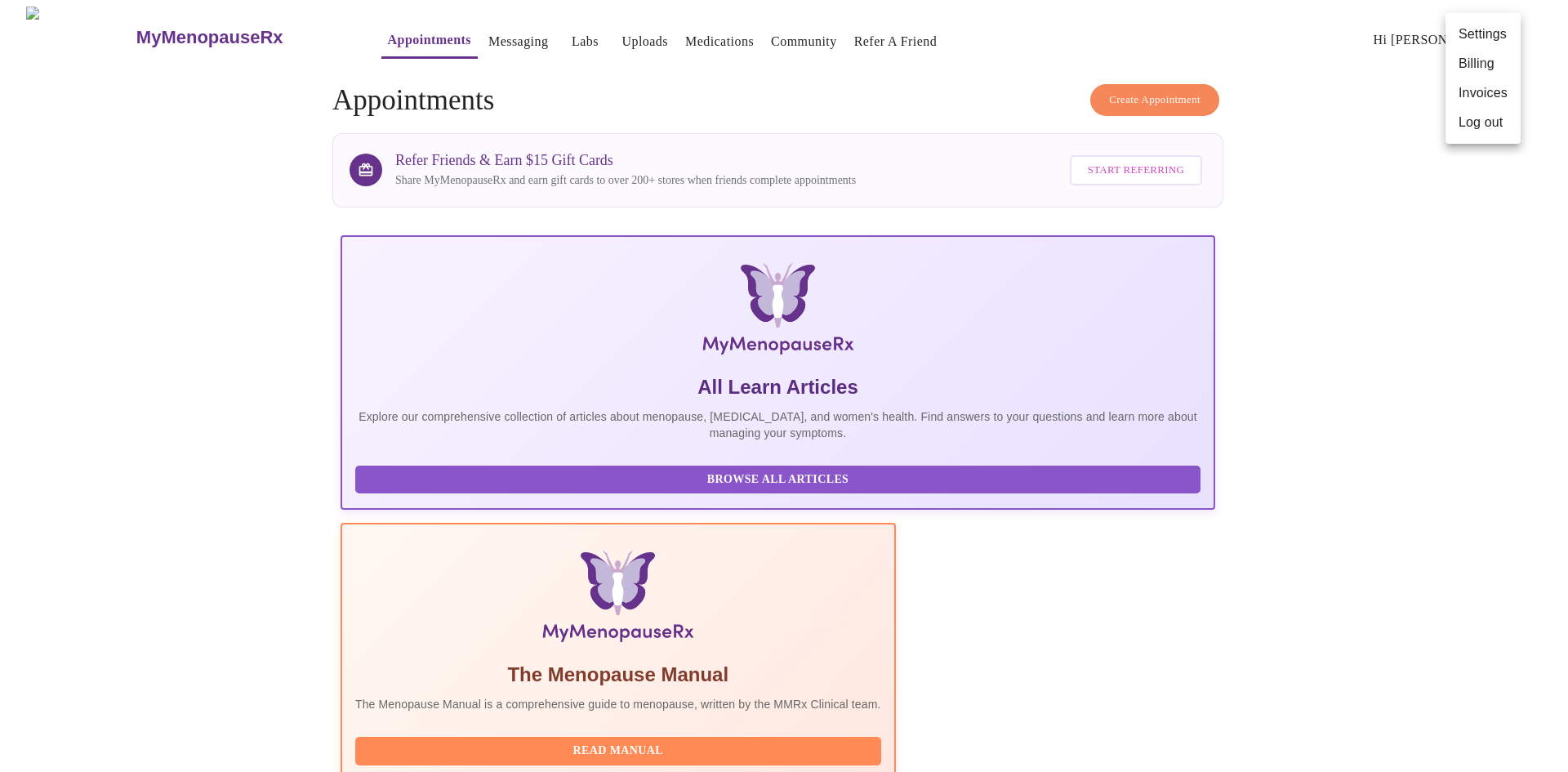
click at [1475, 128] on li "Log out" at bounding box center [1482, 123] width 75 height 30
